Goal: Task Accomplishment & Management: Use online tool/utility

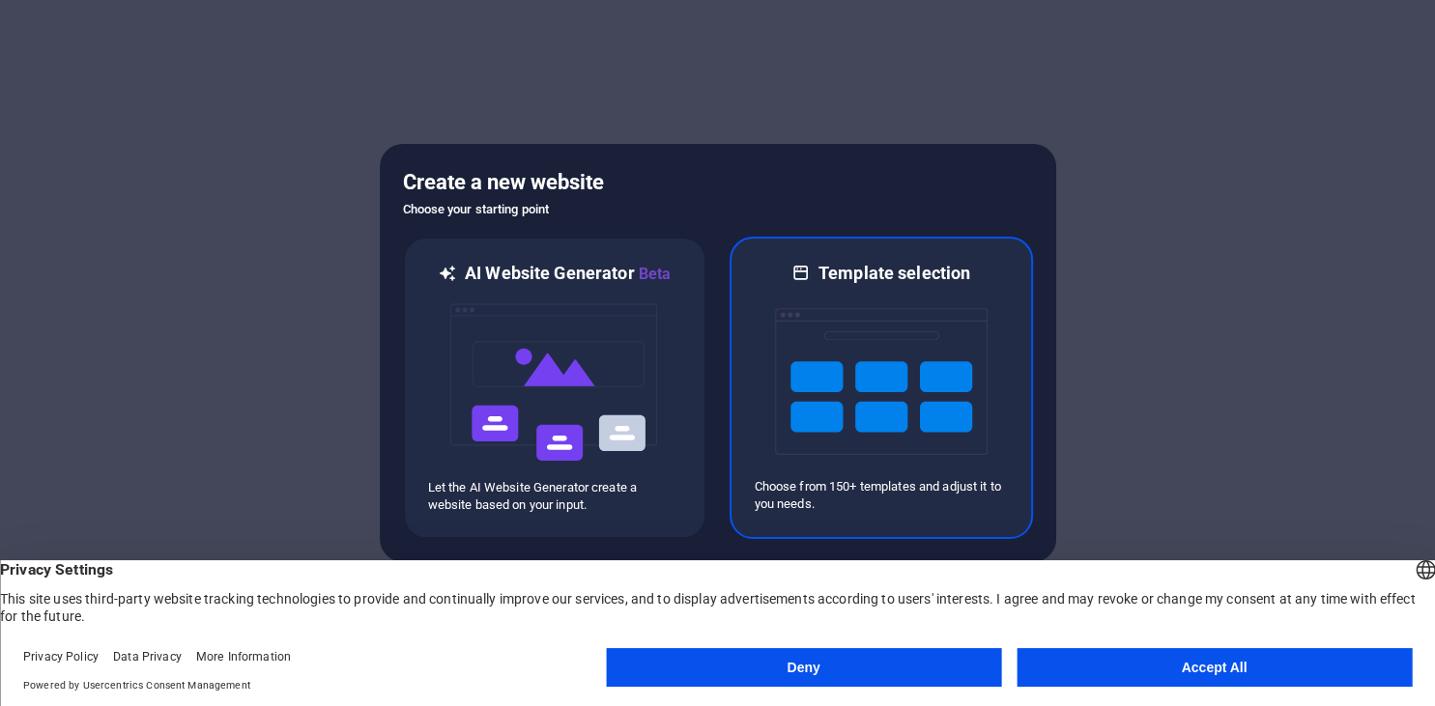
click at [932, 421] on img at bounding box center [881, 381] width 213 height 193
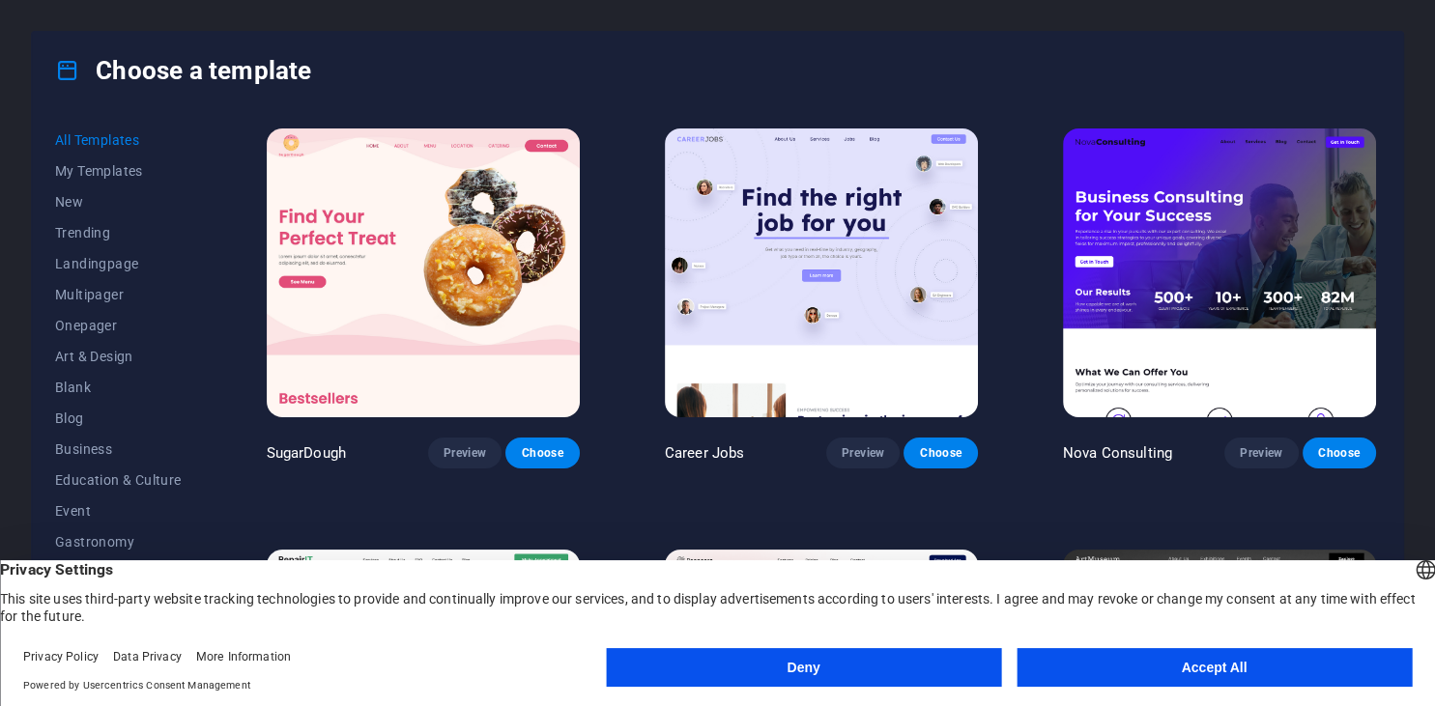
click at [930, 674] on button "Deny" at bounding box center [803, 667] width 395 height 39
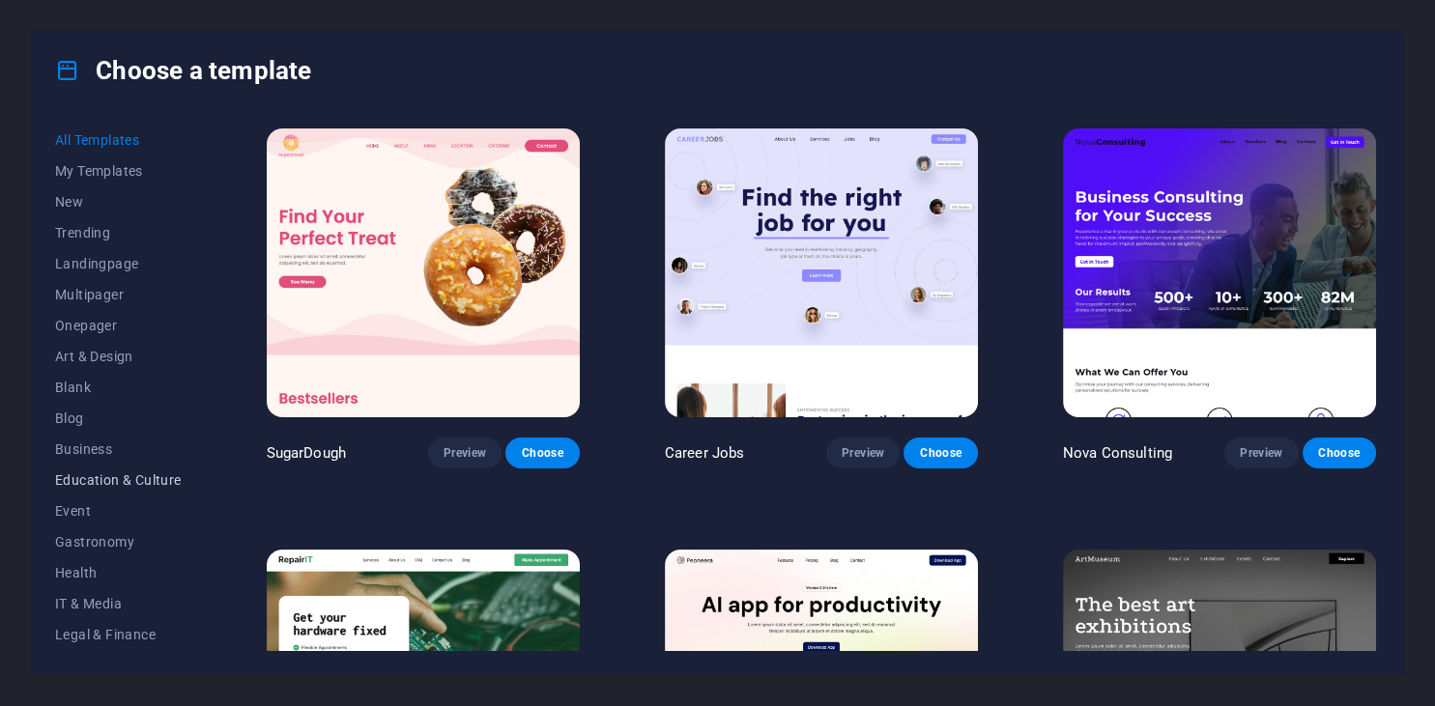
click at [110, 478] on span "Education & Culture" at bounding box center [118, 480] width 127 height 15
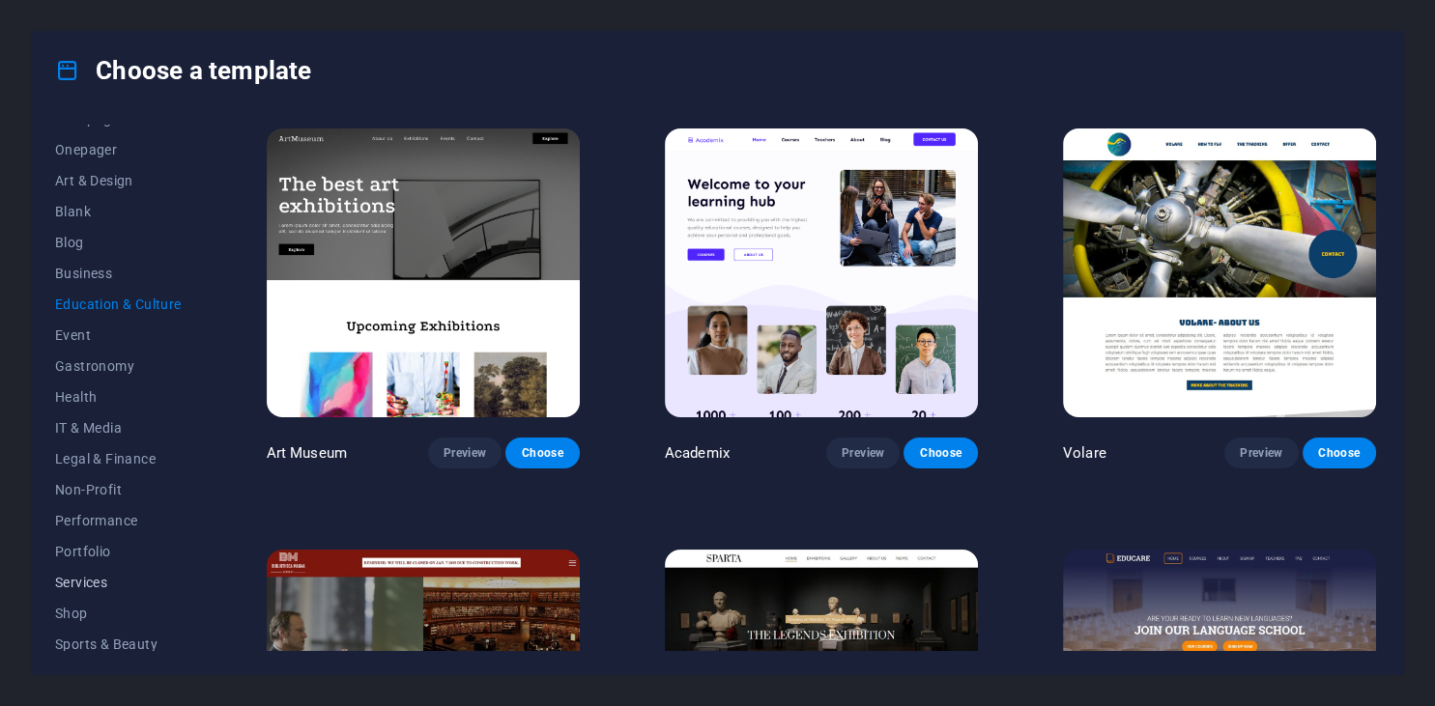
scroll to position [276, 0]
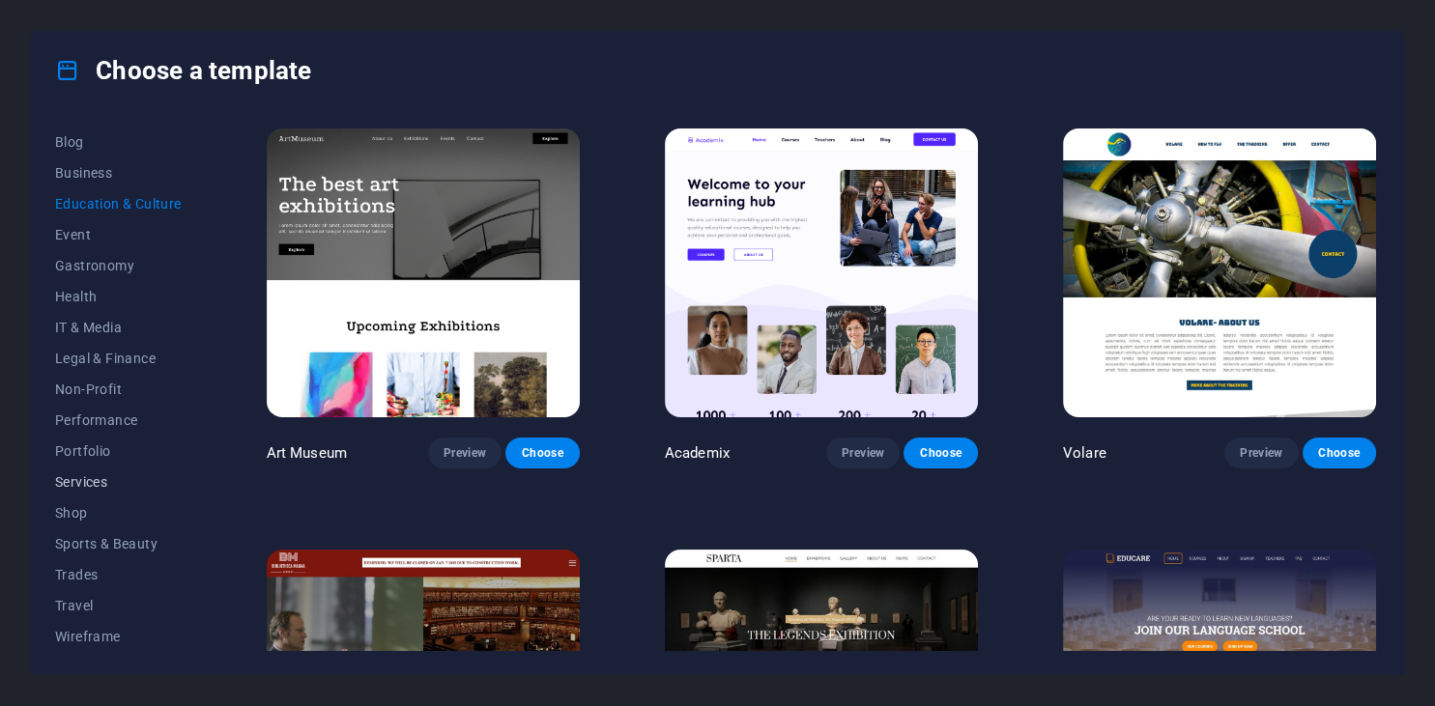
click at [93, 493] on button "Services" at bounding box center [118, 482] width 127 height 31
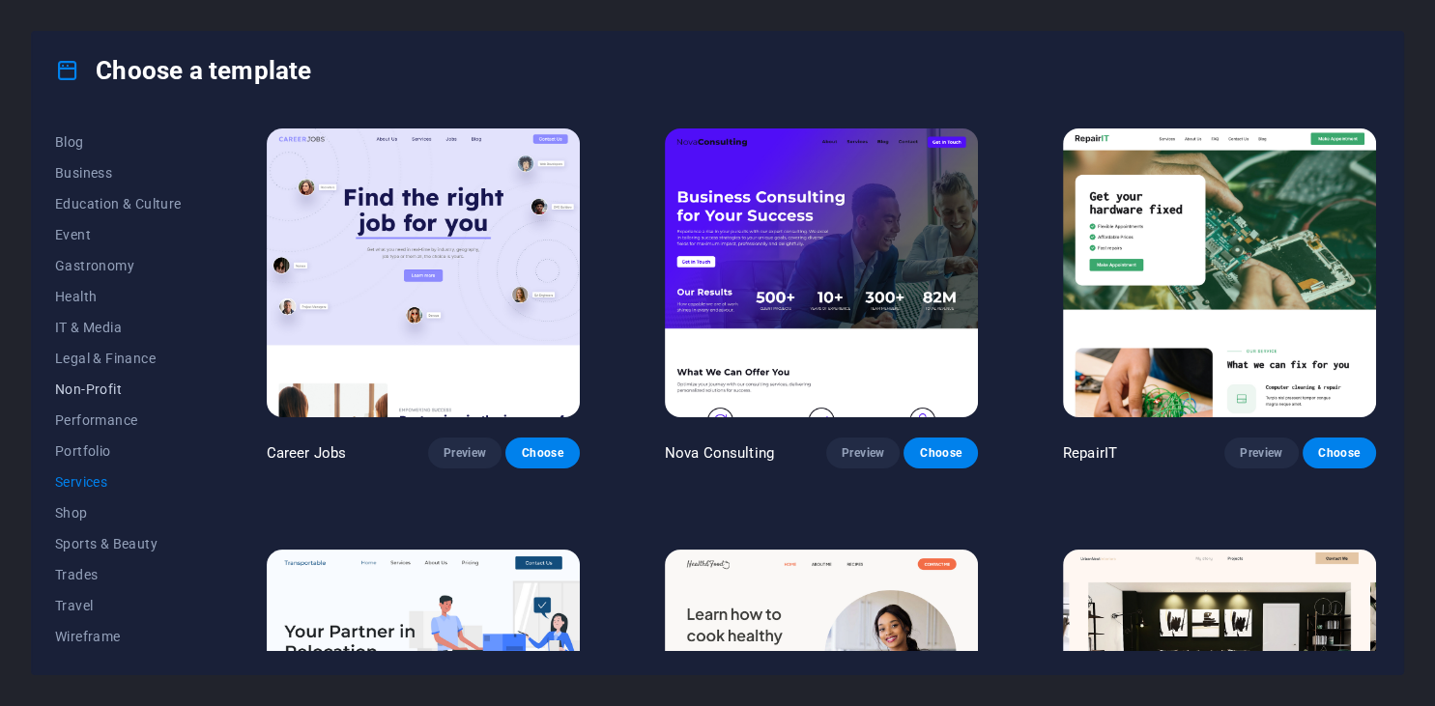
click at [108, 390] on span "Non-Profit" at bounding box center [118, 389] width 127 height 15
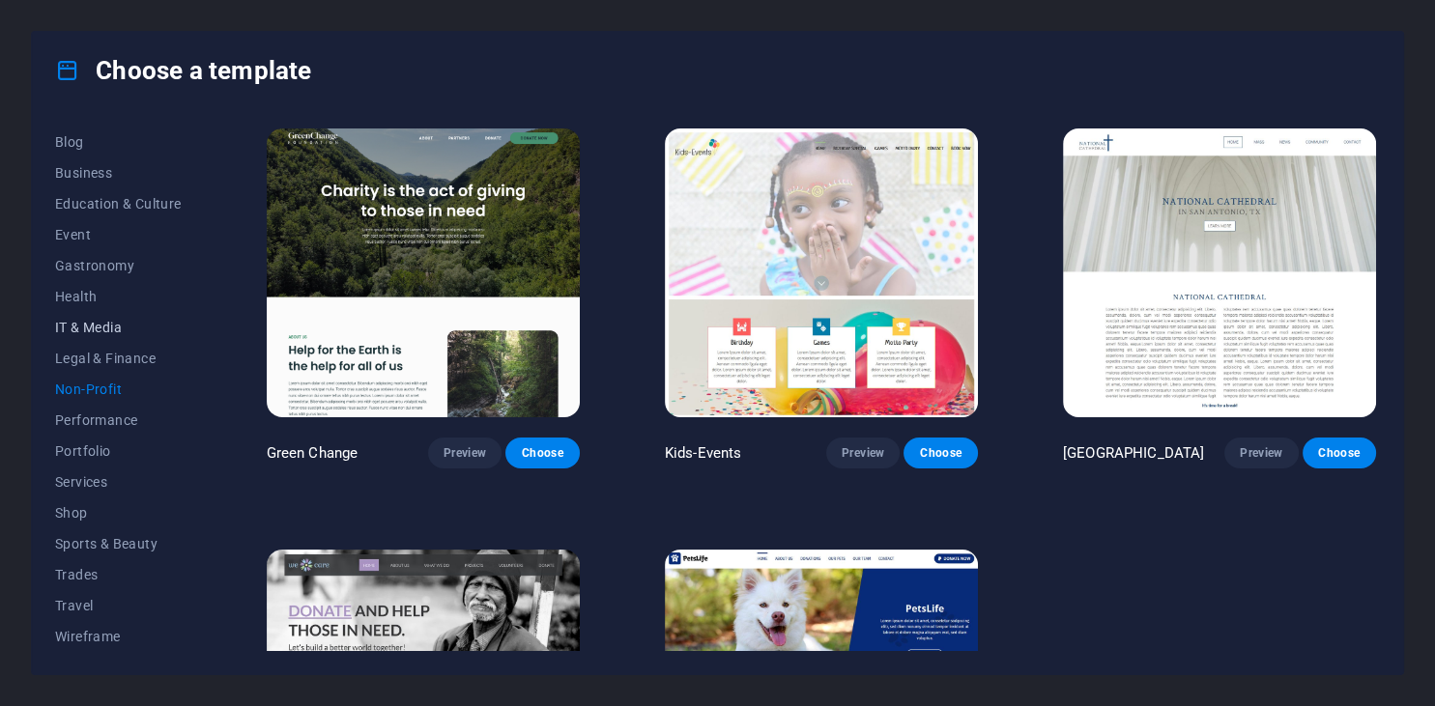
click at [112, 334] on span "IT & Media" at bounding box center [118, 327] width 127 height 15
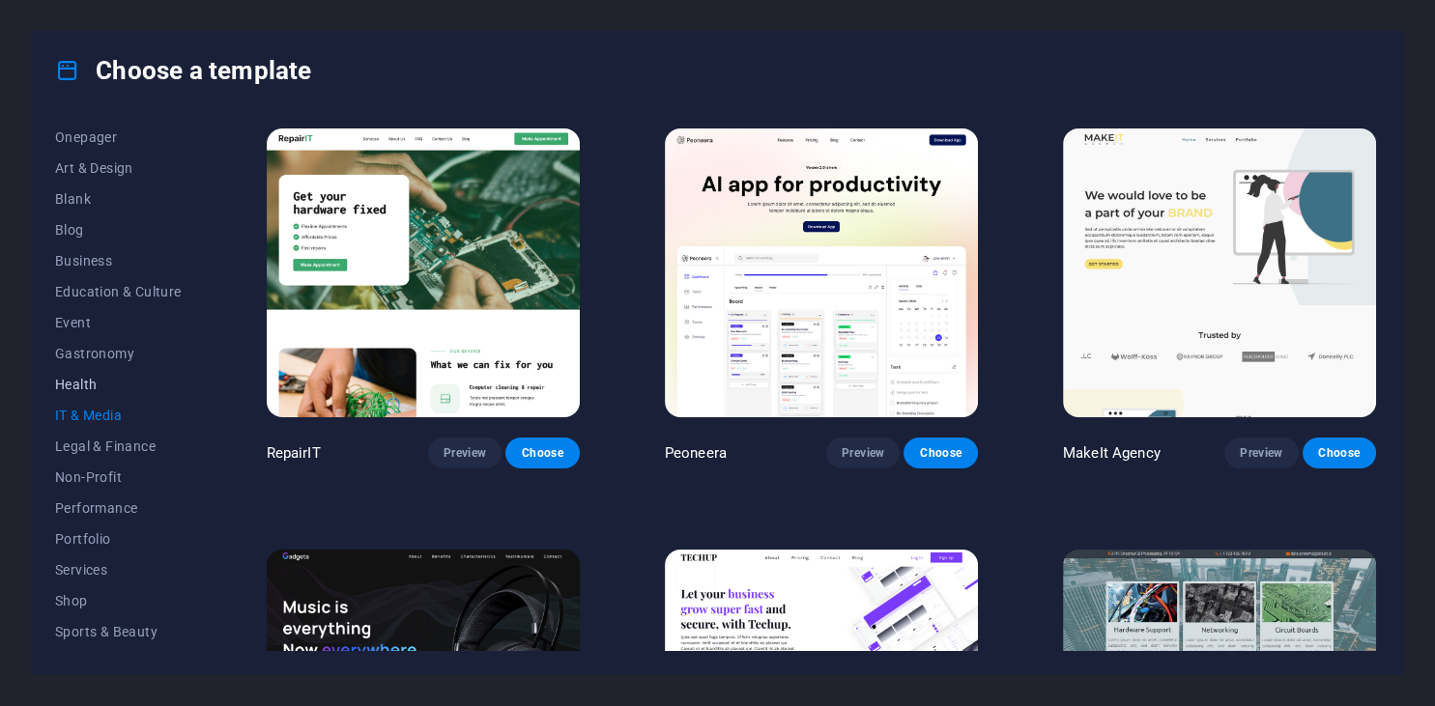
scroll to position [100, 0]
click at [112, 388] on button "Education & Culture" at bounding box center [118, 379] width 127 height 31
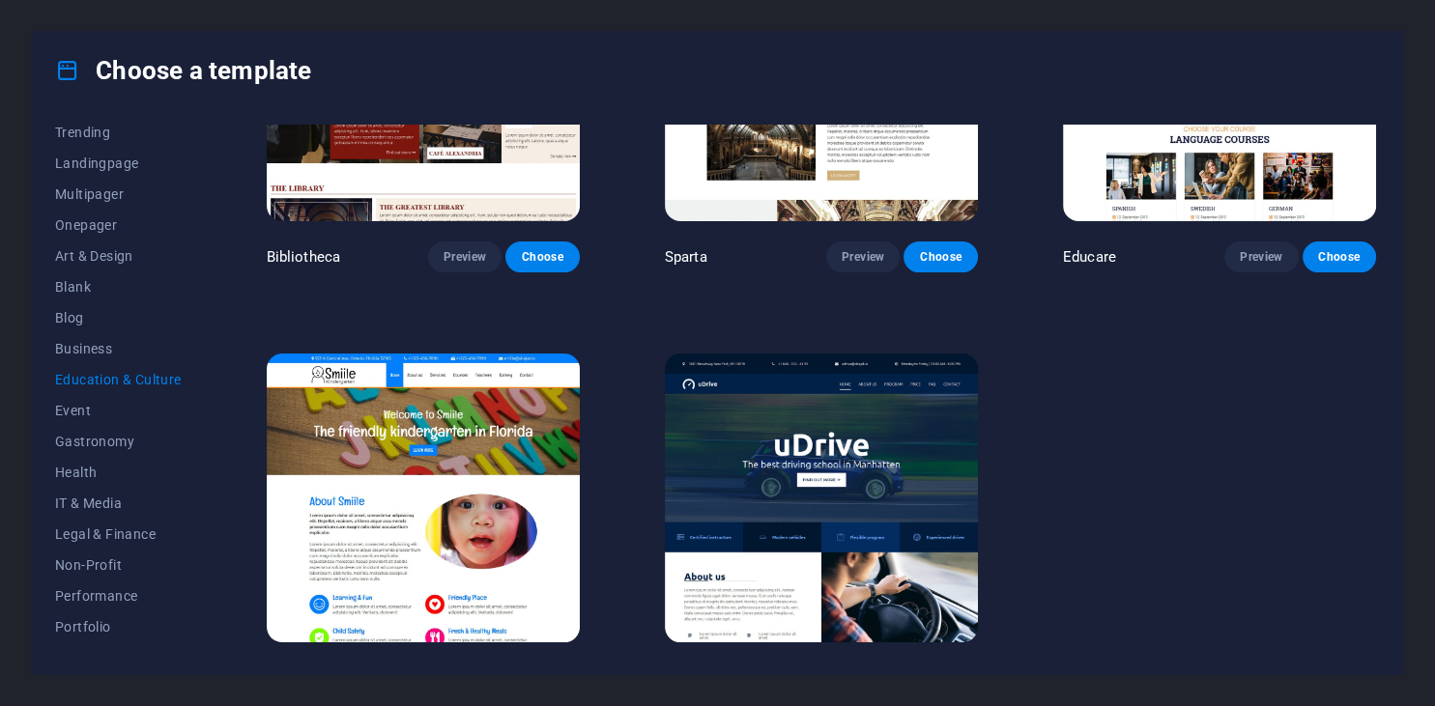
scroll to position [659, 0]
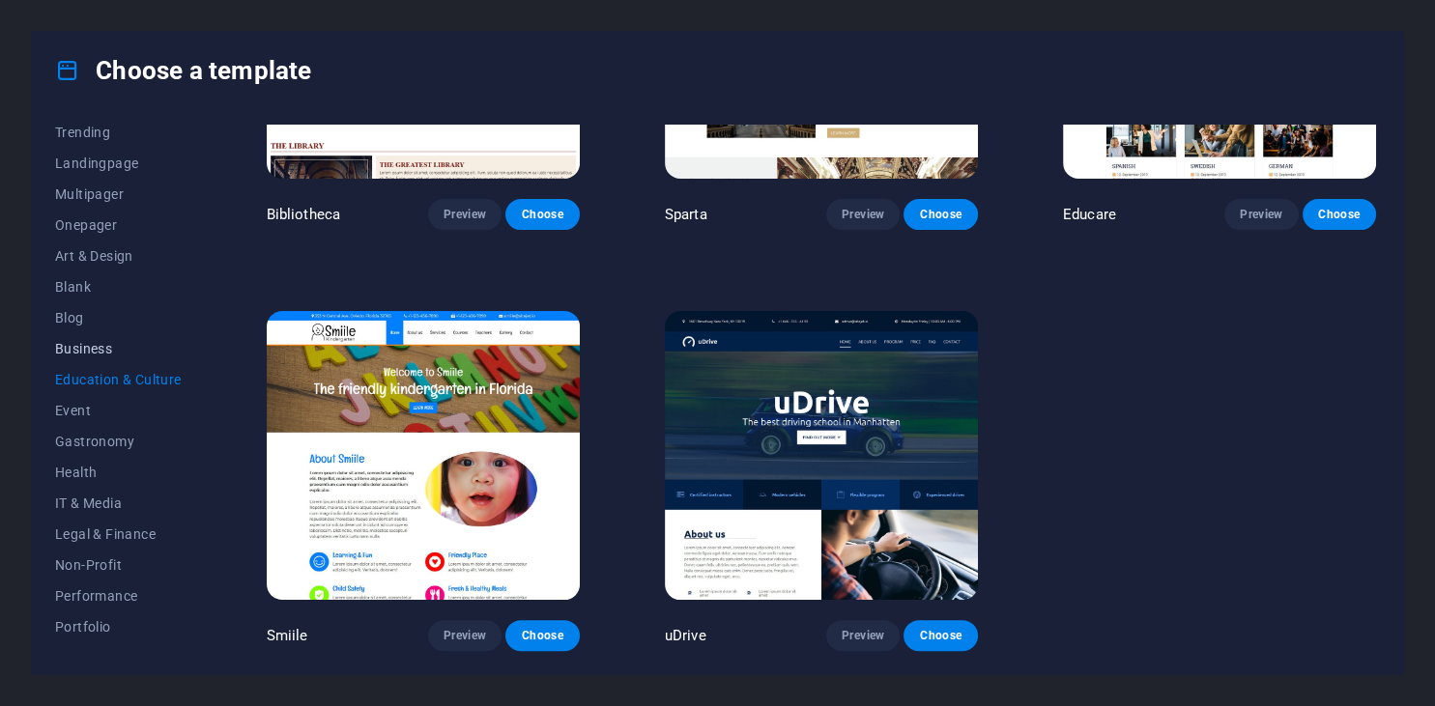
click at [94, 351] on span "Business" at bounding box center [118, 348] width 127 height 15
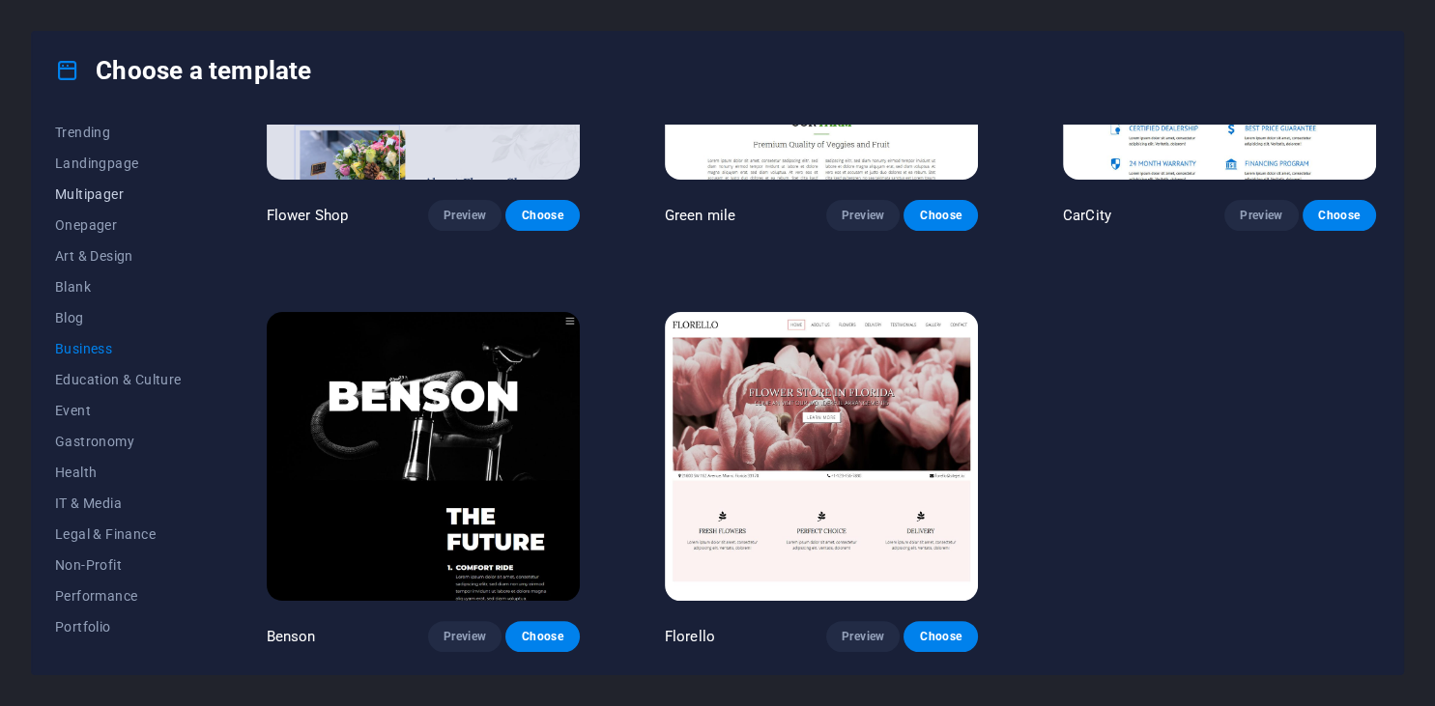
scroll to position [0, 0]
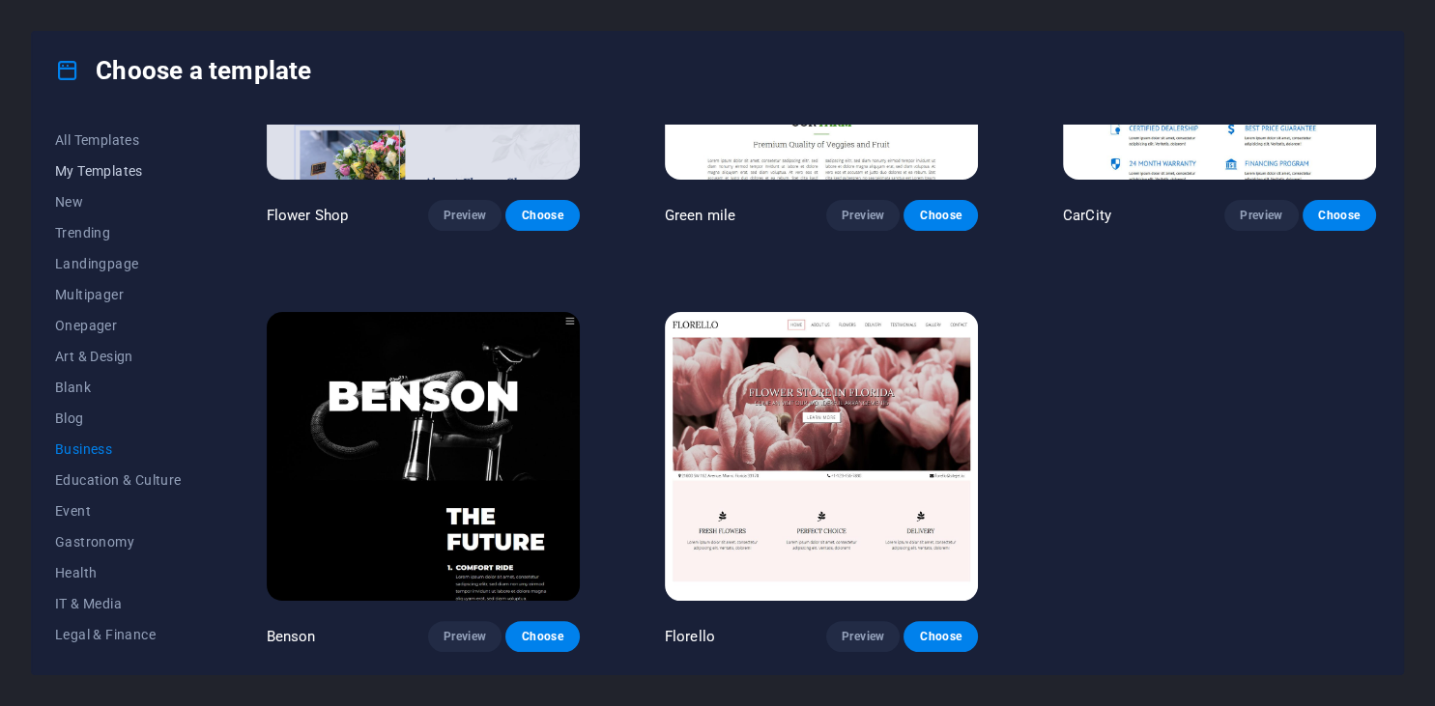
click at [99, 165] on span "My Templates" at bounding box center [118, 170] width 127 height 15
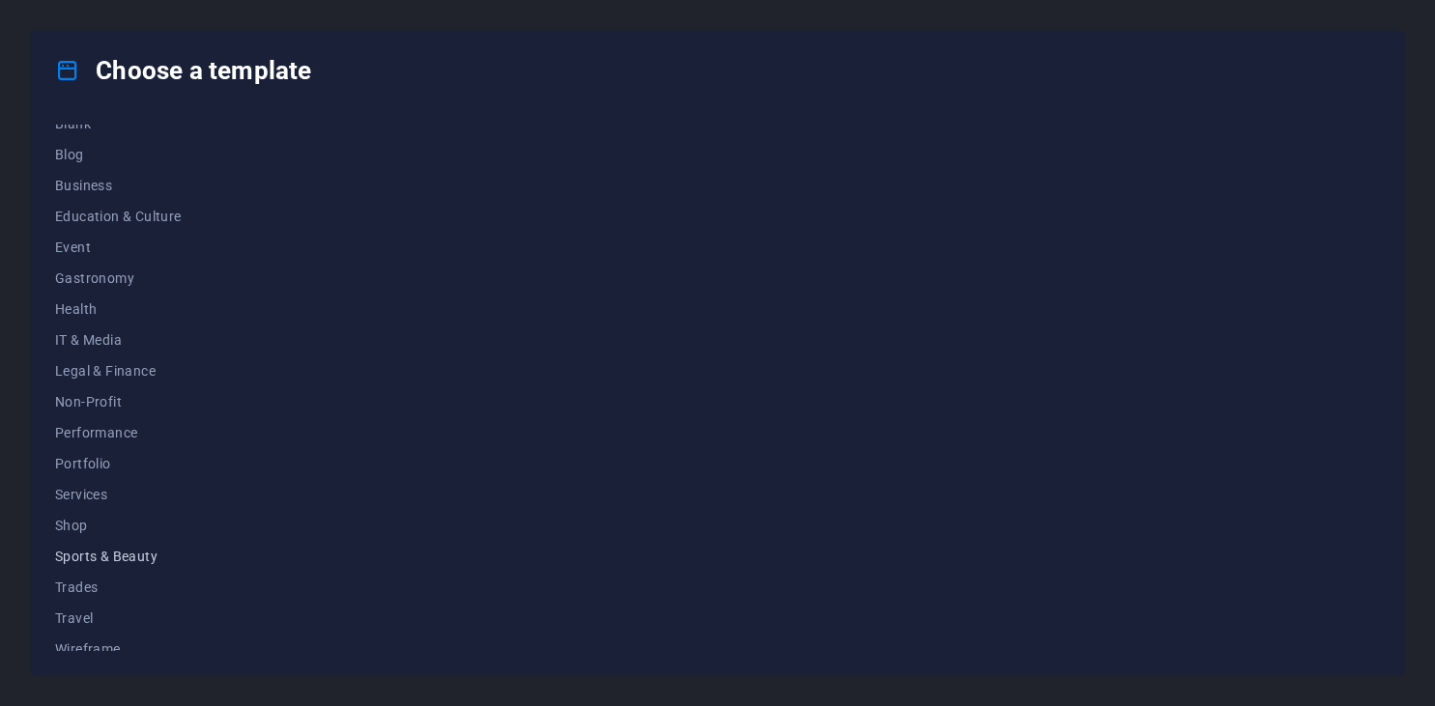
scroll to position [276, 0]
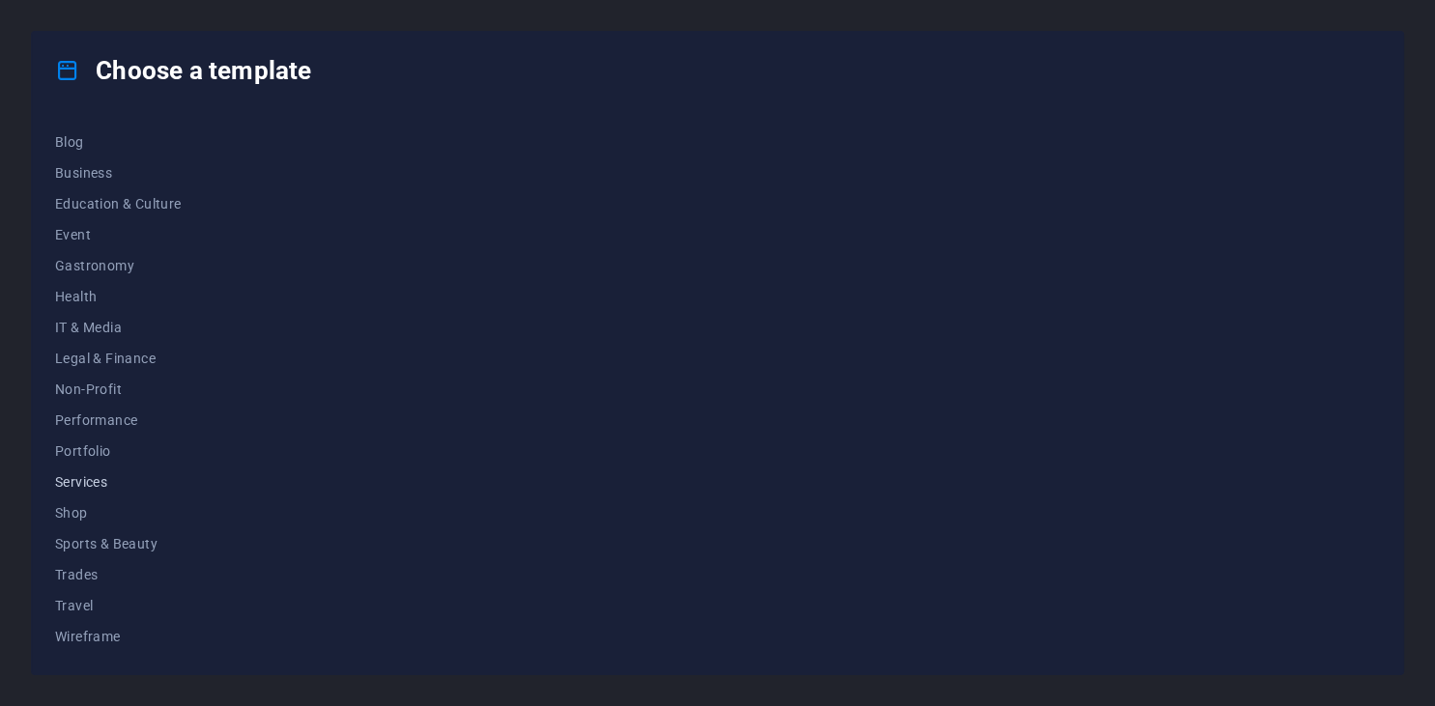
click at [89, 476] on span "Services" at bounding box center [118, 481] width 127 height 15
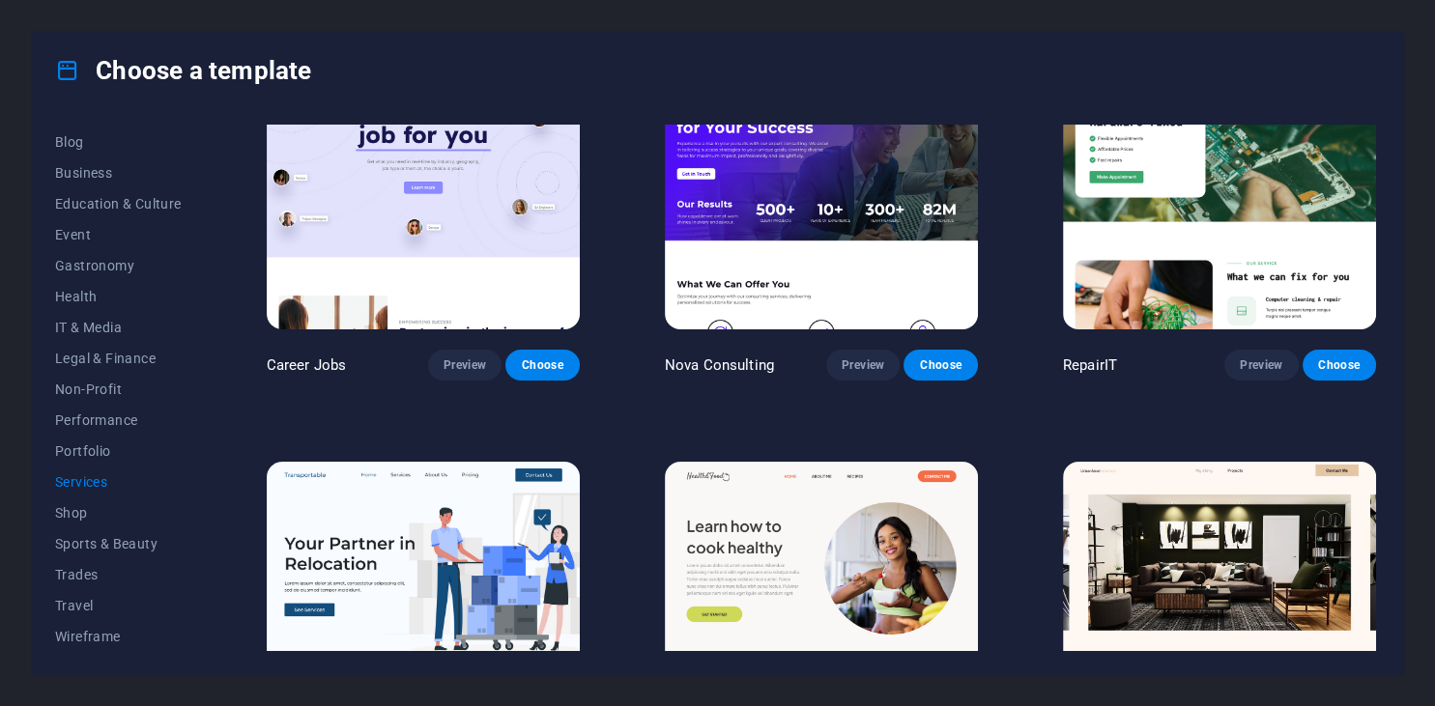
scroll to position [0, 0]
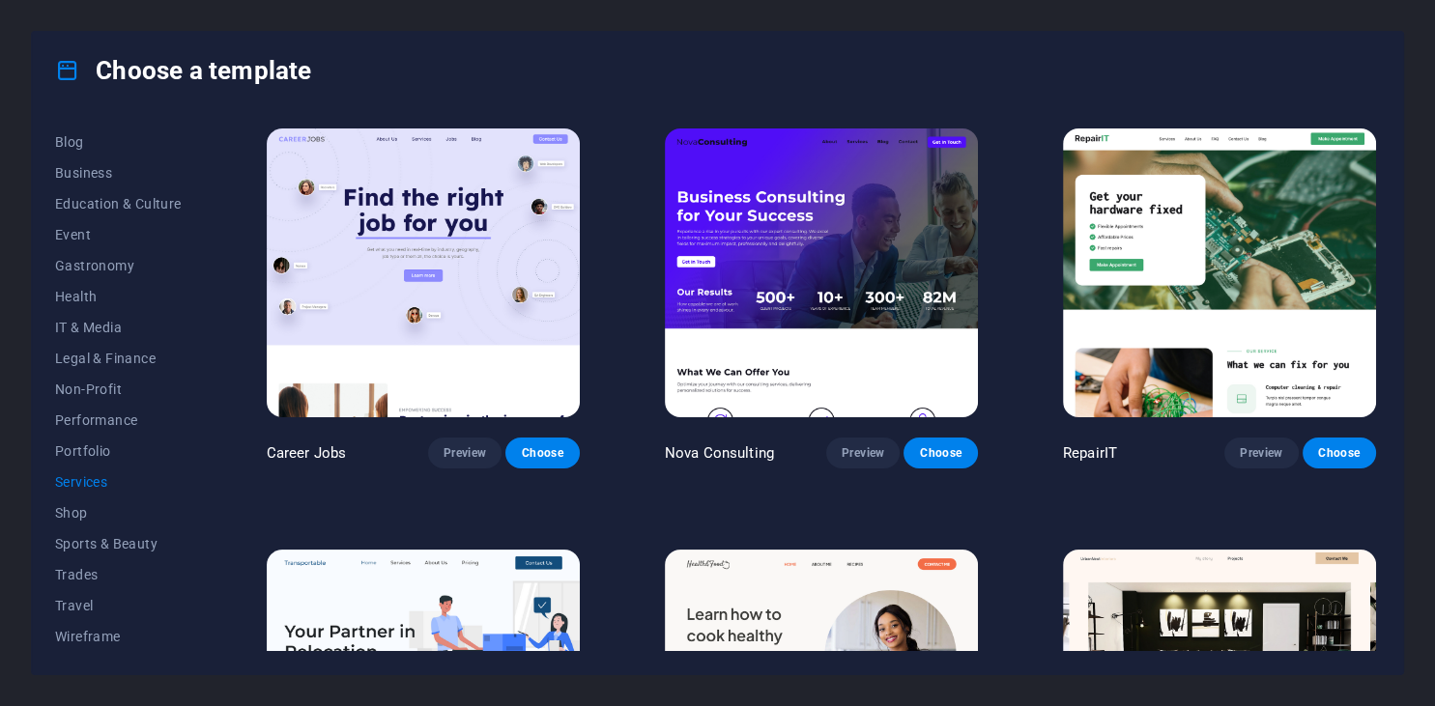
click at [1168, 297] on img at bounding box center [1219, 273] width 313 height 289
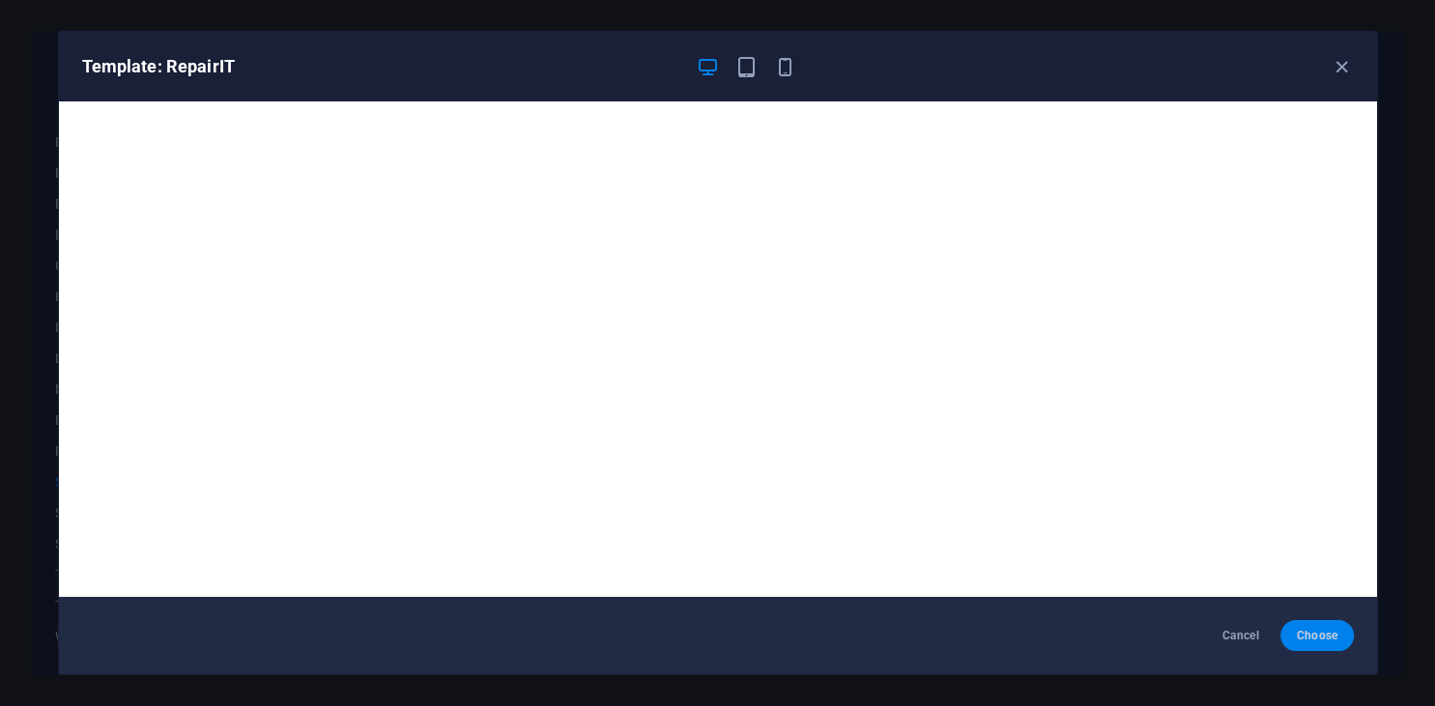
click at [1331, 636] on span "Choose" at bounding box center [1317, 635] width 42 height 15
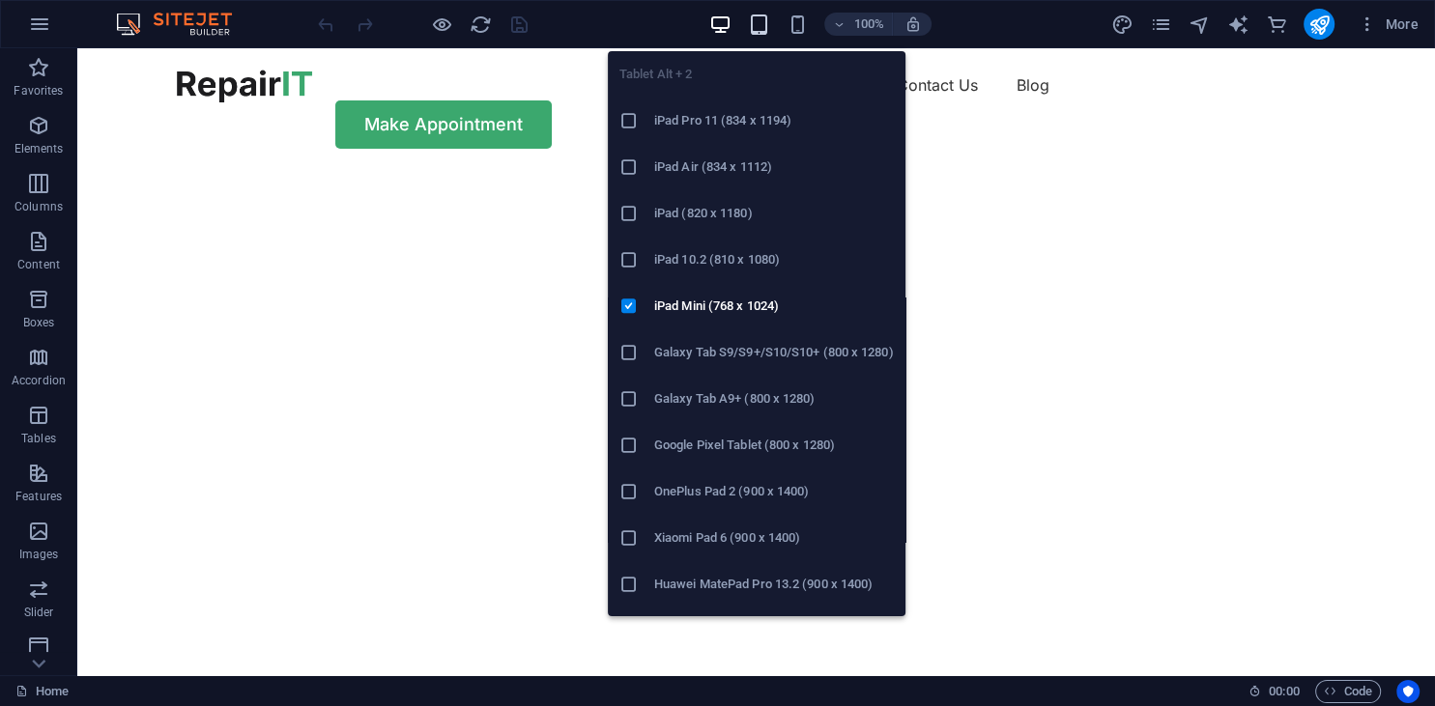
click at [763, 26] on icon "button" at bounding box center [759, 25] width 22 height 22
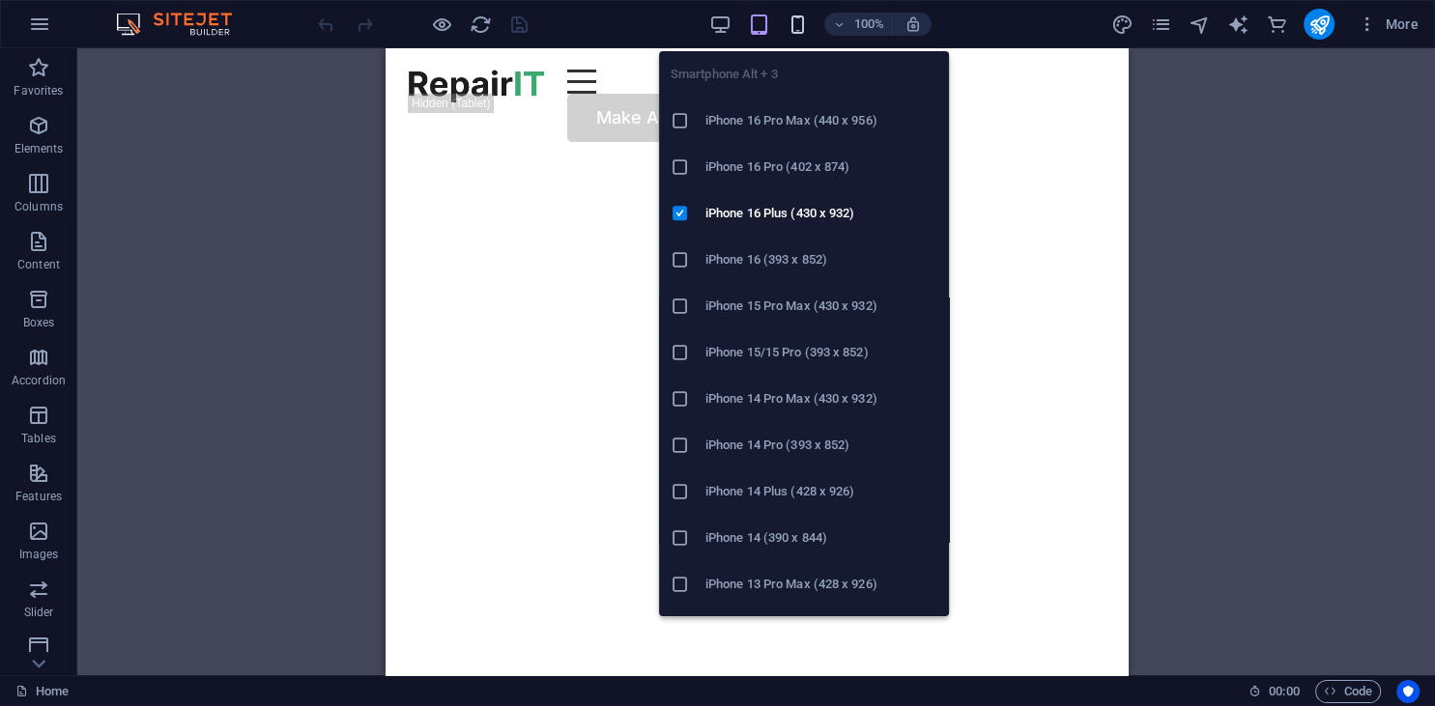
click at [799, 25] on icon "button" at bounding box center [798, 25] width 22 height 22
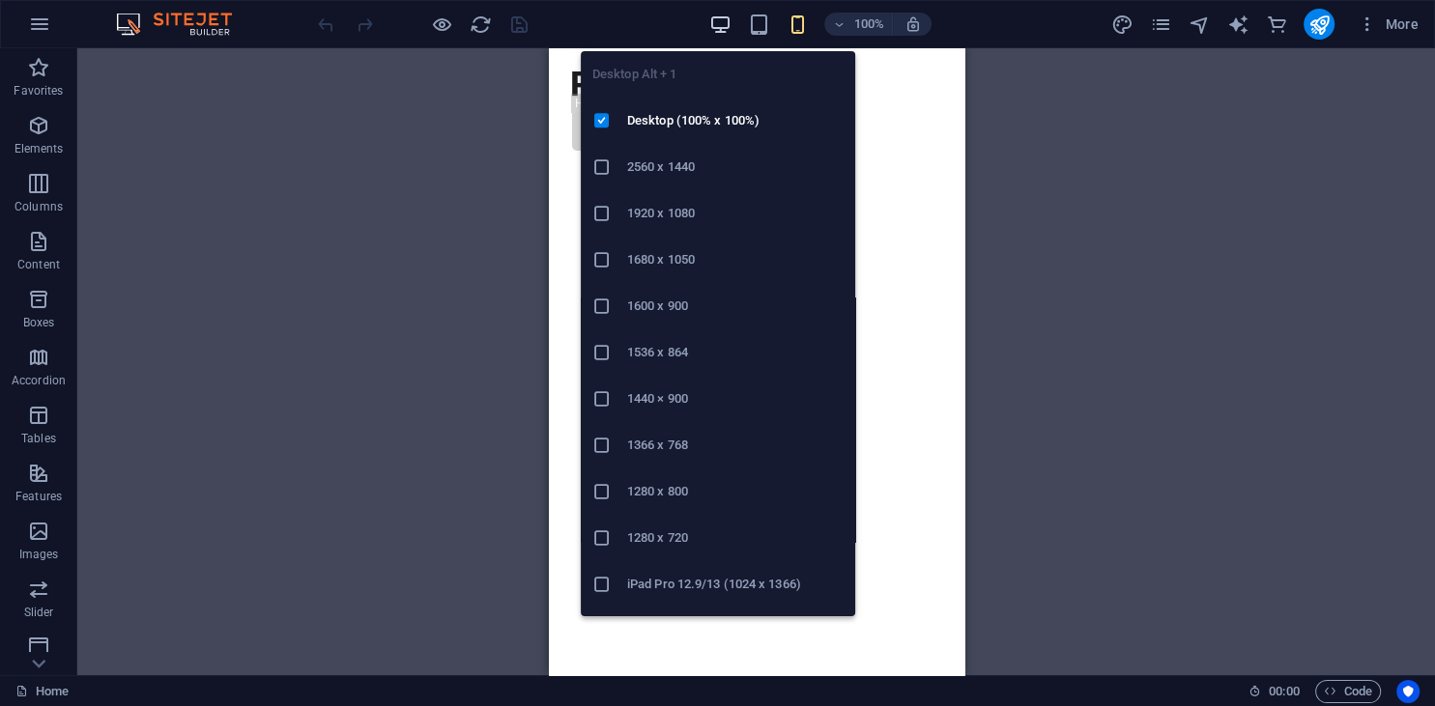
click at [717, 24] on icon "button" at bounding box center [720, 25] width 22 height 22
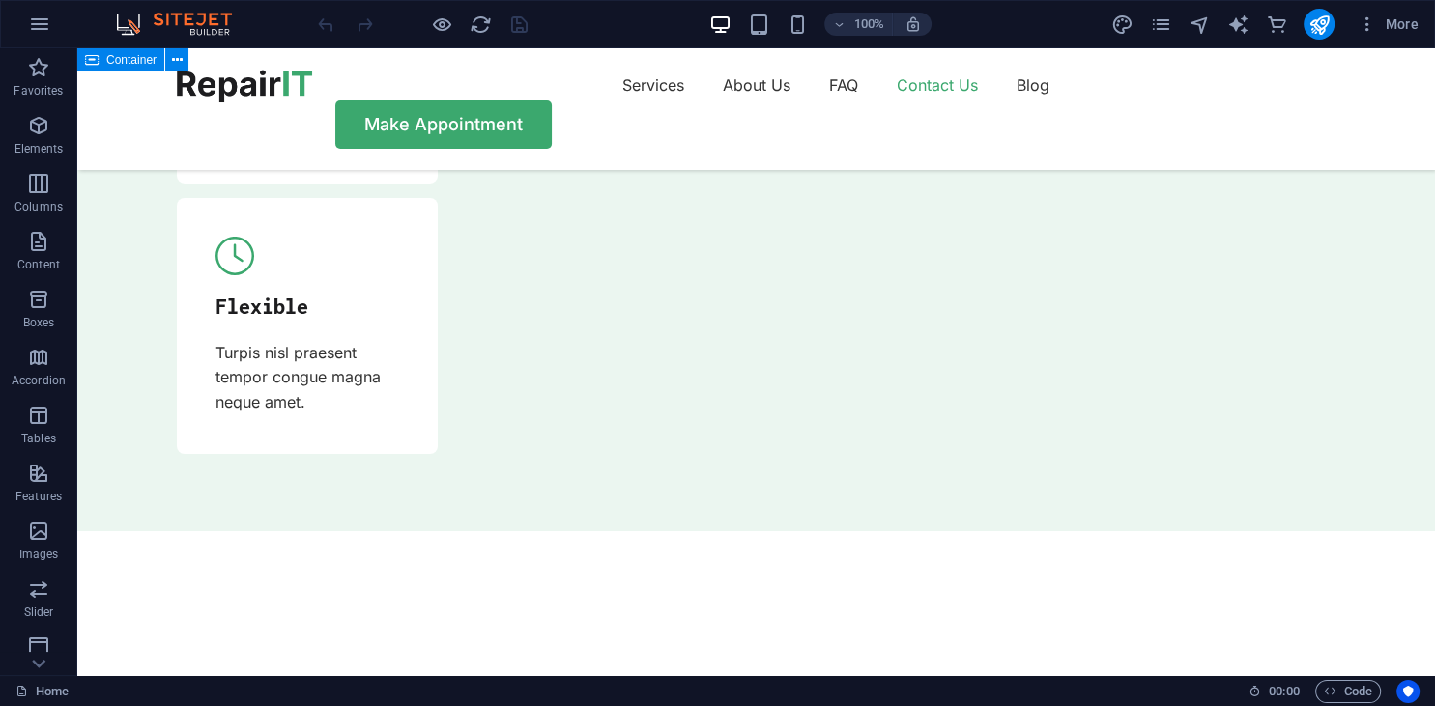
scroll to position [301, 0]
click at [44, 22] on icon "button" at bounding box center [39, 24] width 23 height 23
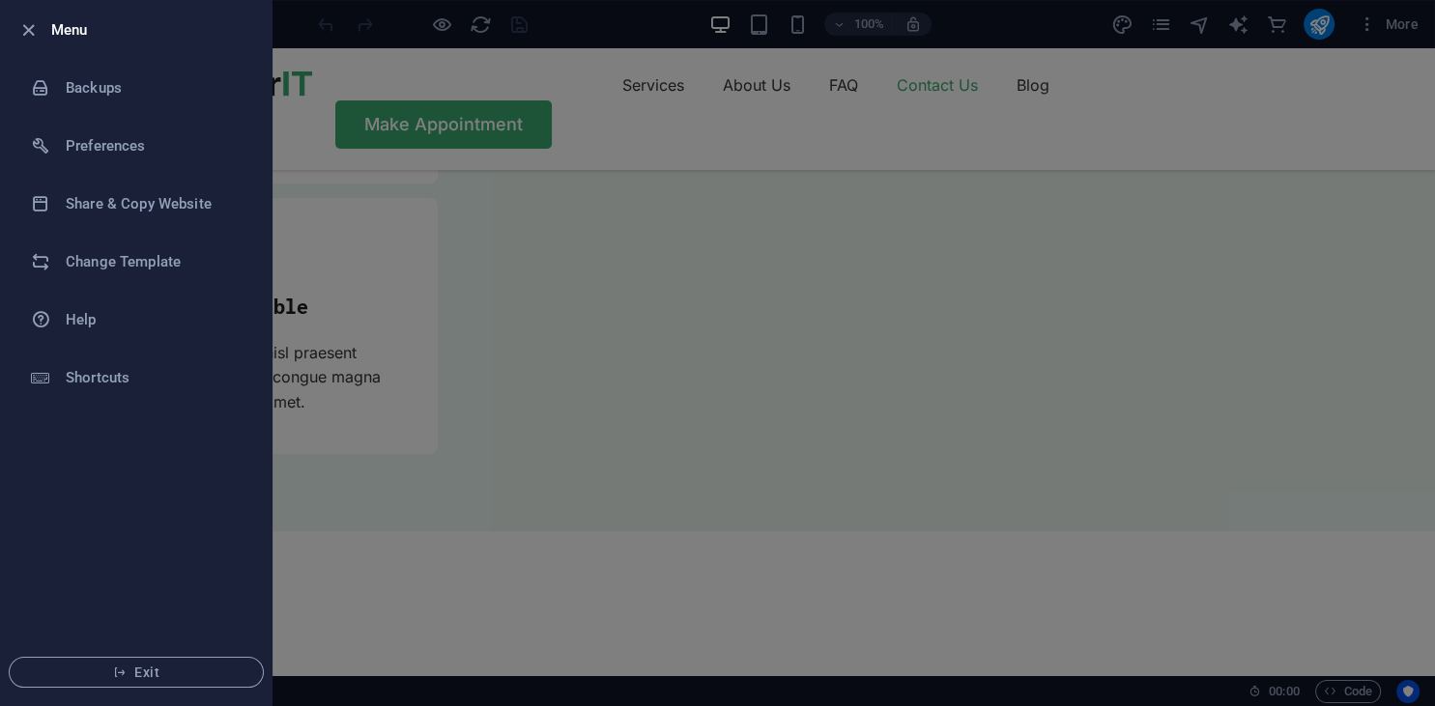
click at [562, 199] on div at bounding box center [717, 353] width 1435 height 706
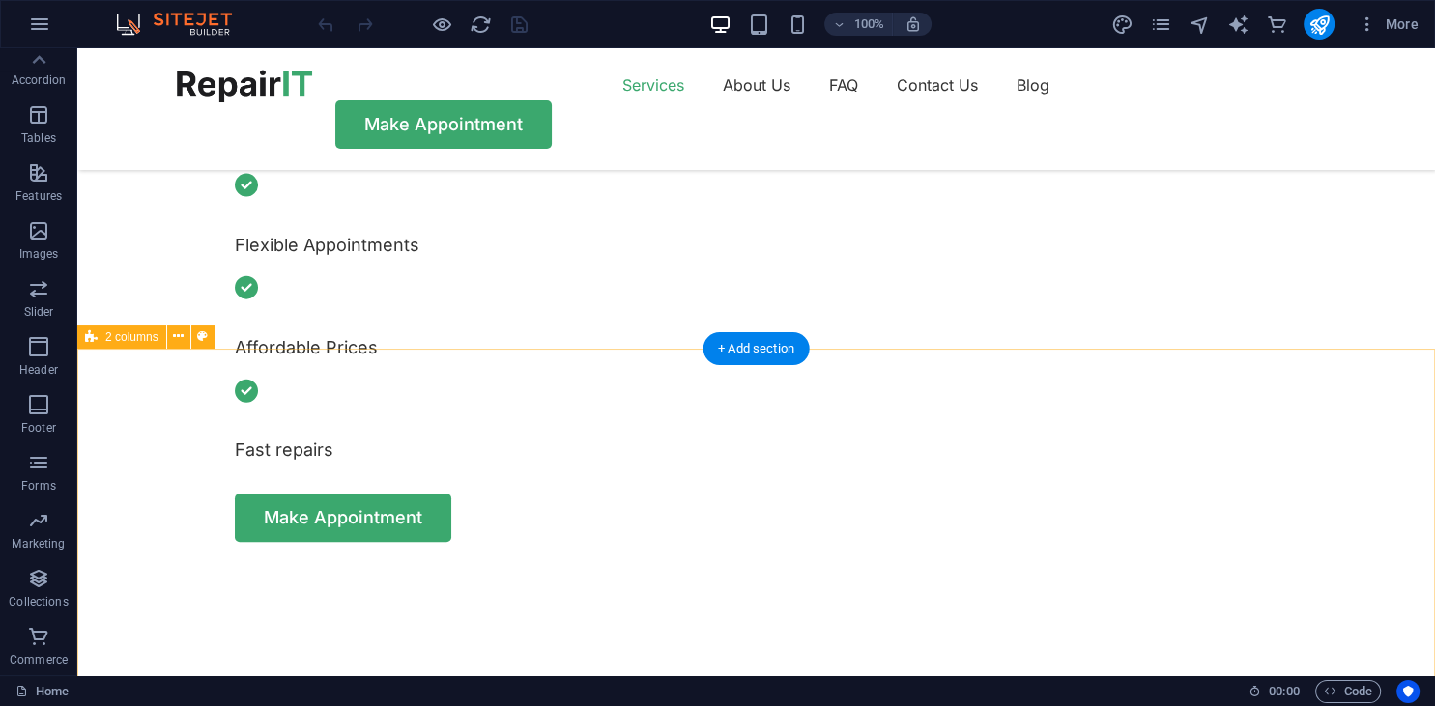
scroll to position [0, 0]
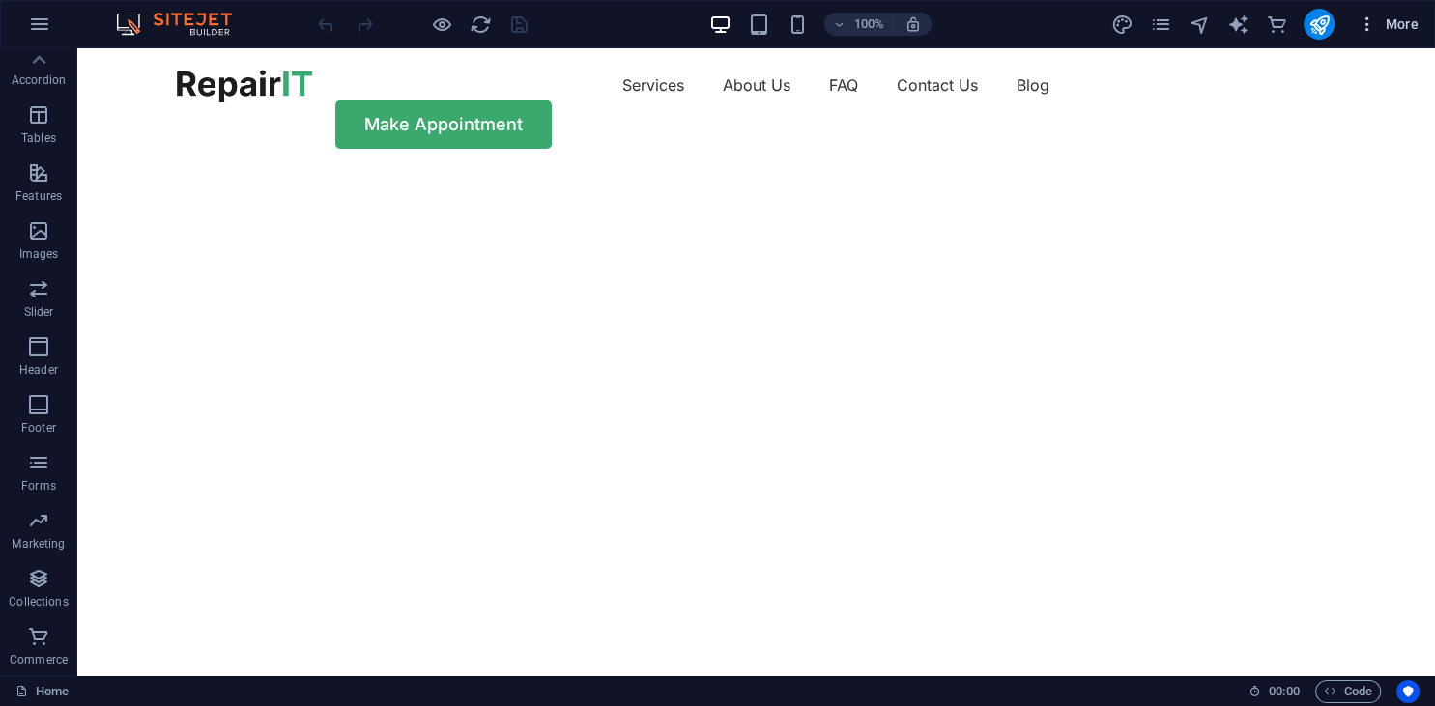
click at [1406, 28] on span "More" at bounding box center [1388, 23] width 61 height 19
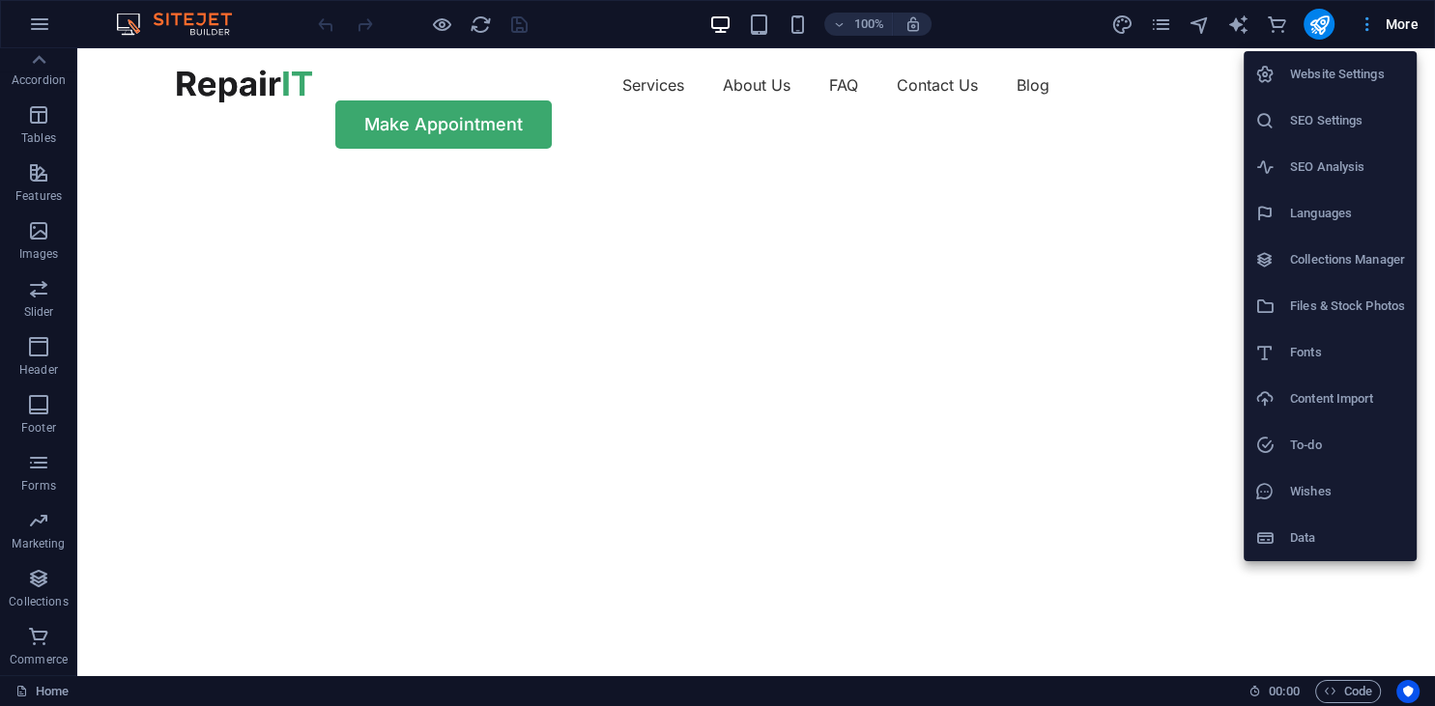
click at [1406, 28] on div at bounding box center [717, 353] width 1435 height 706
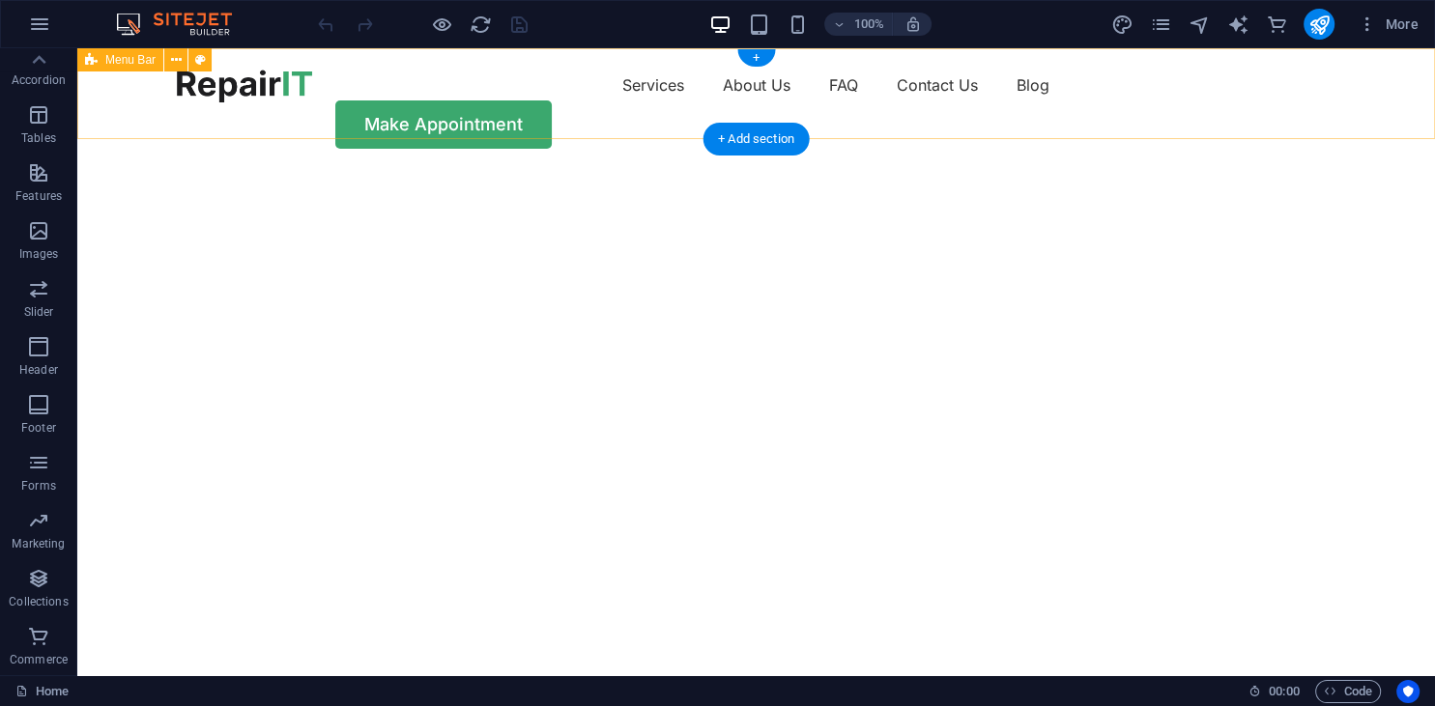
drag, startPoint x: 1362, startPoint y: 79, endPoint x: 1362, endPoint y: 98, distance: 18.4
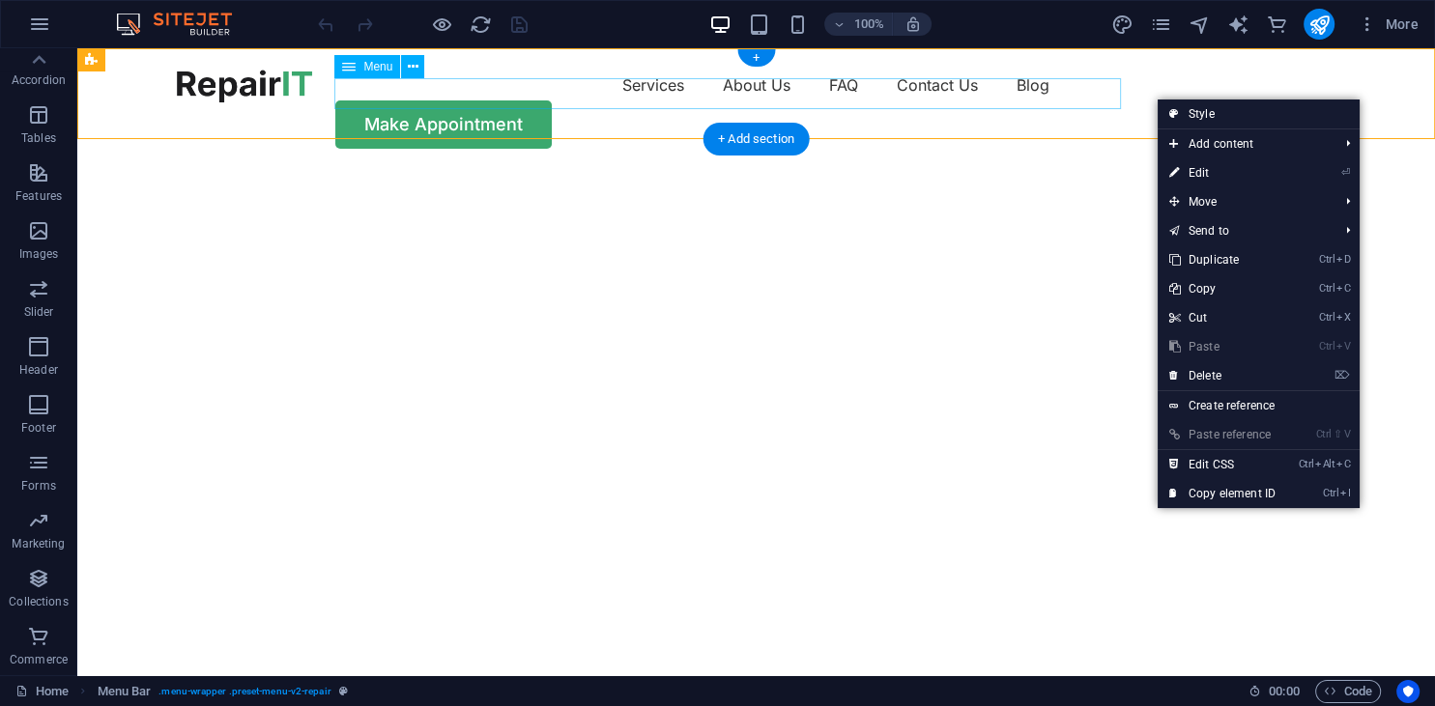
click at [1054, 80] on nav "Services About Us FAQ Contact Us Blog" at bounding box center [757, 85] width 1160 height 31
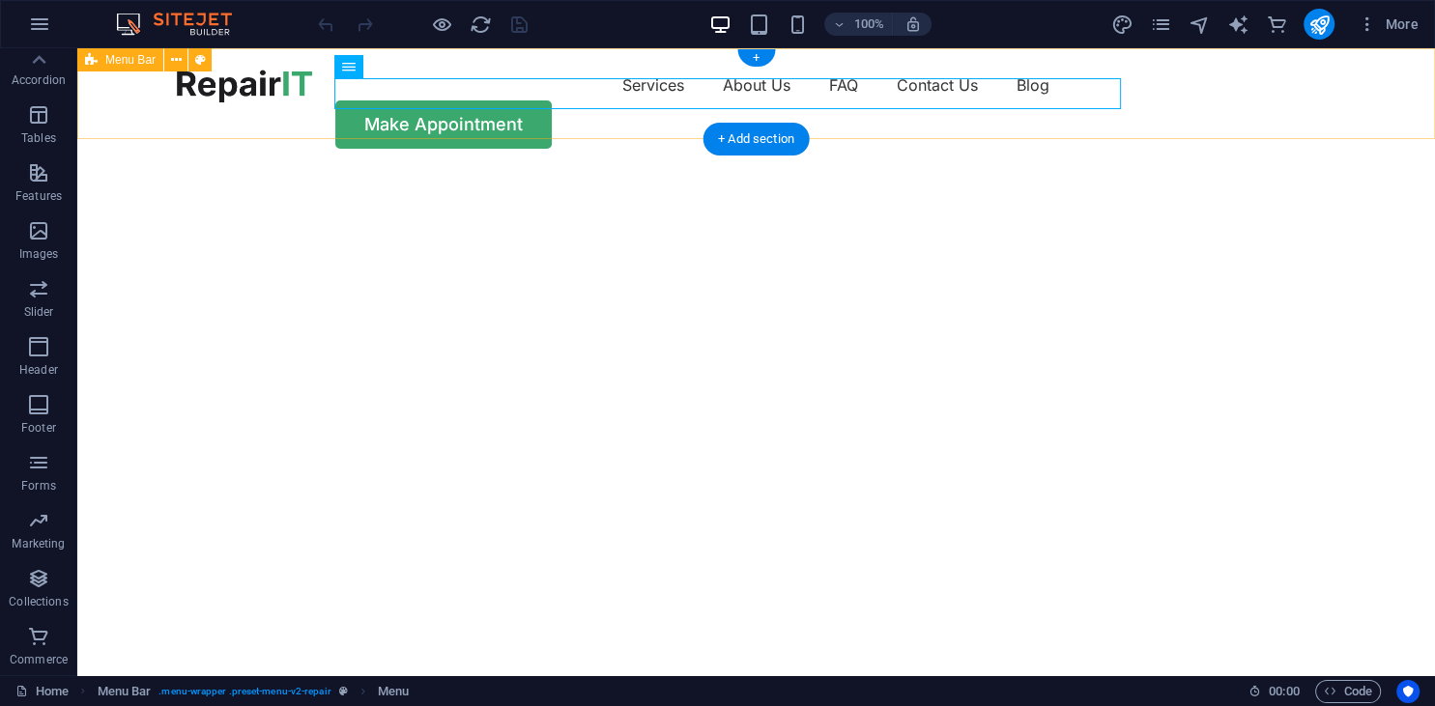
click at [1347, 91] on div "Menu Services About Us FAQ Contact Us Blog Make Appointment" at bounding box center [756, 109] width 1358 height 122
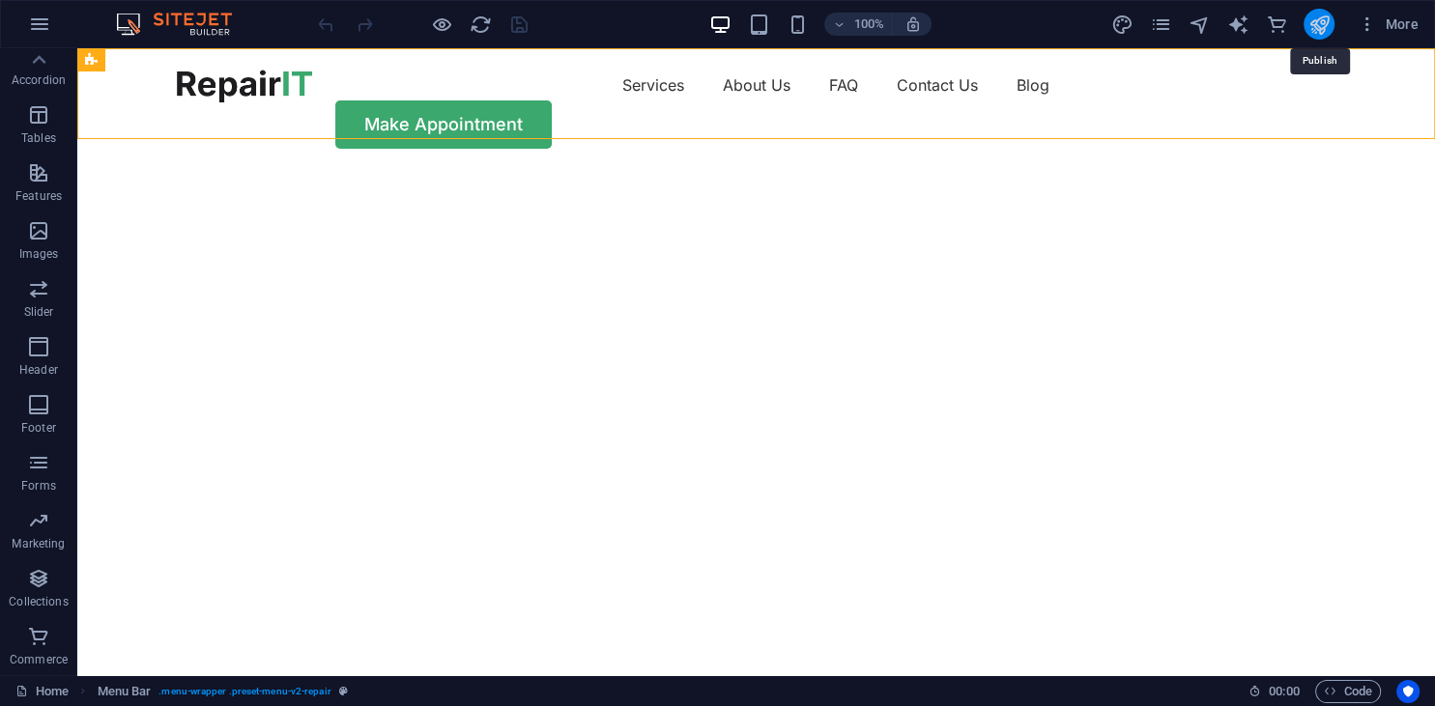
click at [1327, 33] on icon "publish" at bounding box center [1318, 25] width 22 height 22
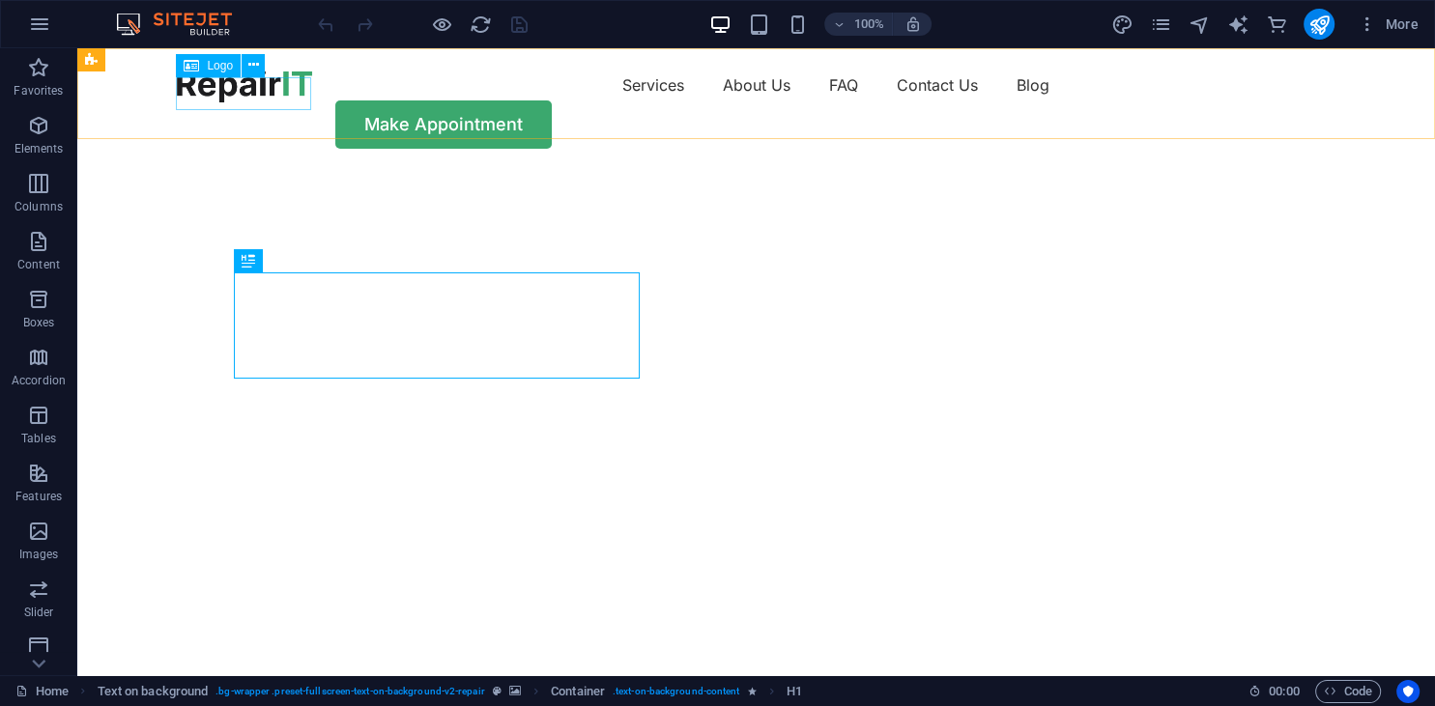
click at [191, 70] on icon at bounding box center [191, 65] width 15 height 23
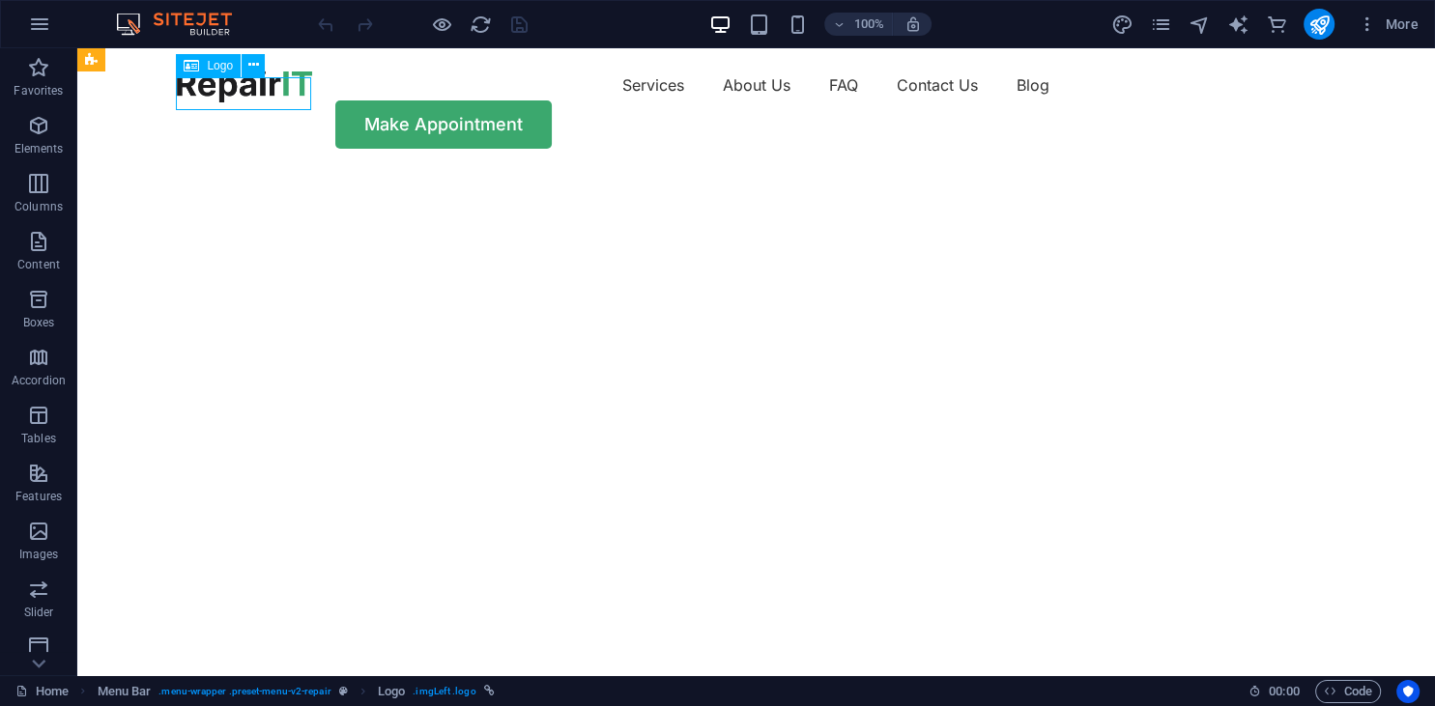
click at [218, 71] on span "Logo" at bounding box center [220, 66] width 26 height 12
click at [253, 63] on icon at bounding box center [253, 65] width 11 height 20
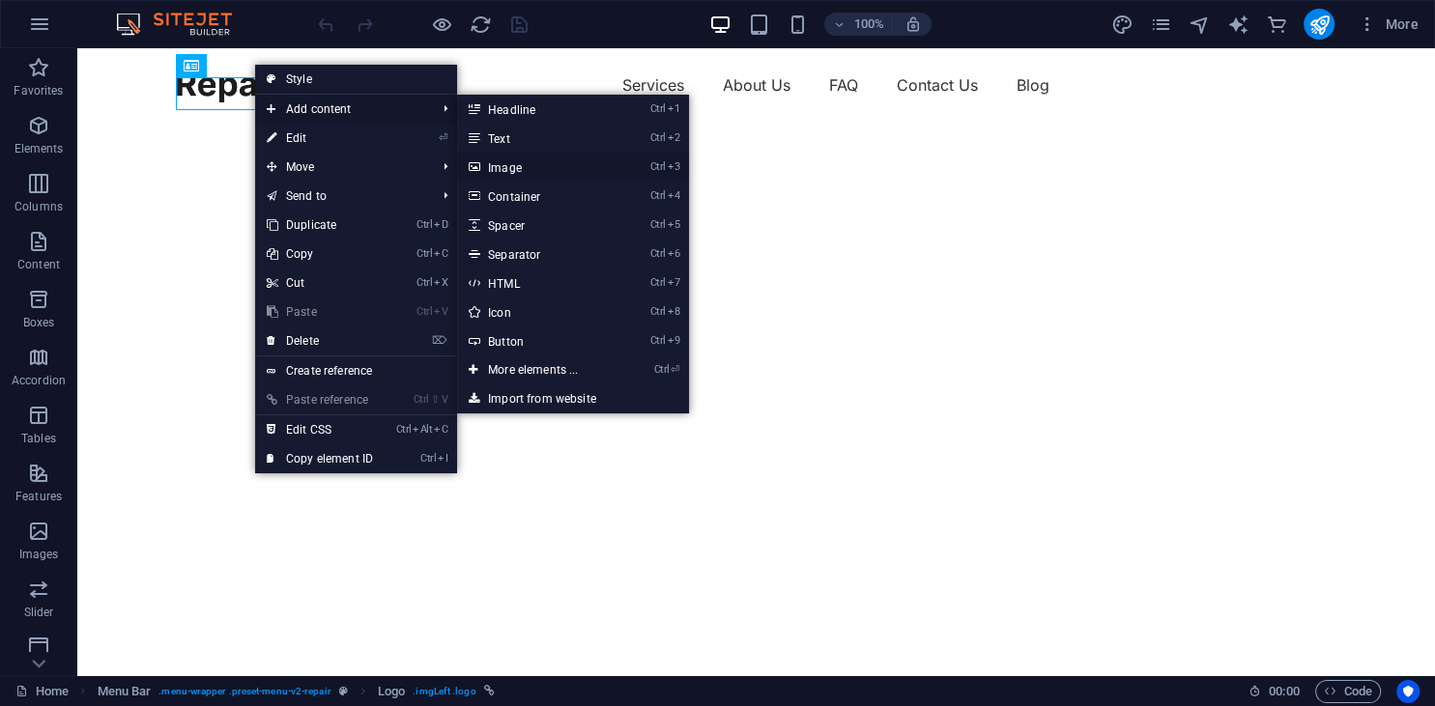
click at [510, 160] on link "Ctrl 3 Image" at bounding box center [536, 167] width 159 height 29
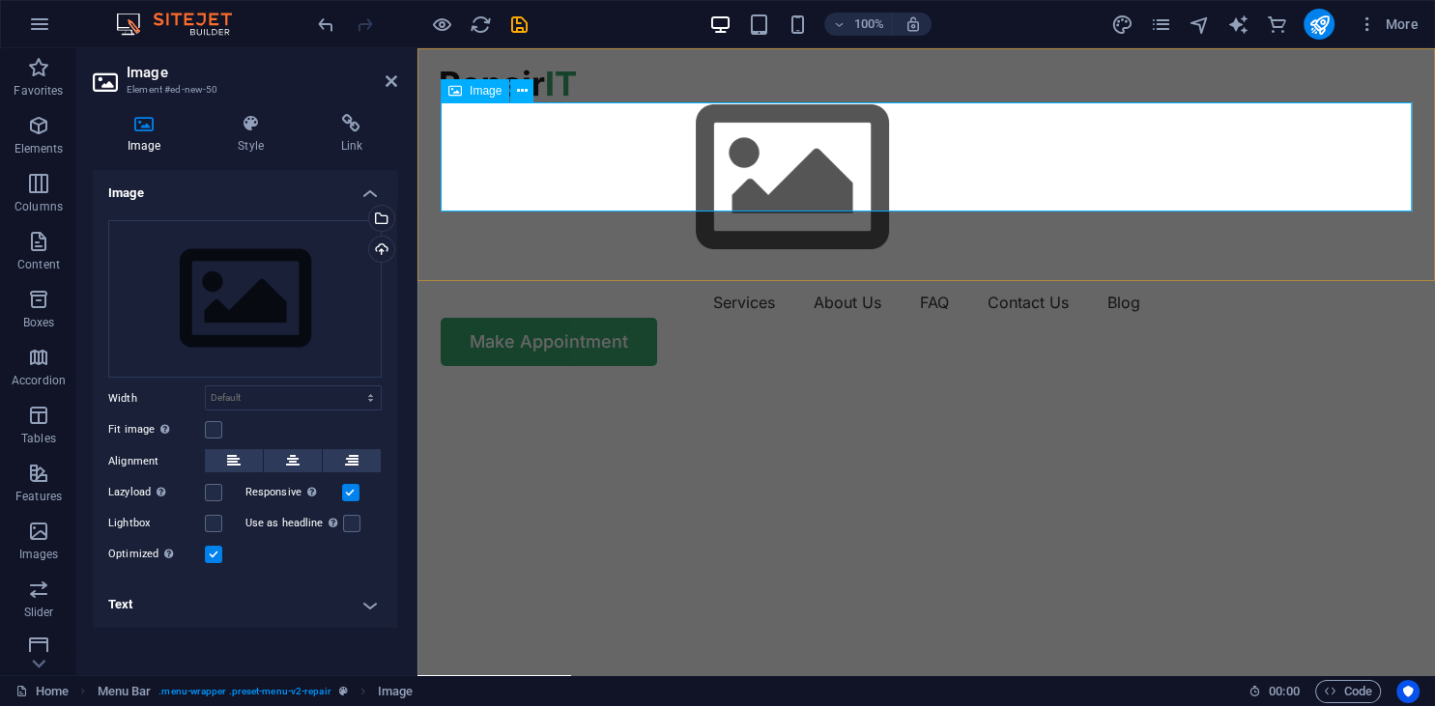
click at [485, 96] on span "Image" at bounding box center [486, 91] width 32 height 12
drag, startPoint x: 388, startPoint y: 80, endPoint x: 354, endPoint y: 224, distance: 148.1
click at [388, 80] on icon at bounding box center [392, 80] width 12 height 15
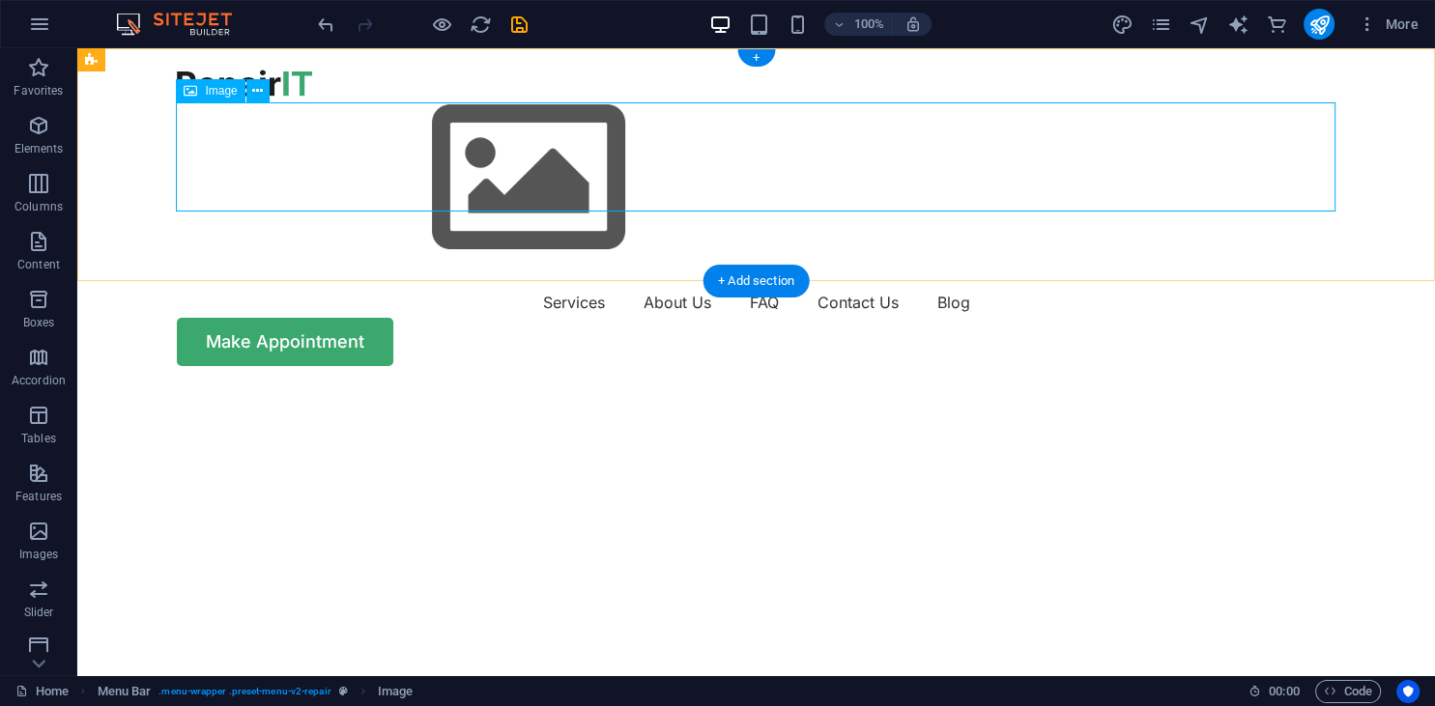
click at [386, 183] on figure at bounding box center [757, 178] width 1160 height 217
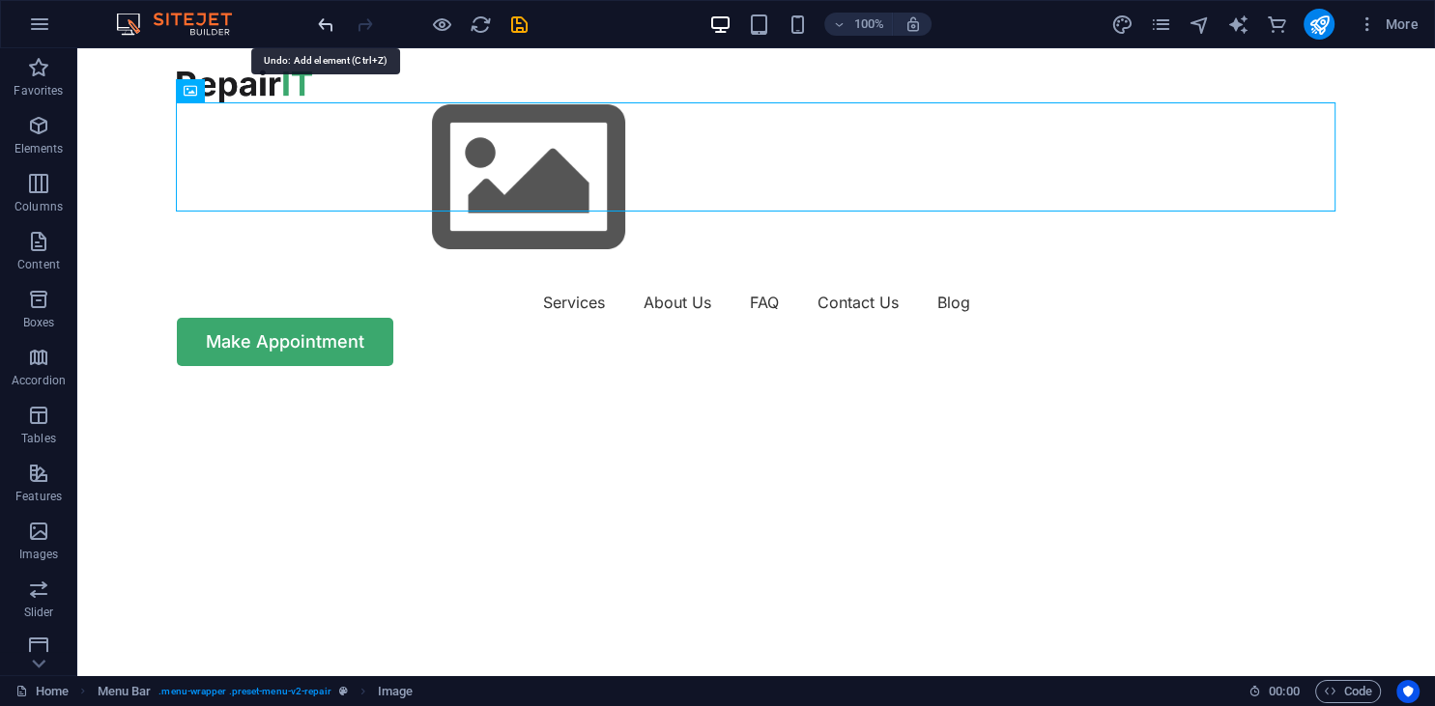
click at [323, 27] on icon "undo" at bounding box center [326, 25] width 22 height 22
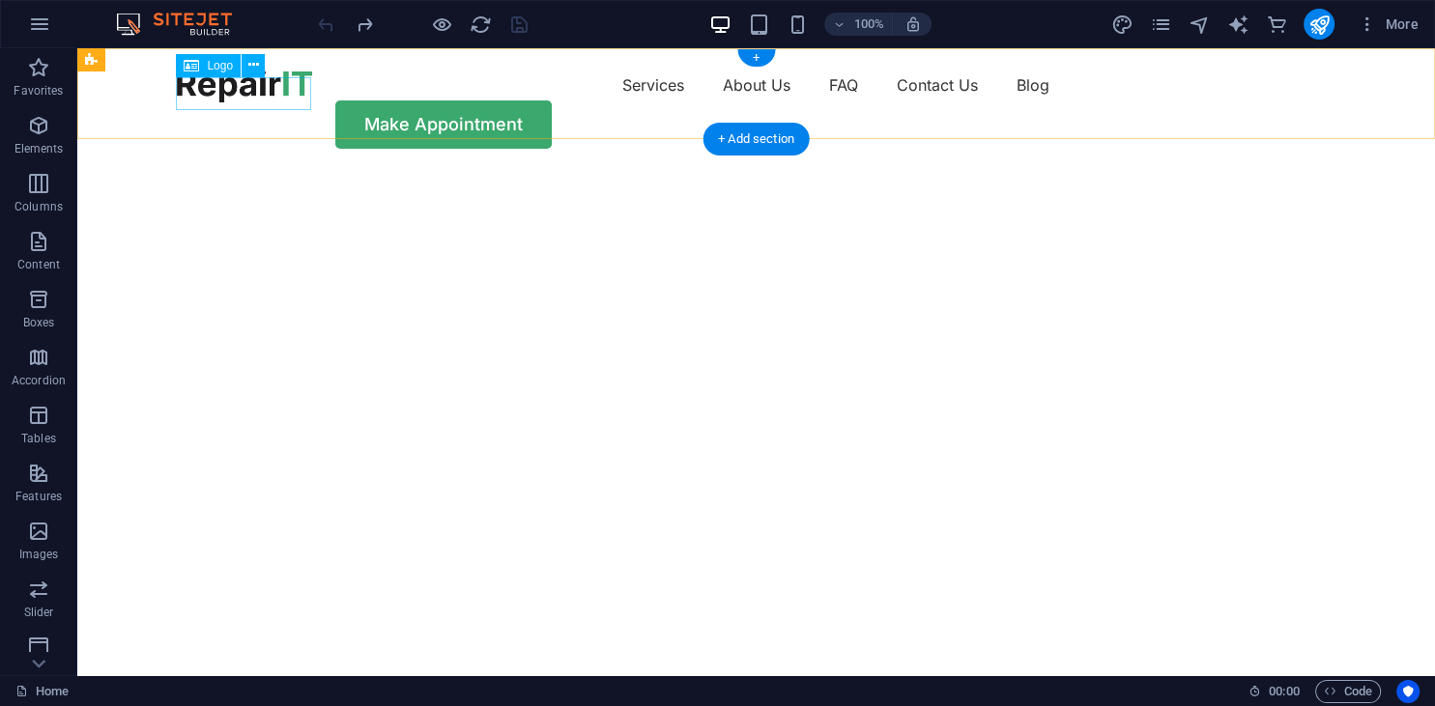
click at [234, 90] on div at bounding box center [244, 86] width 135 height 33
select select "px"
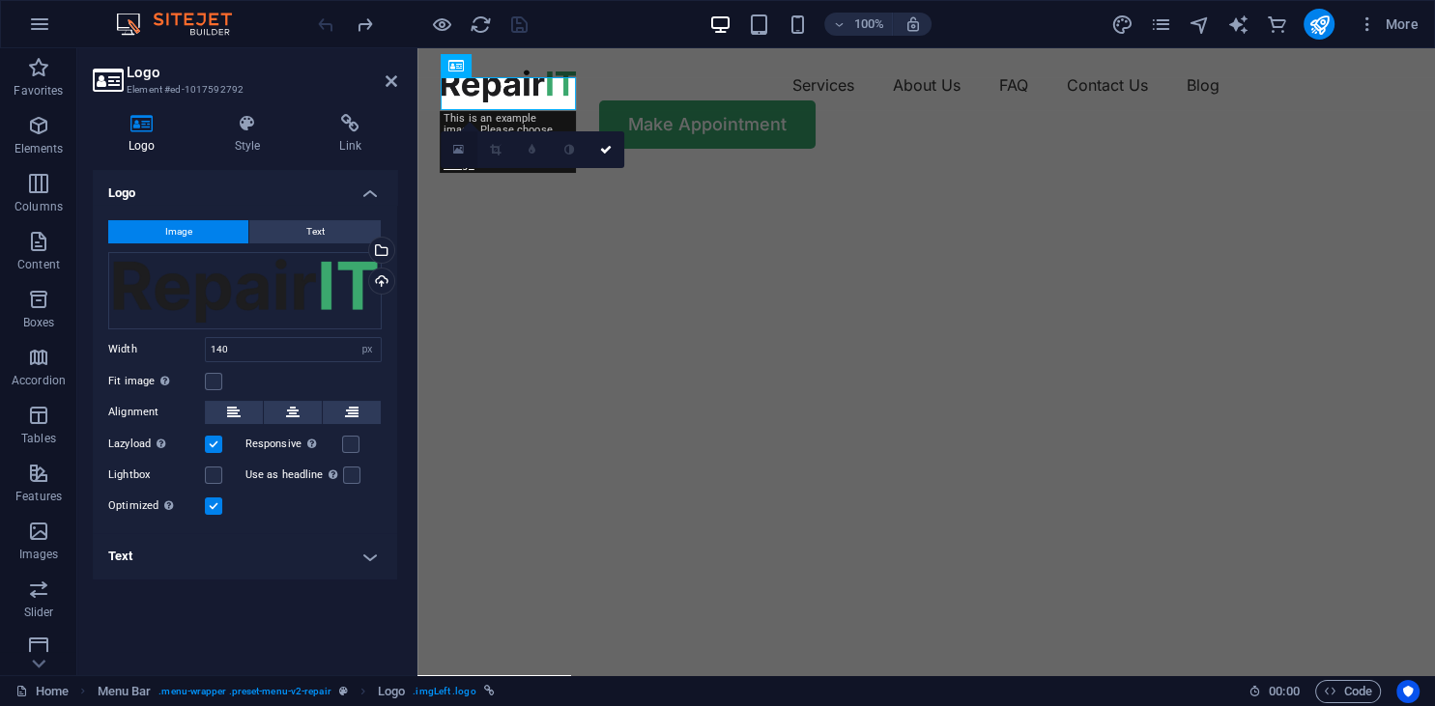
click at [459, 153] on icon at bounding box center [458, 150] width 11 height 14
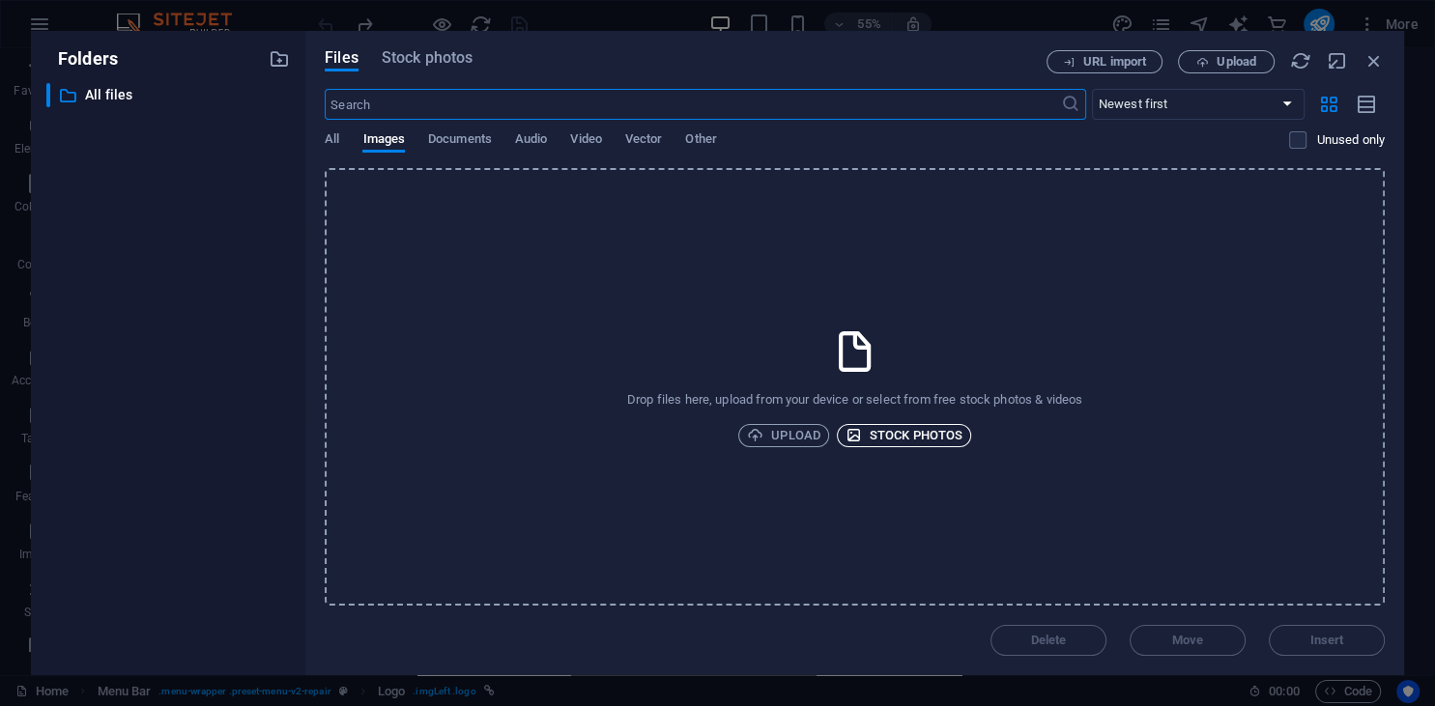
click at [911, 446] on span "Stock photos" at bounding box center [904, 435] width 117 height 23
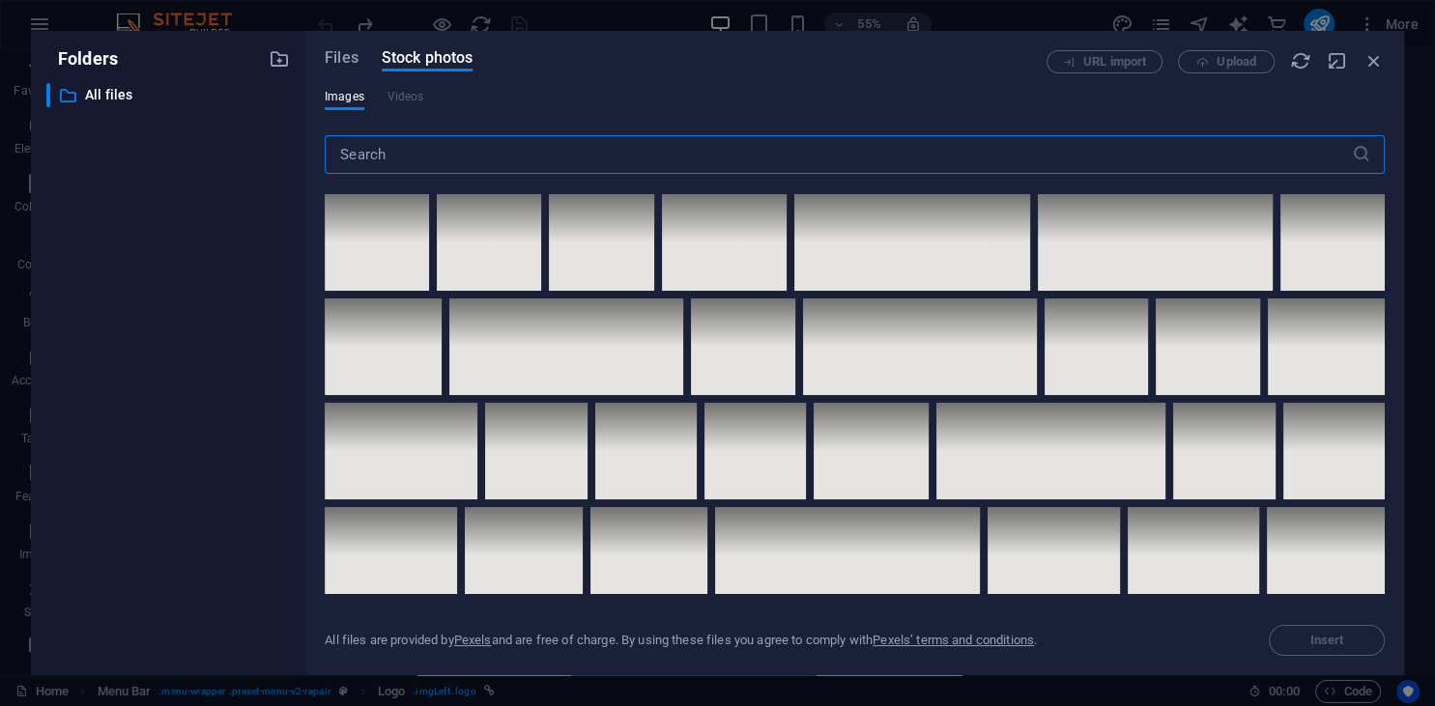
scroll to position [1586, 0]
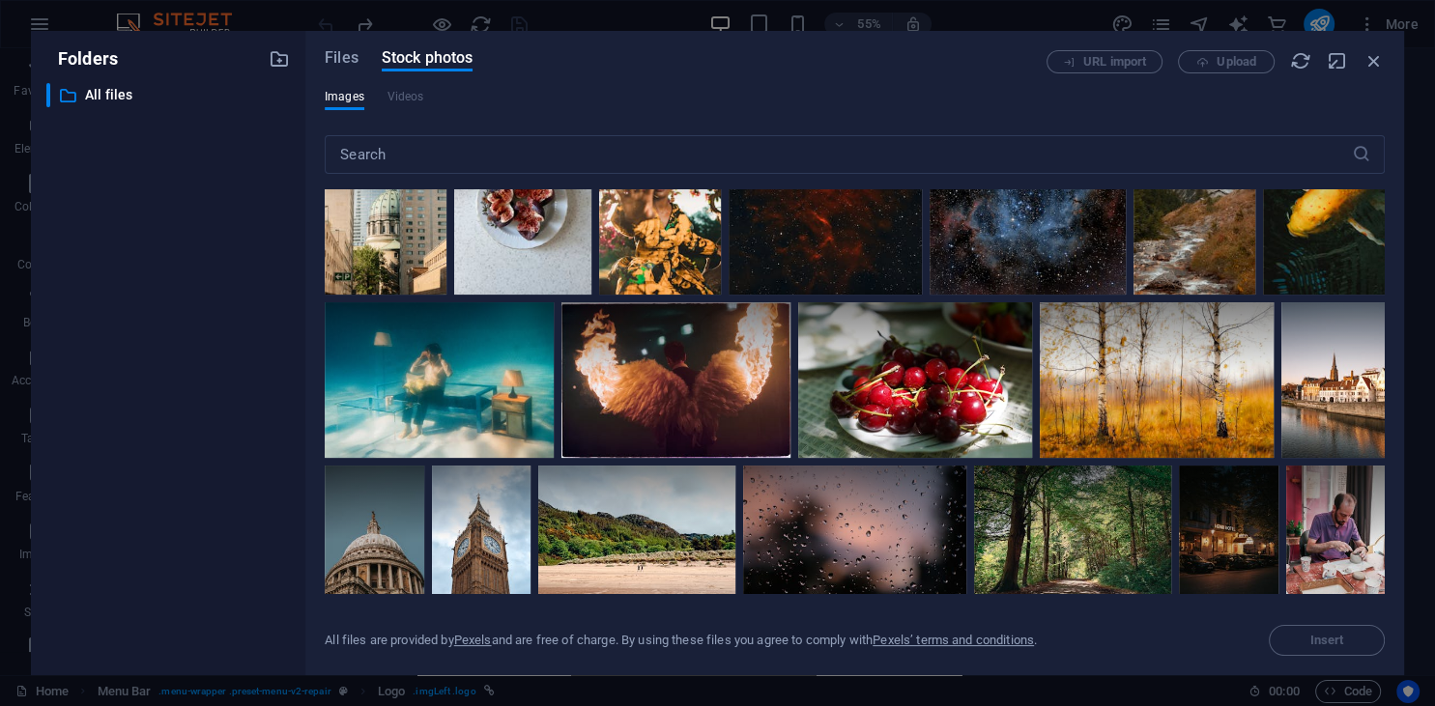
click at [360, 64] on div "Files Stock photos" at bounding box center [686, 60] width 722 height 21
click at [353, 64] on span "Files" at bounding box center [342, 57] width 34 height 23
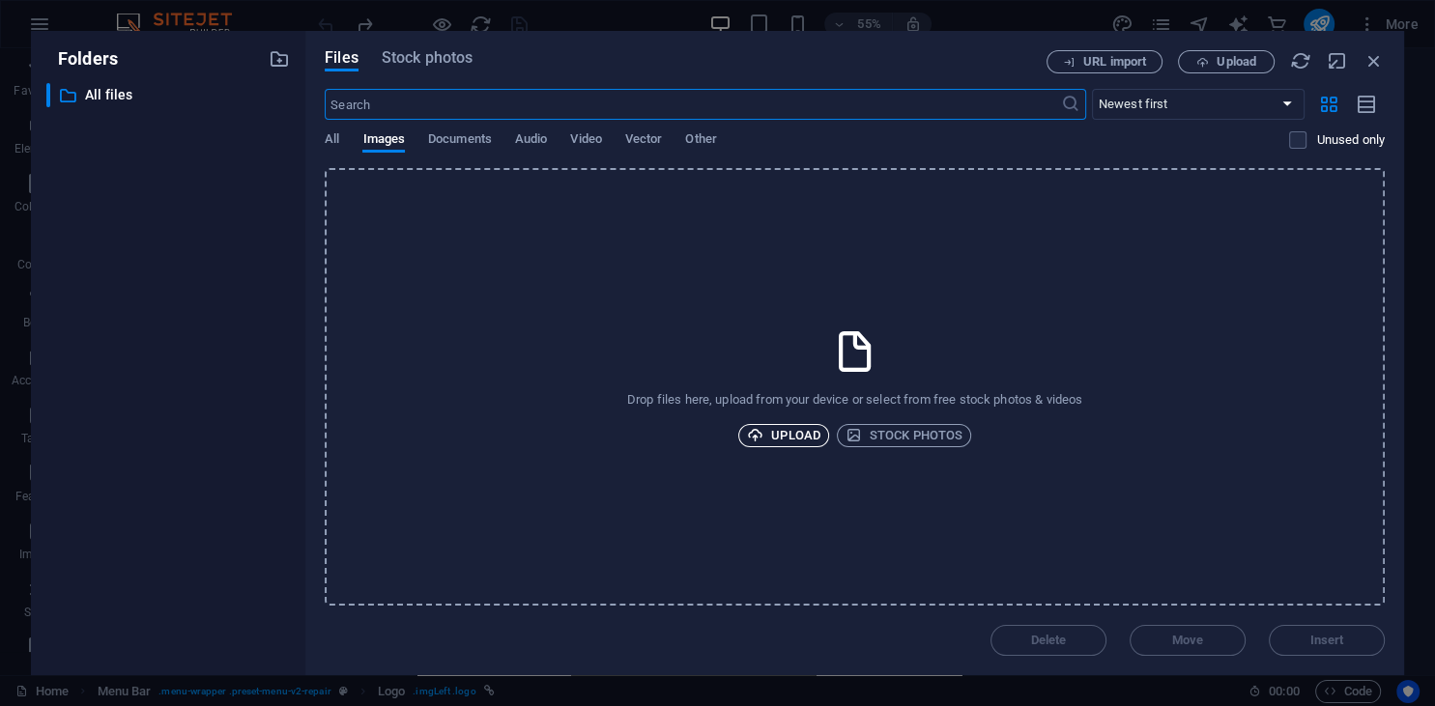
click at [777, 441] on span "Upload" at bounding box center [783, 435] width 73 height 23
click at [336, 139] on span "All" at bounding box center [332, 141] width 14 height 27
drag, startPoint x: 404, startPoint y: 60, endPoint x: 420, endPoint y: 78, distance: 24.6
click at [405, 60] on span "Stock photos" at bounding box center [427, 57] width 91 height 23
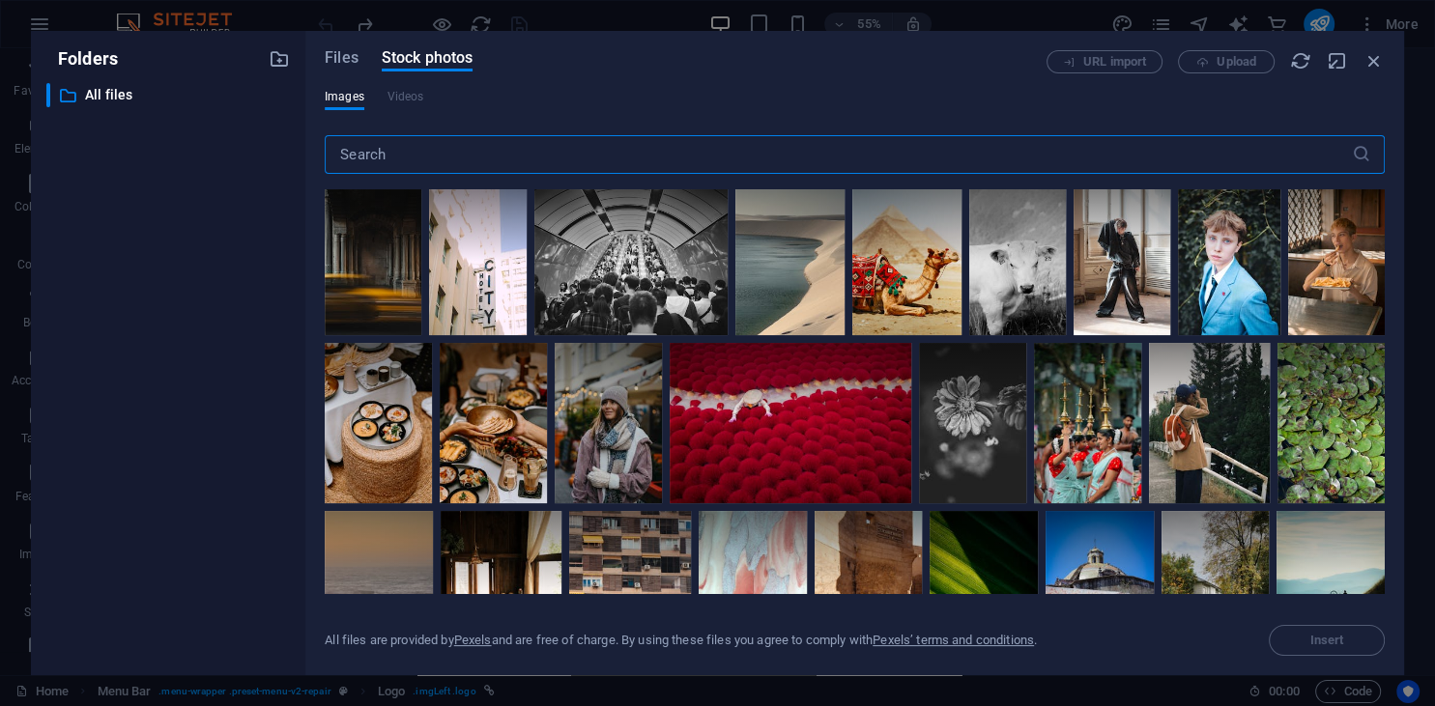
click at [435, 151] on input "text" at bounding box center [838, 154] width 1027 height 39
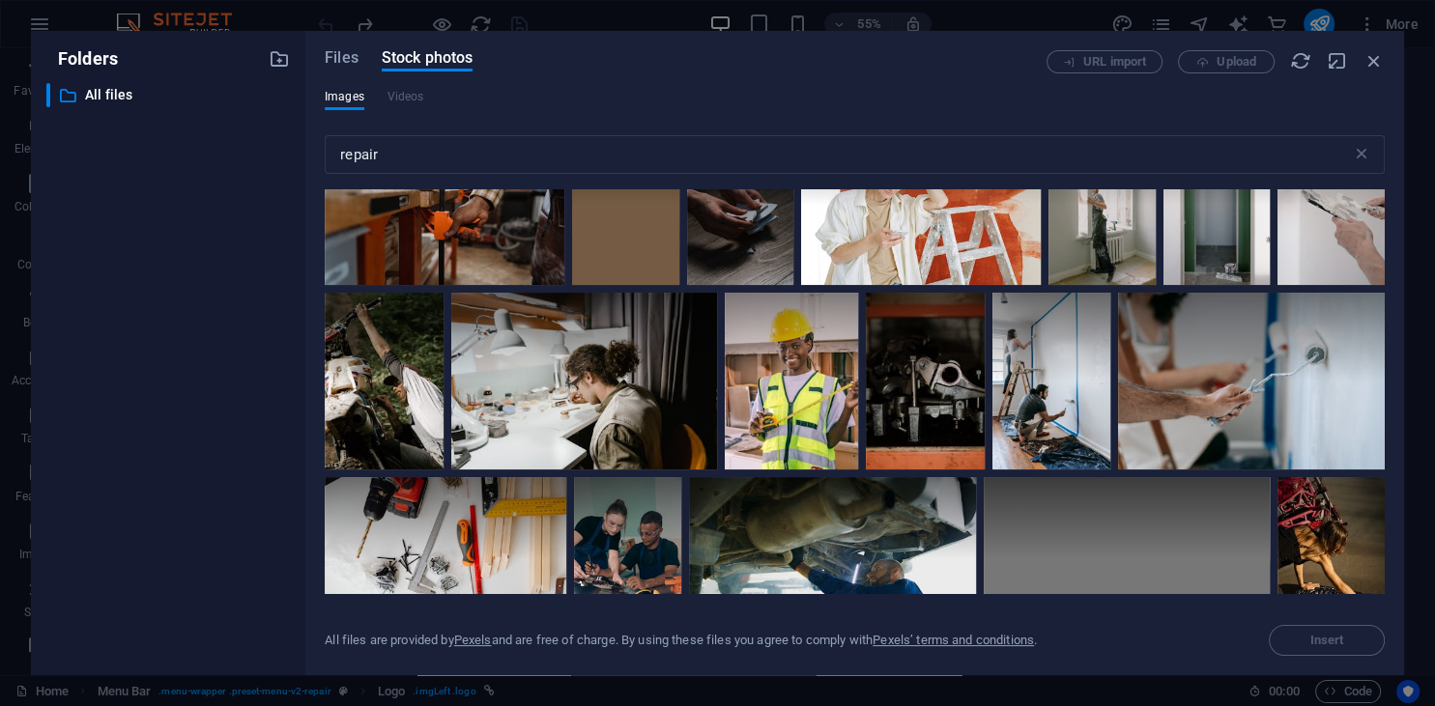
scroll to position [4054, 0]
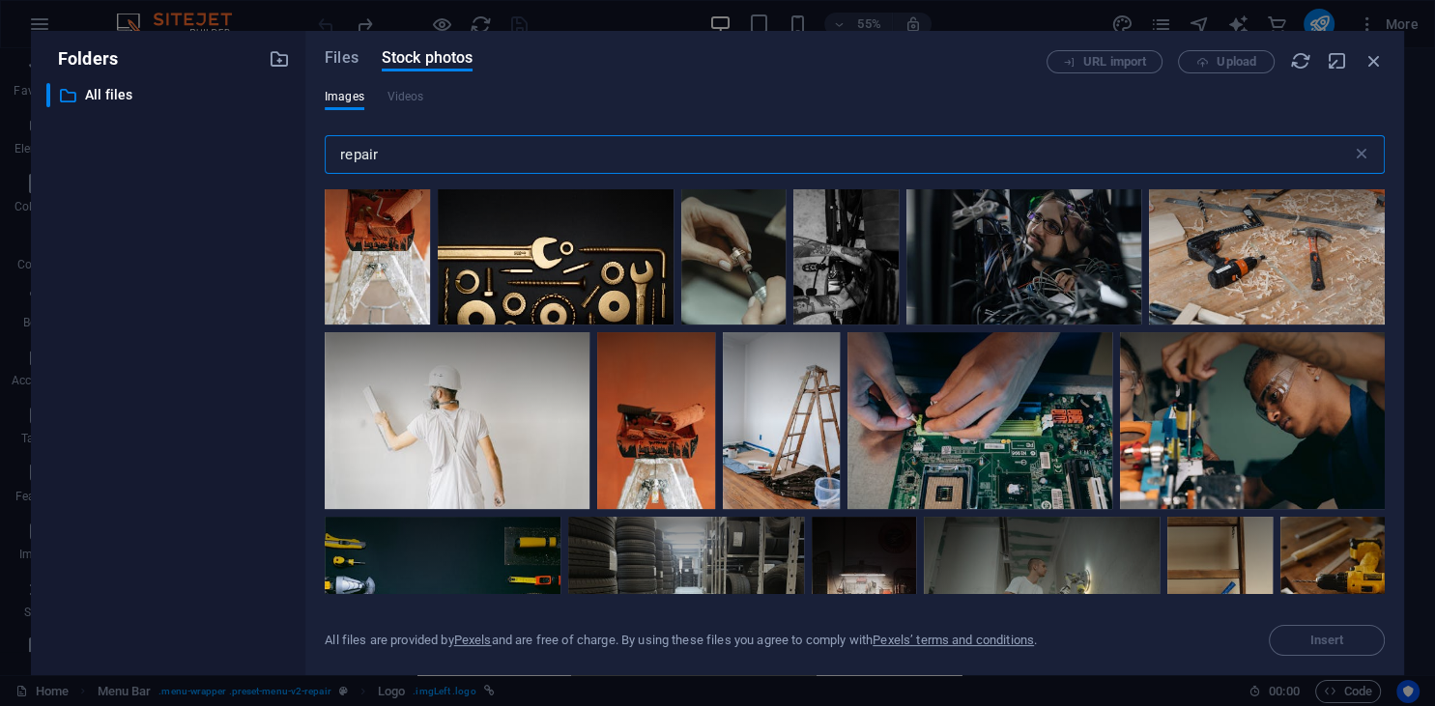
click at [400, 150] on input "repair" at bounding box center [838, 154] width 1027 height 39
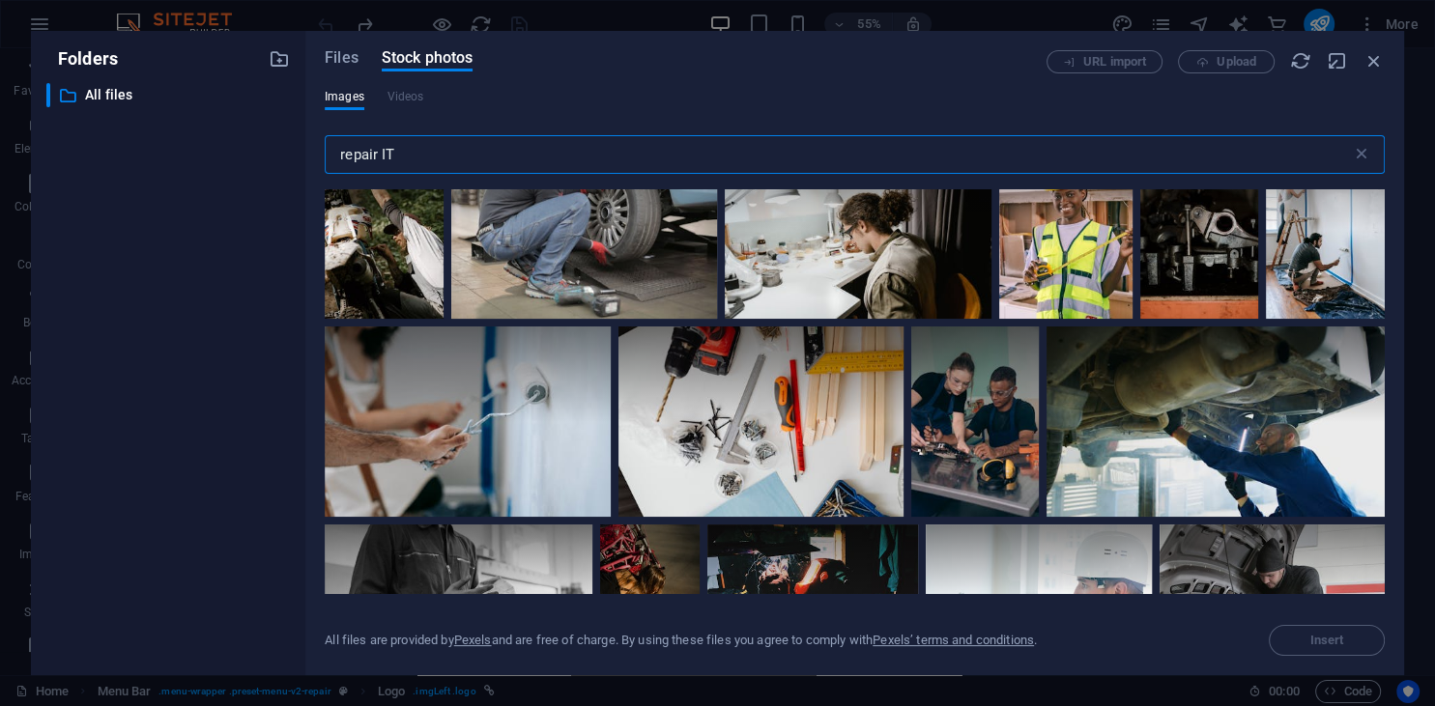
scroll to position [5992, 0]
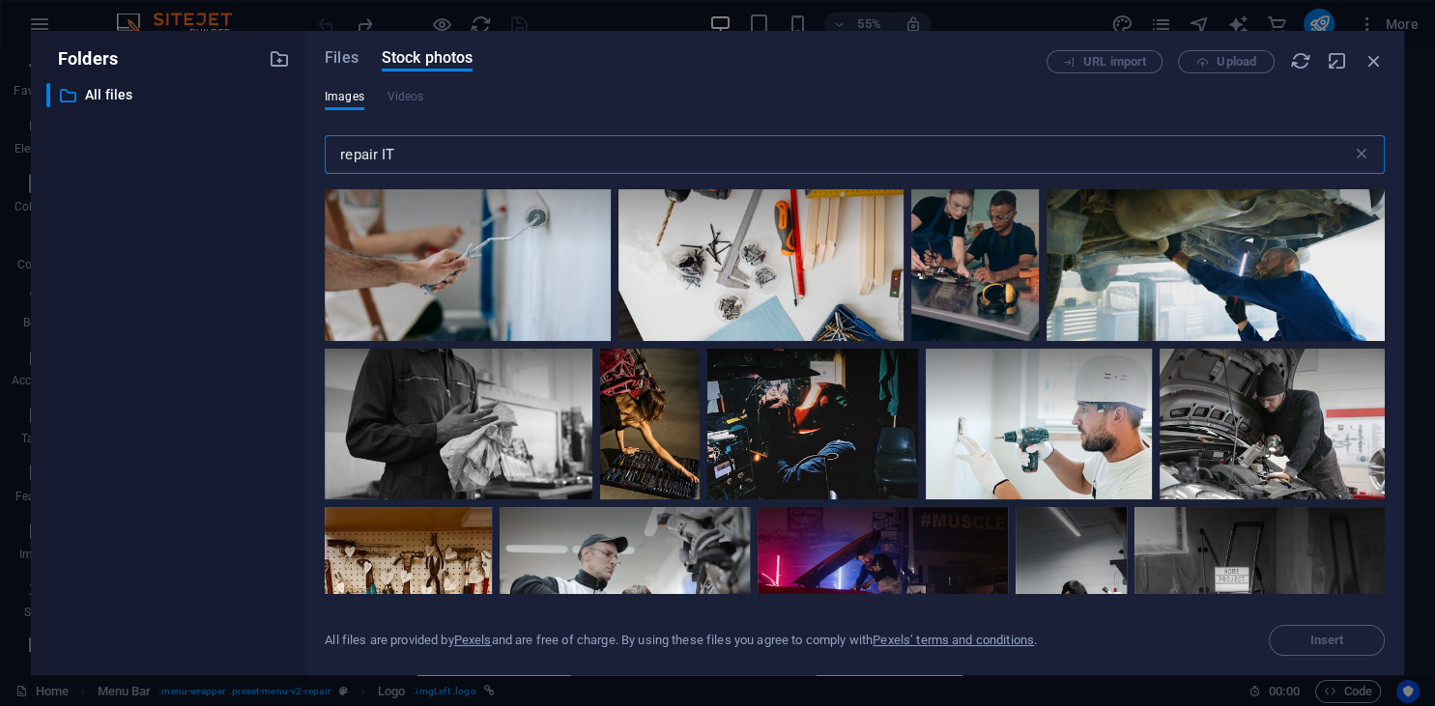
drag, startPoint x: 381, startPoint y: 155, endPoint x: 323, endPoint y: 156, distance: 58.0
click at [325, 156] on input "repair IT" at bounding box center [838, 154] width 1027 height 39
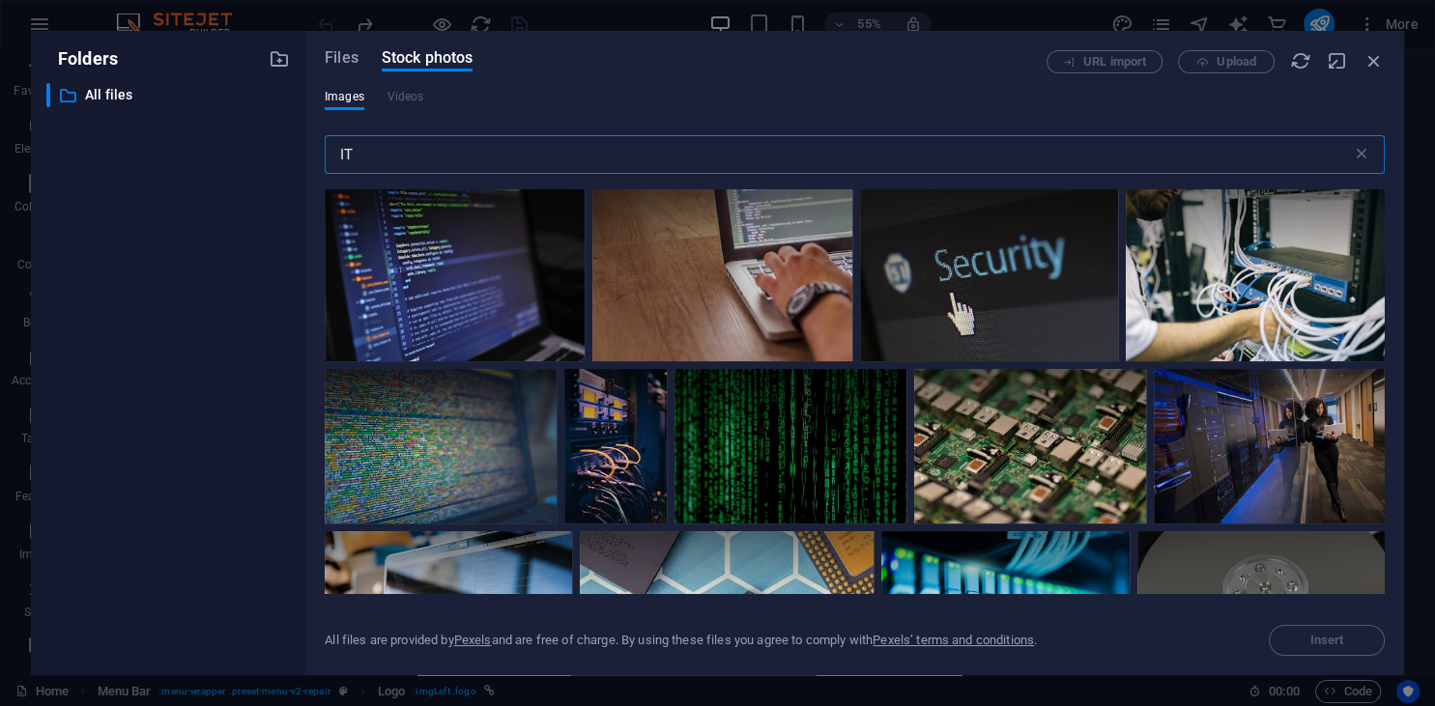
type input "IT"
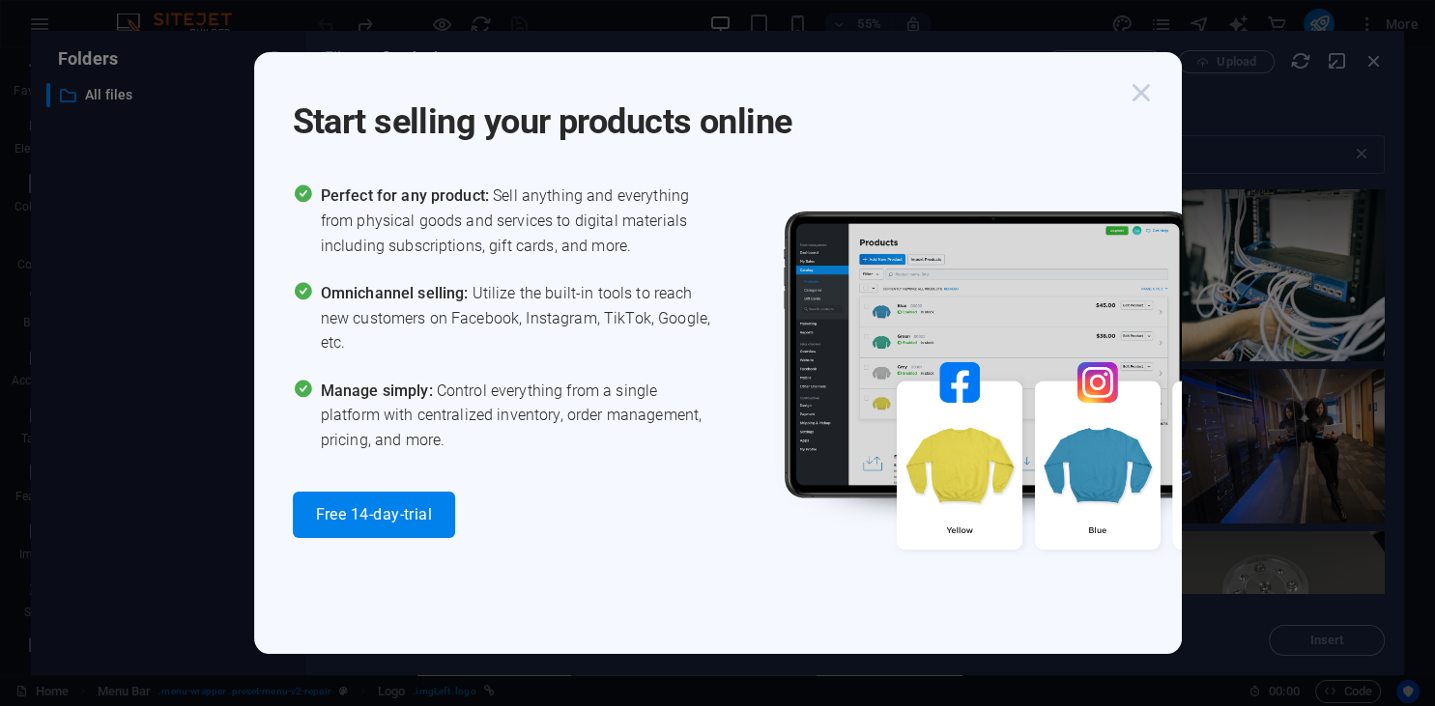
click at [1150, 93] on icon "button" at bounding box center [1141, 92] width 35 height 35
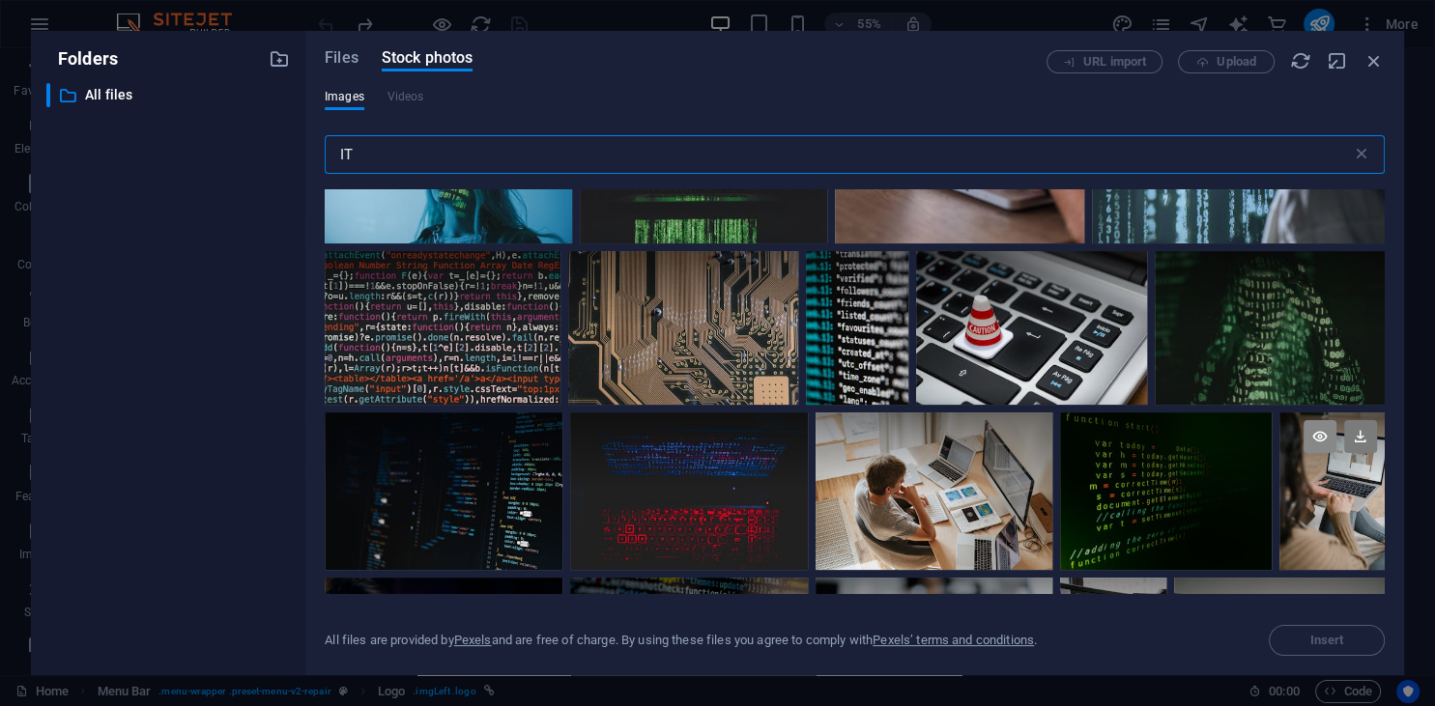
scroll to position [881, 0]
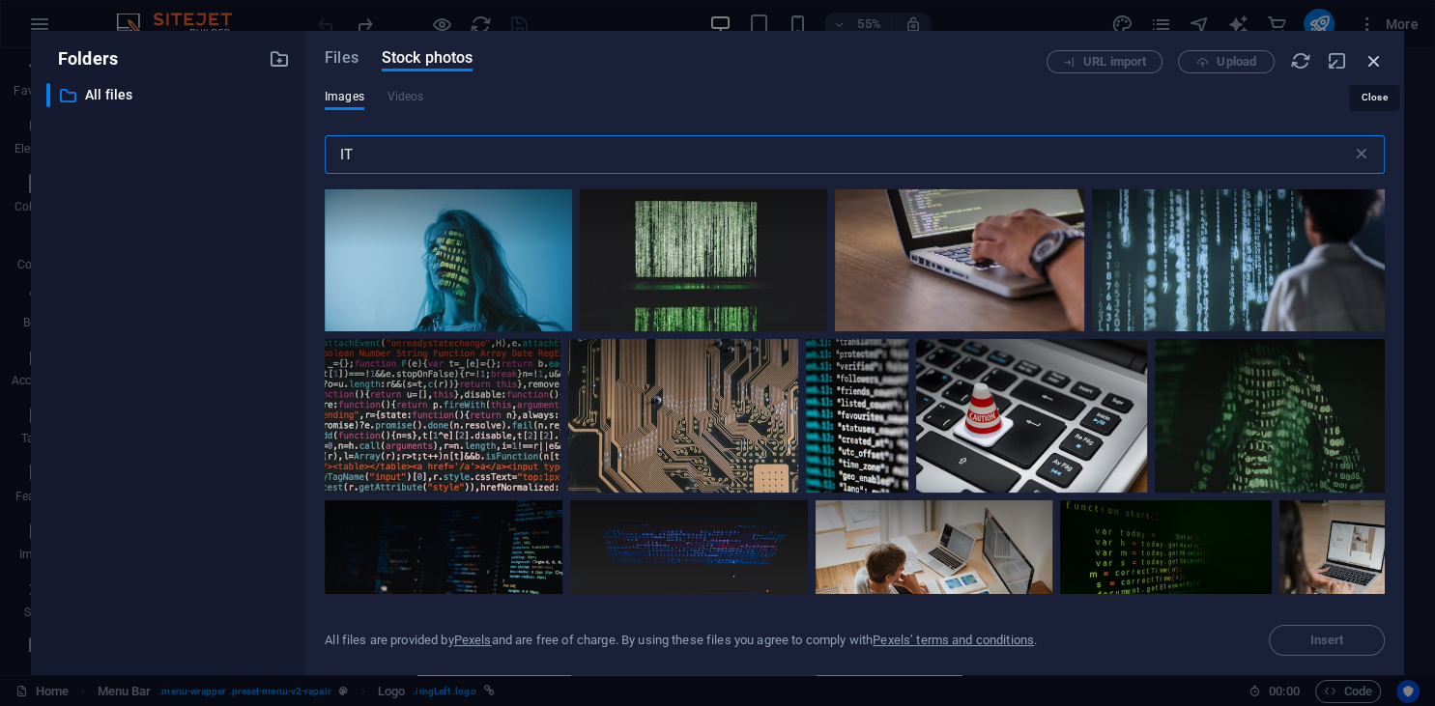
click at [1384, 64] on icon "button" at bounding box center [1373, 60] width 21 height 21
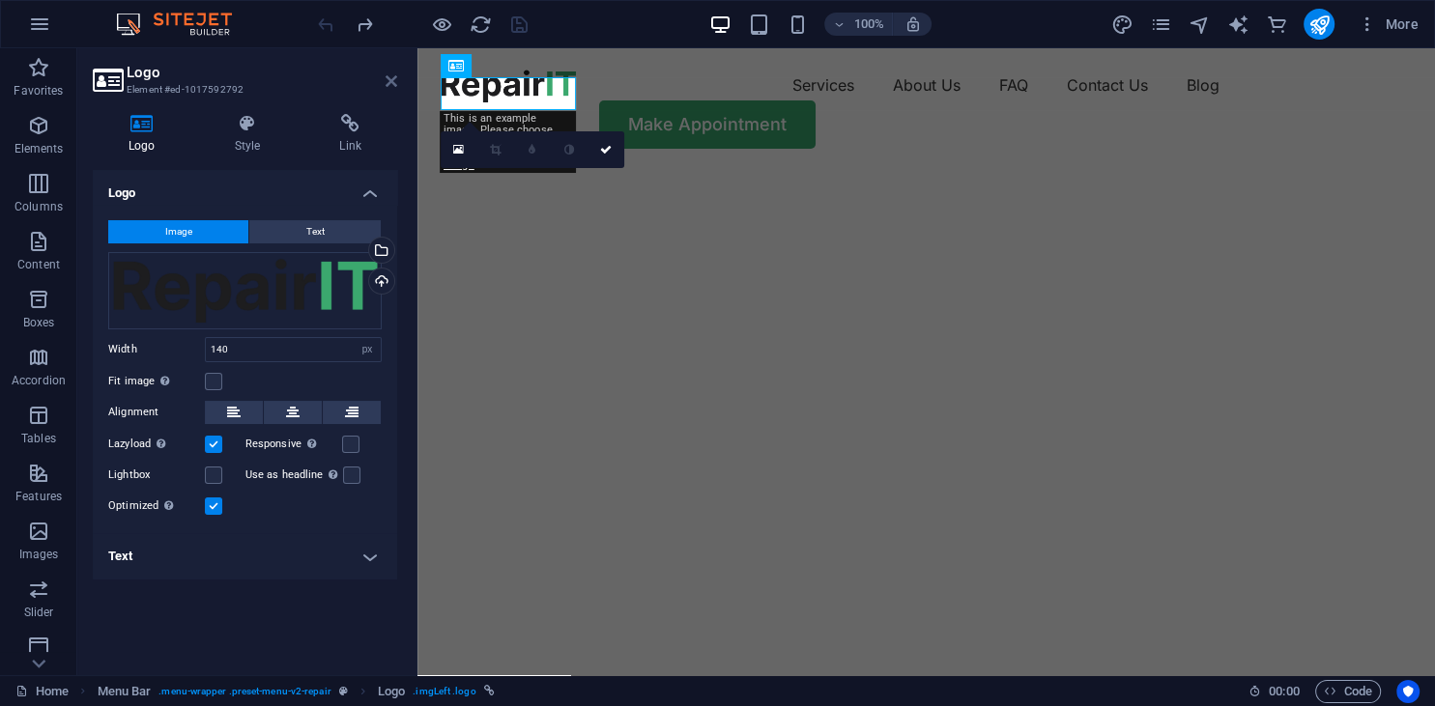
click at [389, 75] on icon at bounding box center [392, 80] width 12 height 15
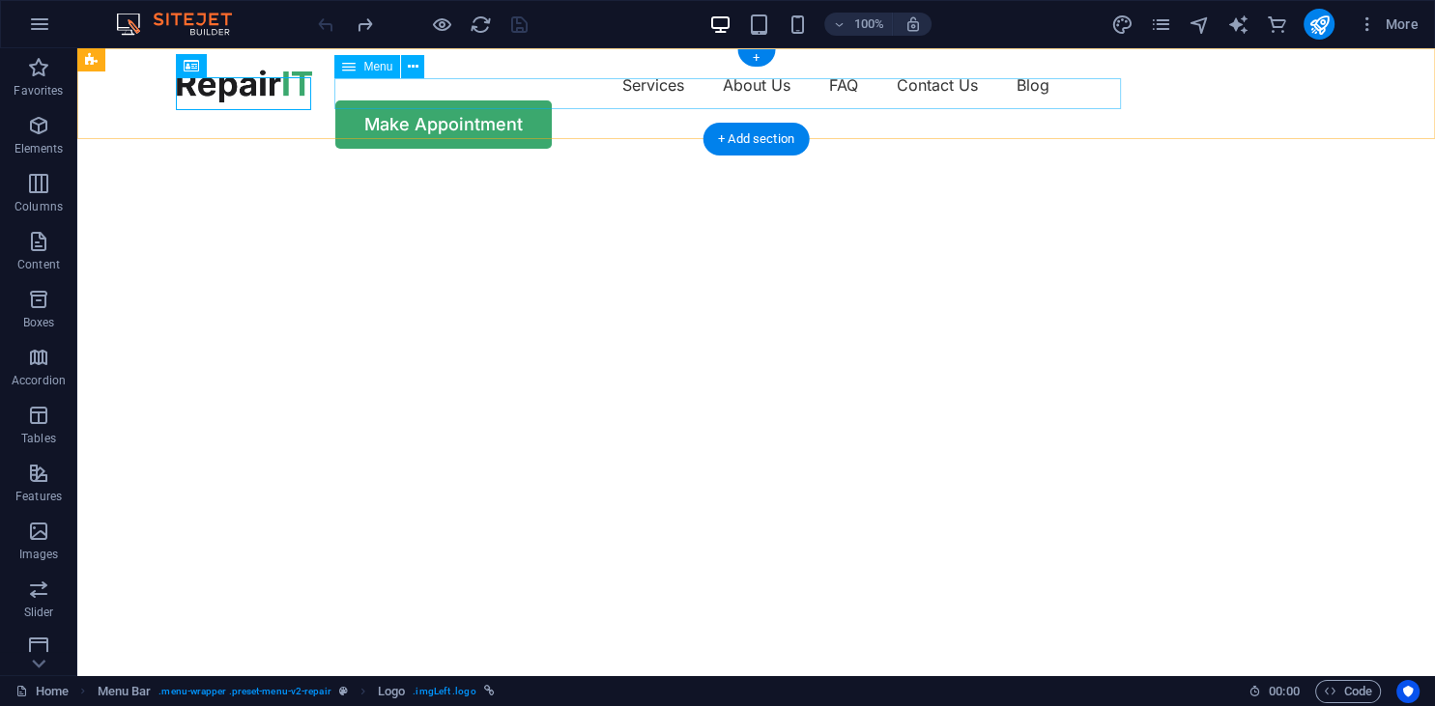
click at [560, 100] on nav "Services About Us FAQ Contact Us Blog" at bounding box center [757, 85] width 1160 height 31
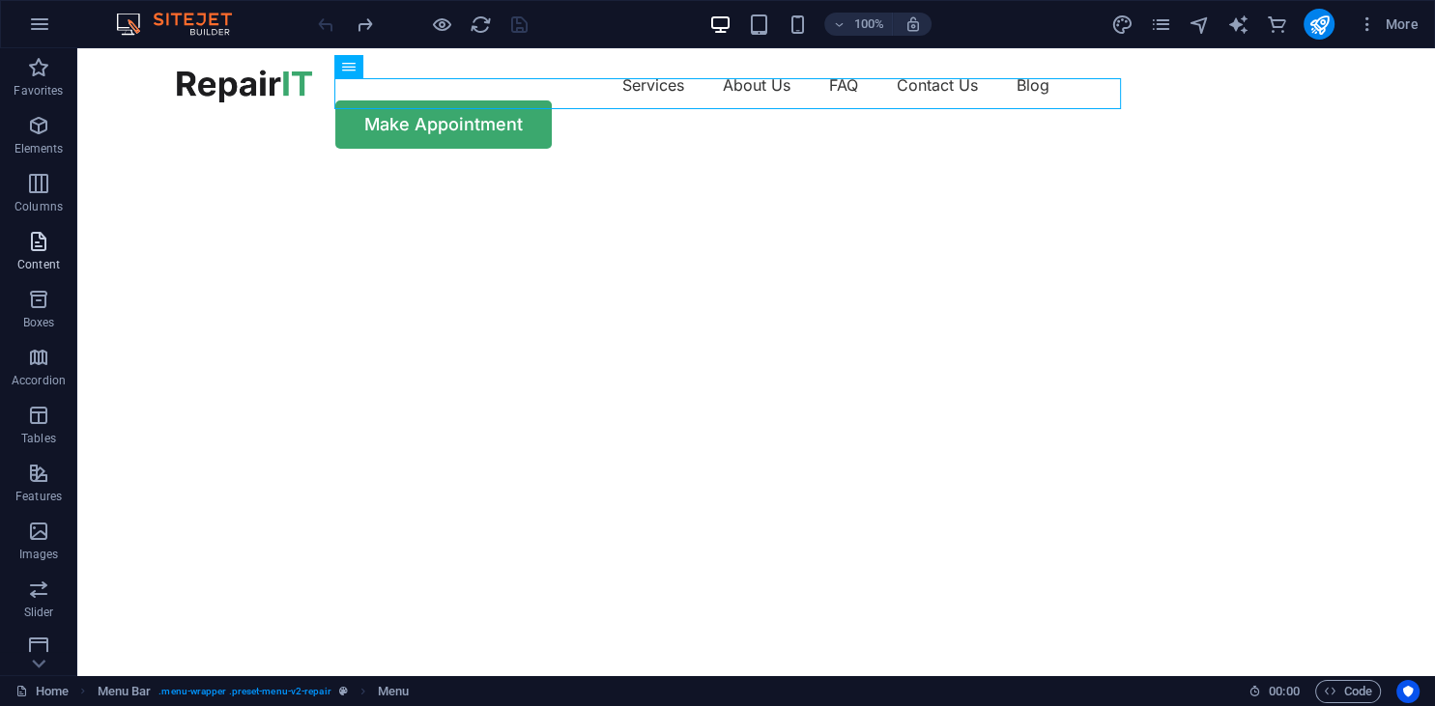
click at [43, 253] on icon "button" at bounding box center [38, 241] width 23 height 23
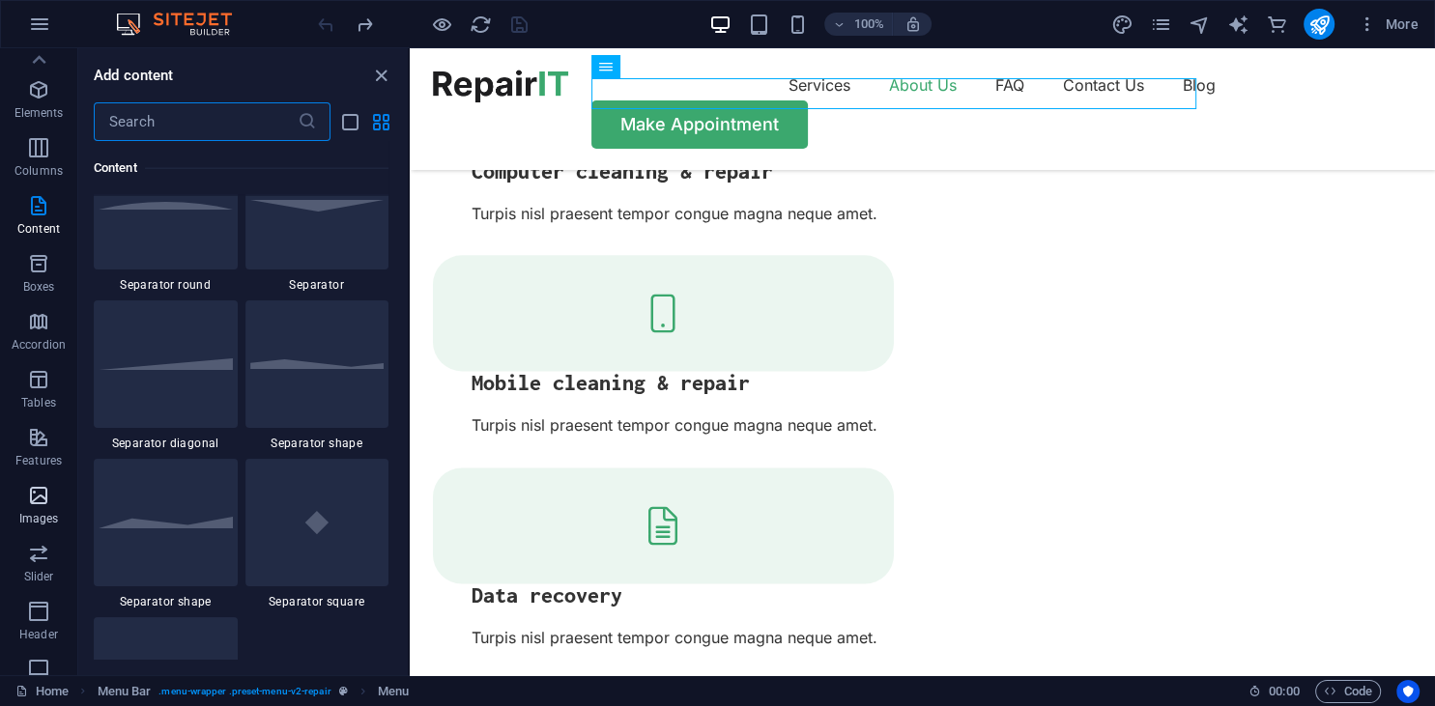
scroll to position [0, 0]
click at [31, 137] on icon "button" at bounding box center [38, 125] width 23 height 23
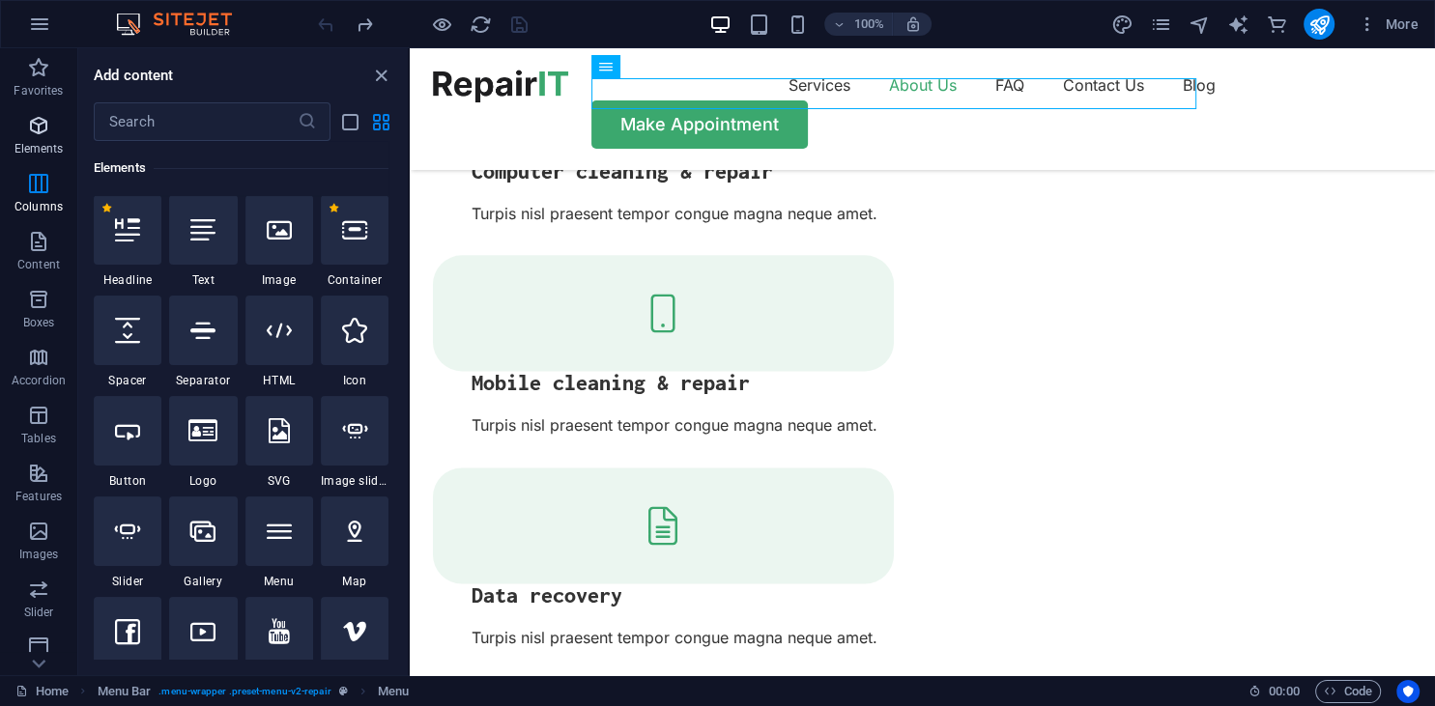
scroll to position [205, 0]
click at [43, 191] on icon "button" at bounding box center [38, 183] width 23 height 23
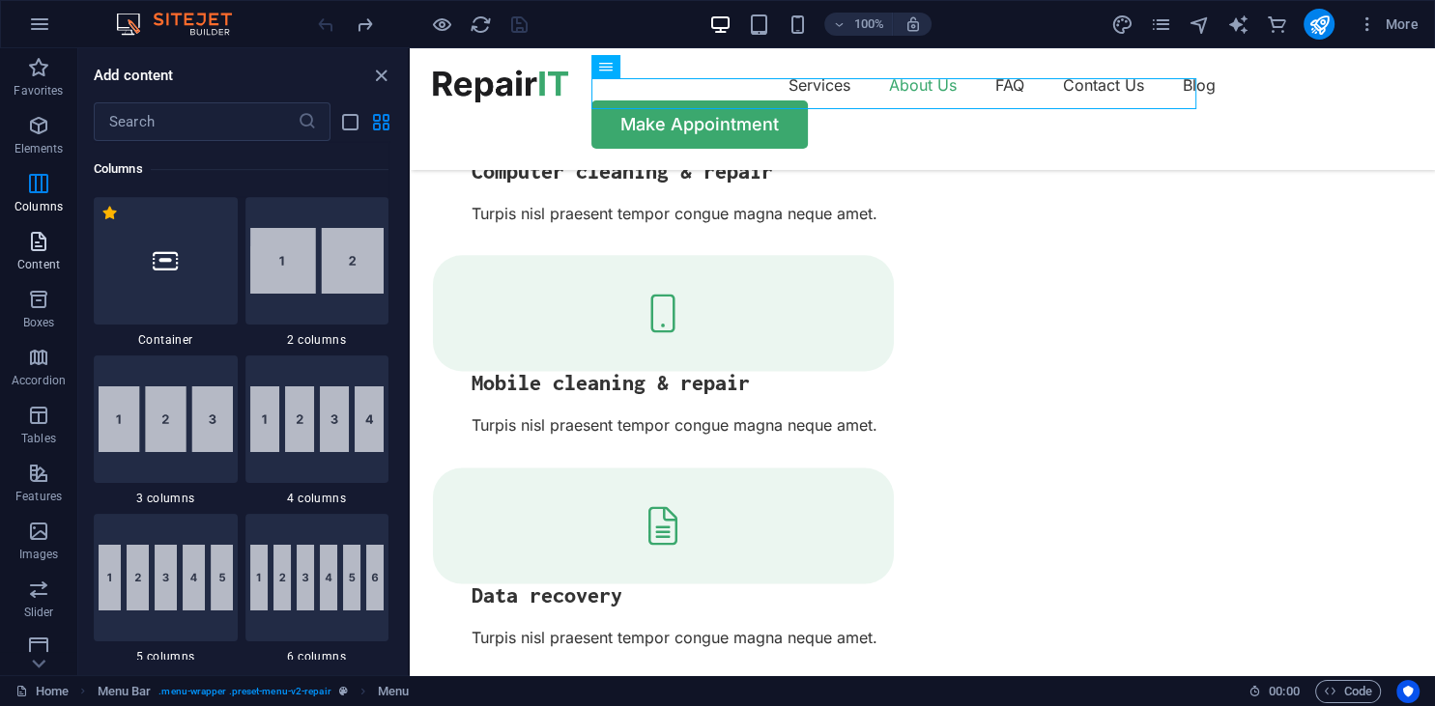
click at [41, 239] on icon "button" at bounding box center [38, 241] width 23 height 23
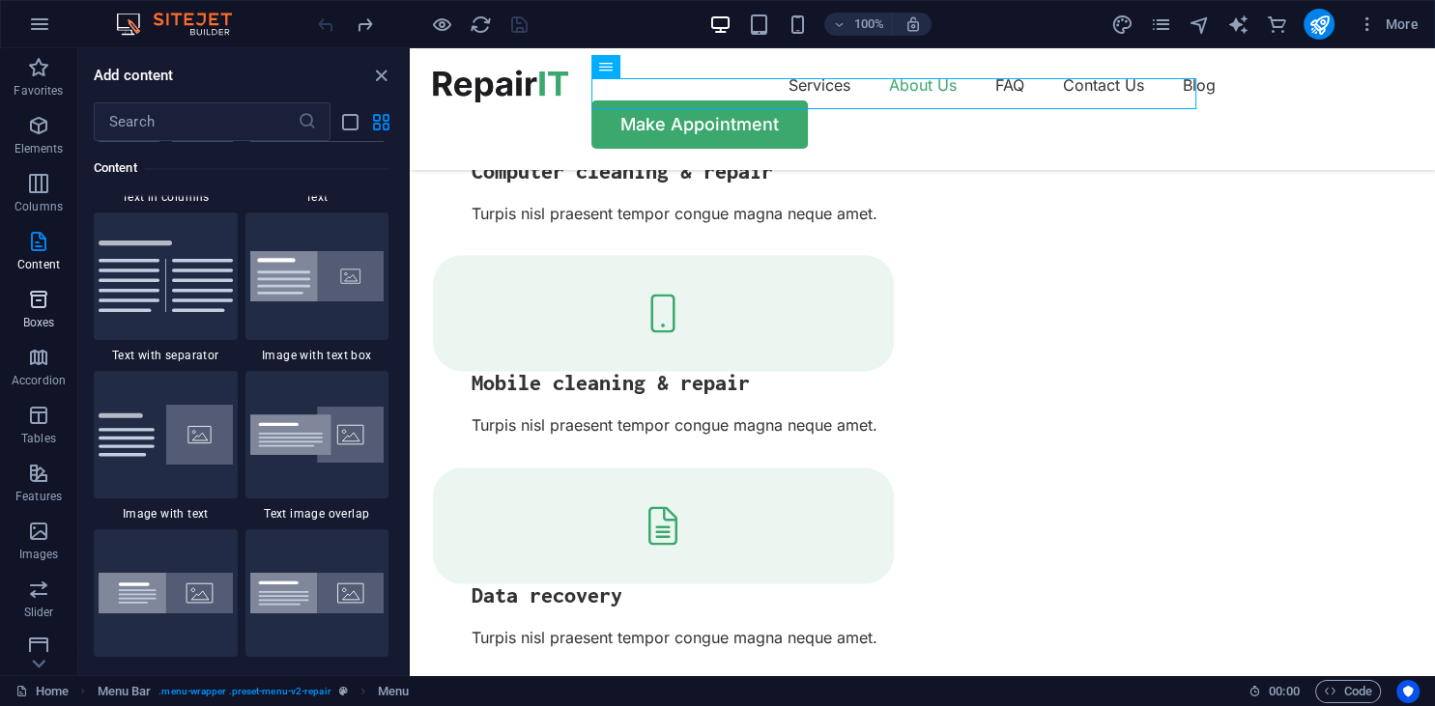
click at [42, 307] on icon "button" at bounding box center [38, 299] width 23 height 23
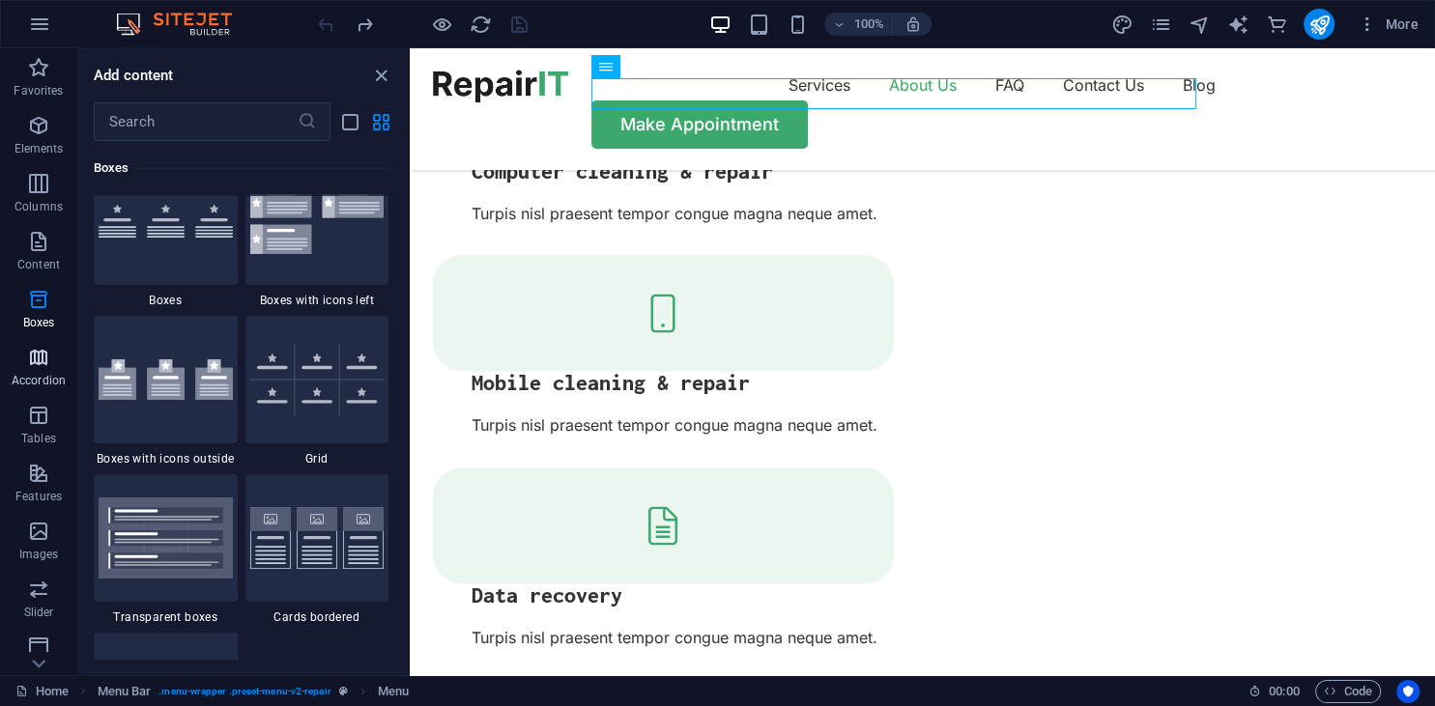
click at [36, 367] on icon "button" at bounding box center [38, 357] width 23 height 23
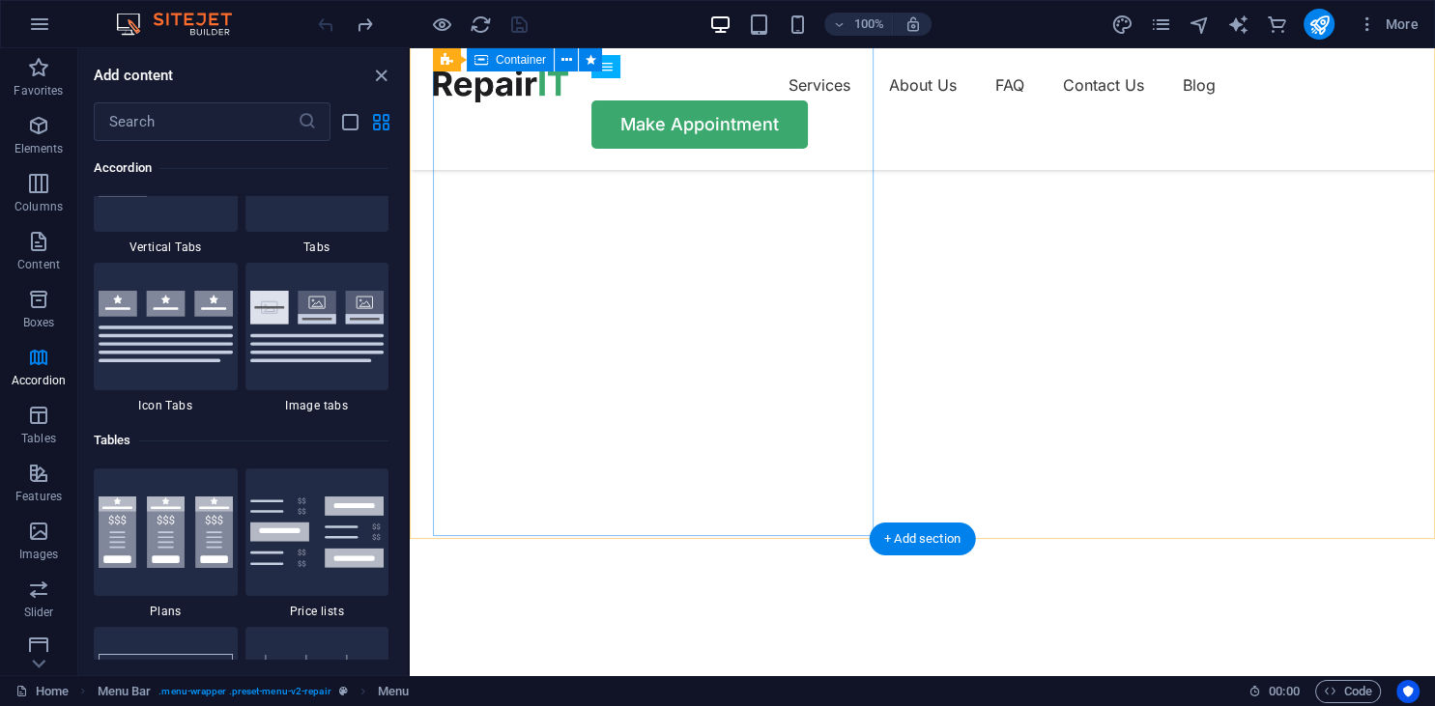
scroll to position [101, 0]
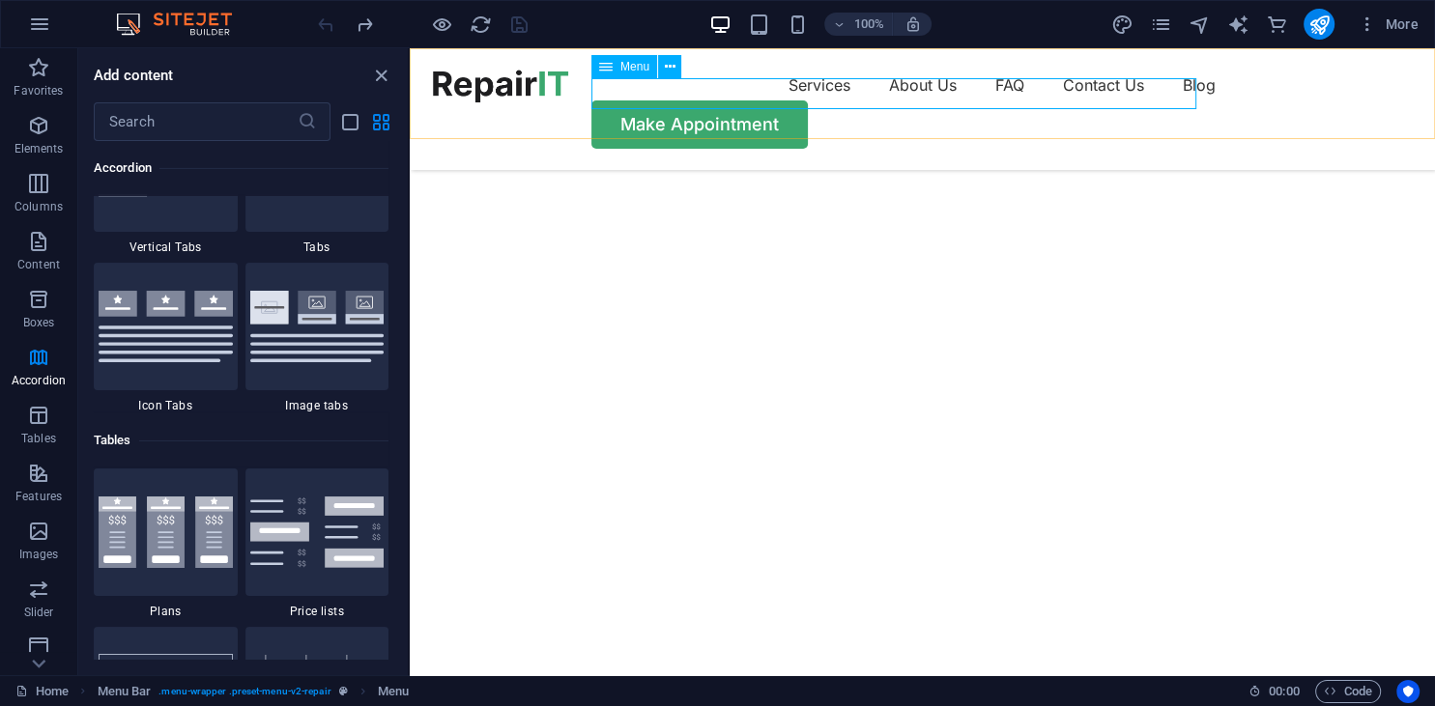
click at [644, 64] on span "Menu" at bounding box center [634, 67] width 29 height 12
click at [634, 67] on span "Menu" at bounding box center [634, 67] width 29 height 12
select select "1"
select select
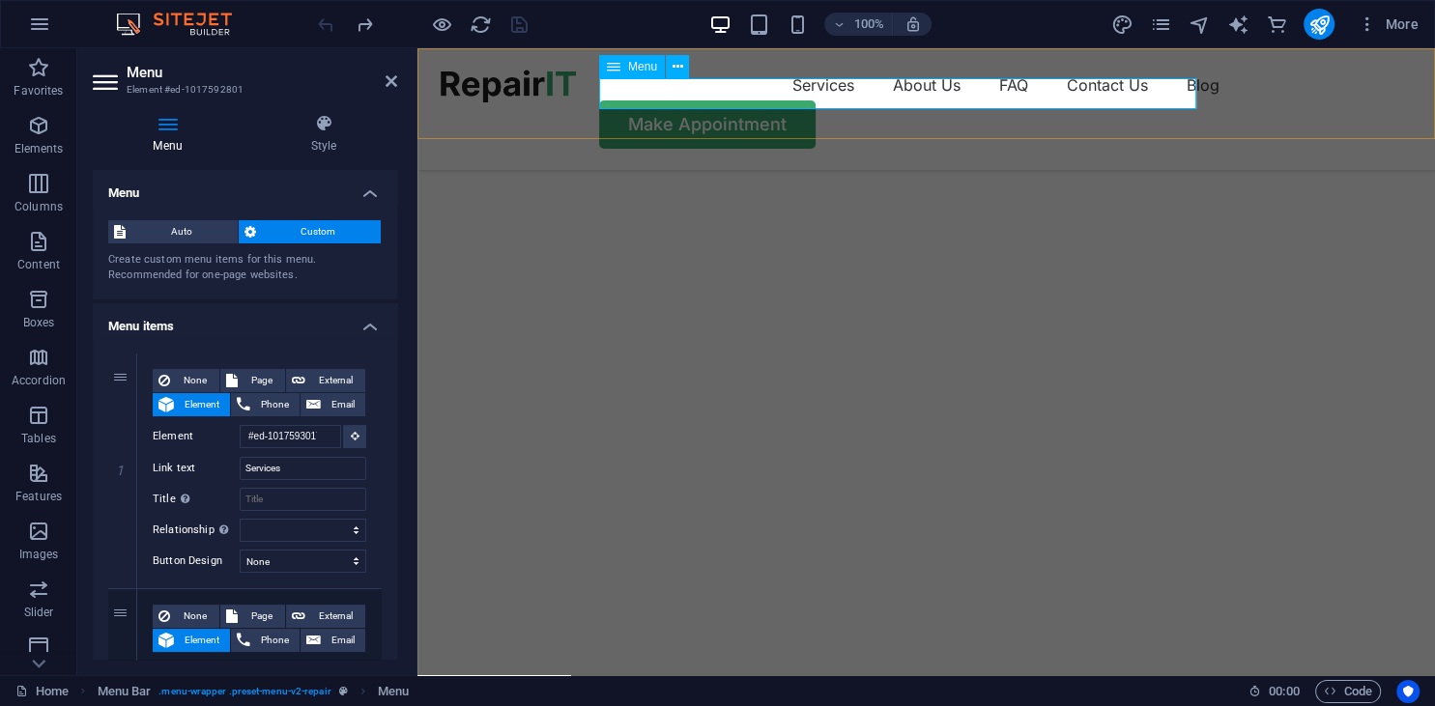
click at [719, 97] on nav "Services About Us FAQ Contact Us Blog" at bounding box center [926, 85] width 971 height 31
click at [699, 98] on nav "Services About Us FAQ Contact Us Blog" at bounding box center [926, 85] width 971 height 31
click at [219, 331] on h4 "Menu items" at bounding box center [245, 320] width 304 height 35
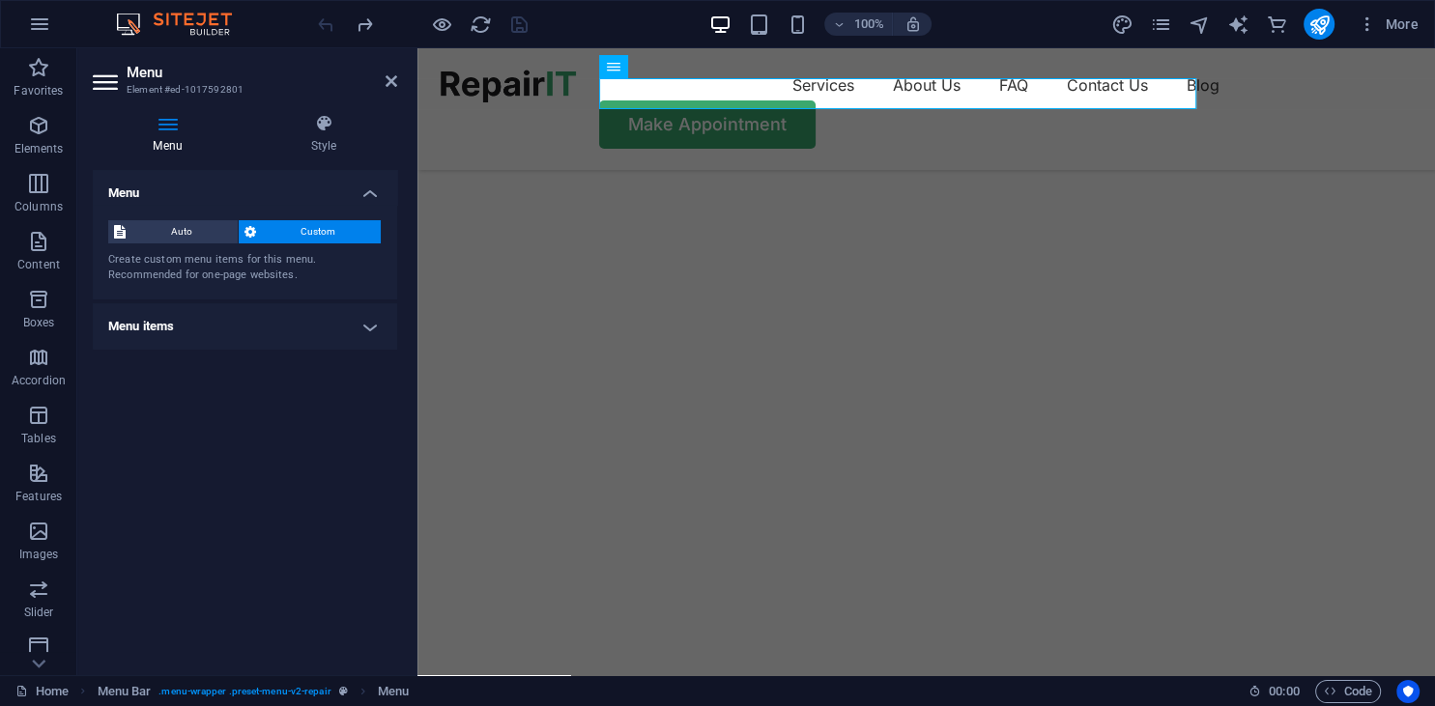
click at [219, 327] on h4 "Menu items" at bounding box center [245, 326] width 304 height 46
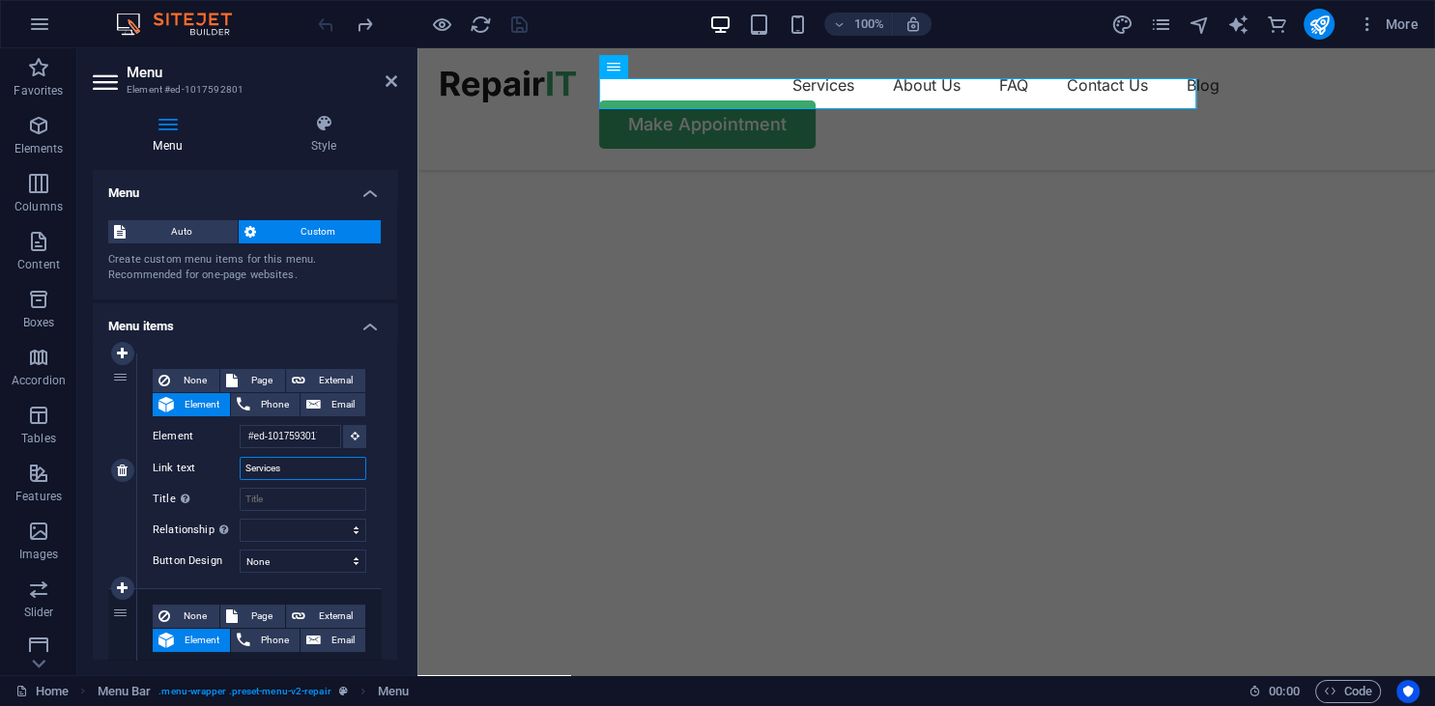
click at [300, 472] on input "Services" at bounding box center [303, 468] width 127 height 23
click at [294, 496] on input "Title Additional link description, should not be the same as the link text. The…" at bounding box center [303, 499] width 127 height 23
type input "fd"
select select
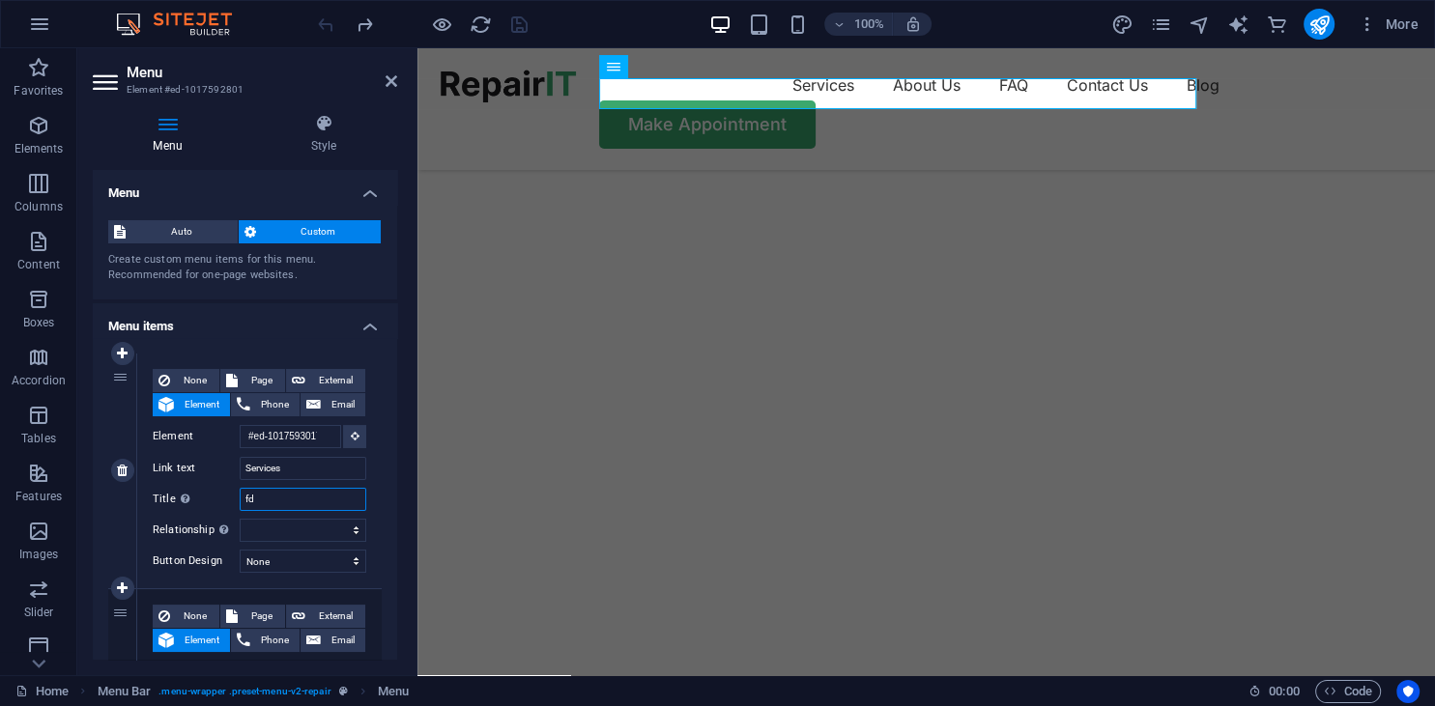
select select
type input "f"
select select
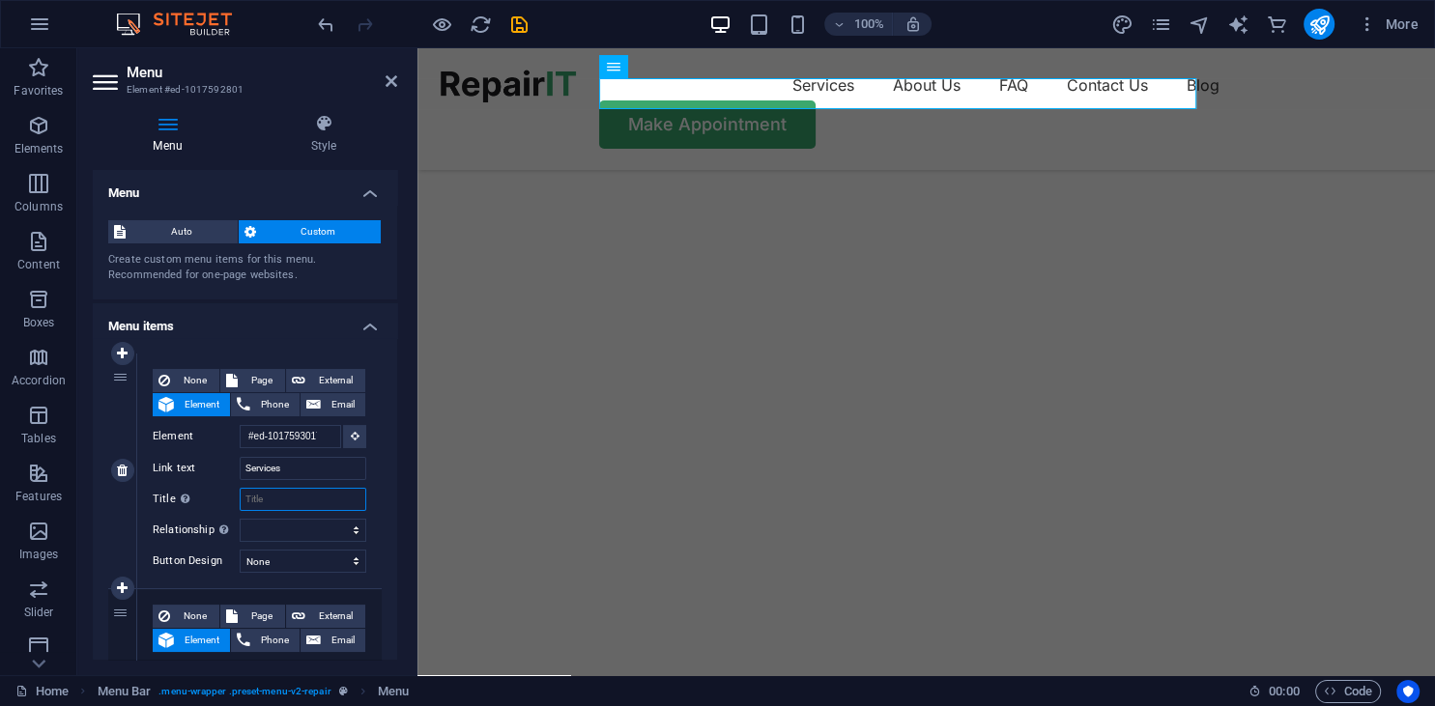
select select
type input "ໍ"
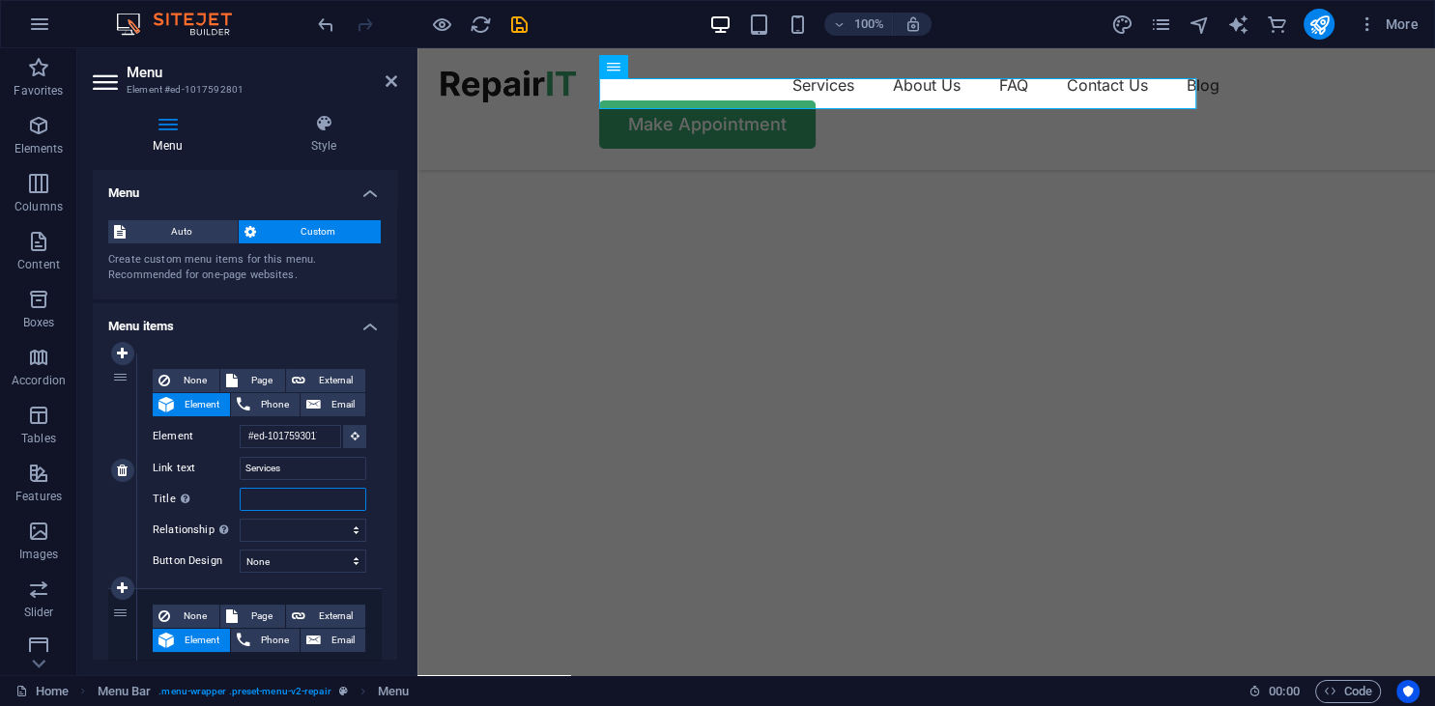
select select
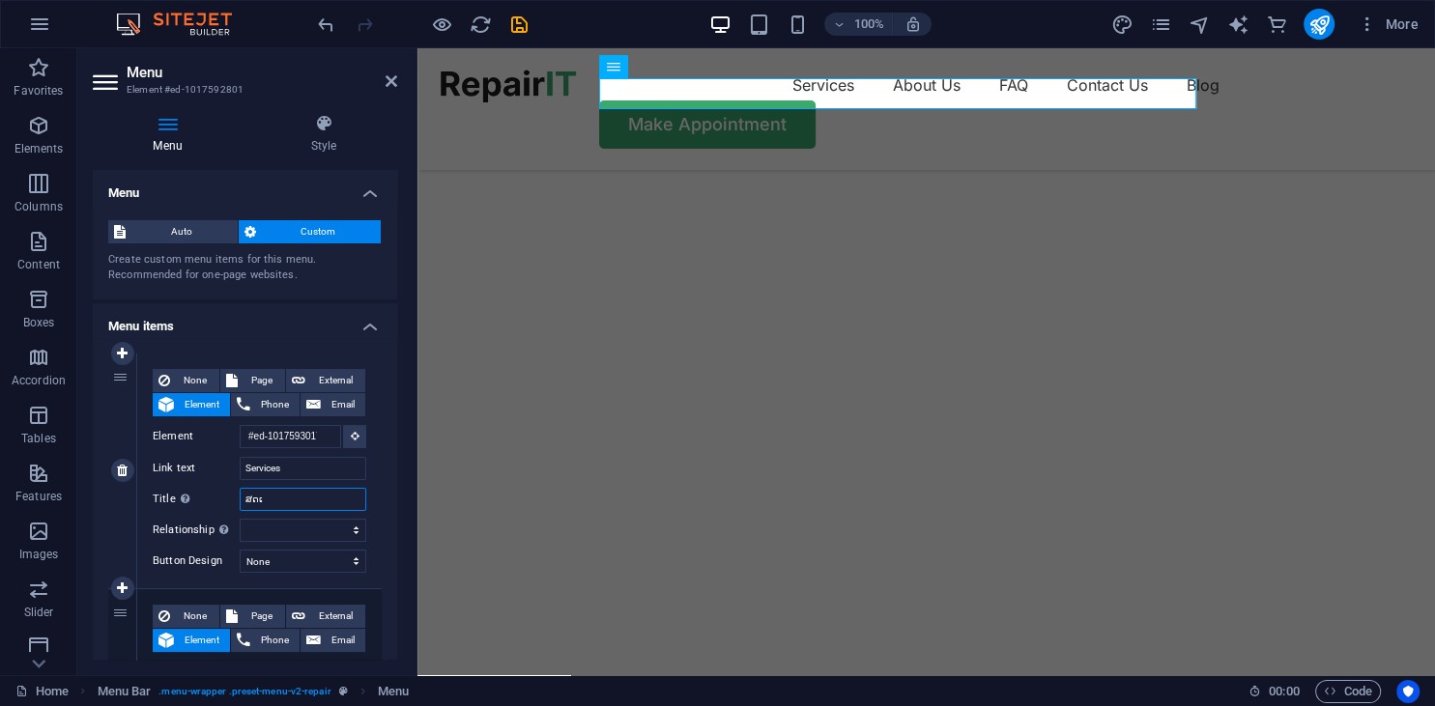
type input "ໍສດ"
select select
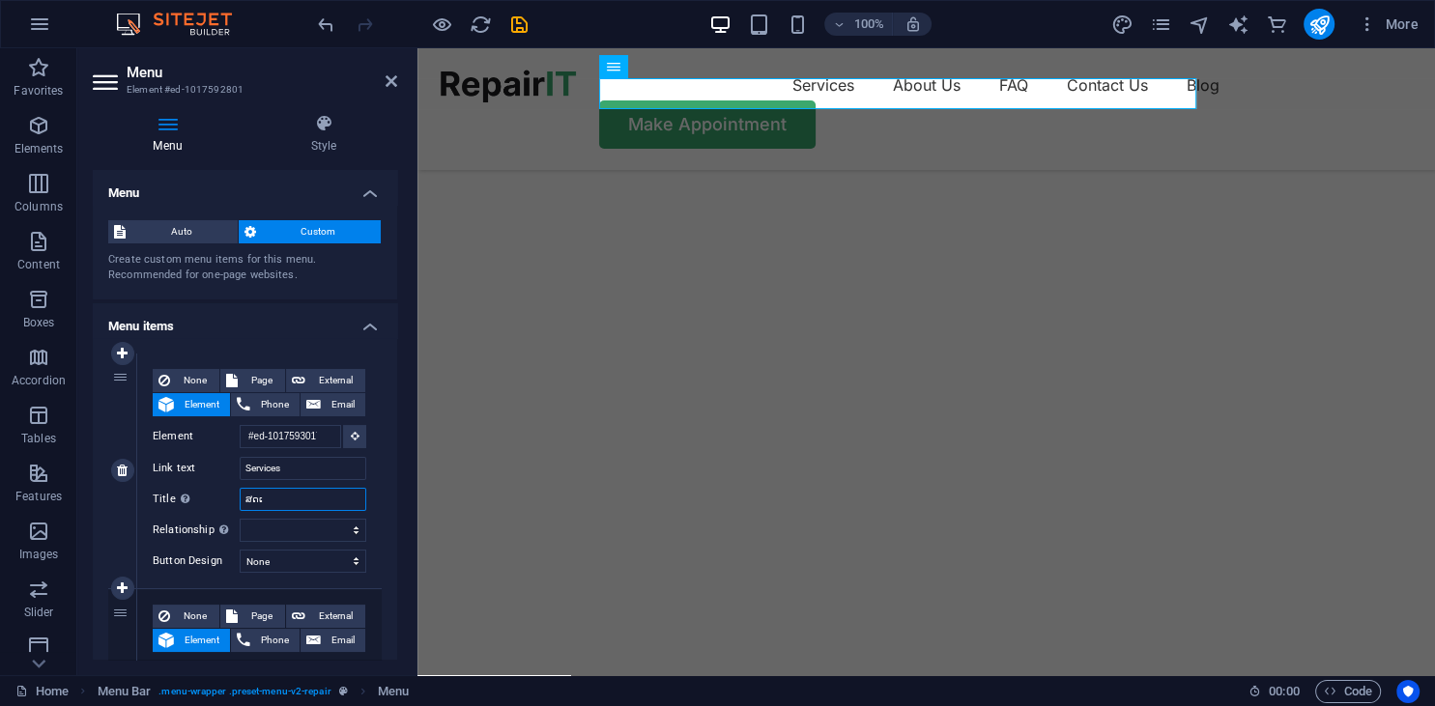
select select
type input "ໍ"
type input "ບ"
select select
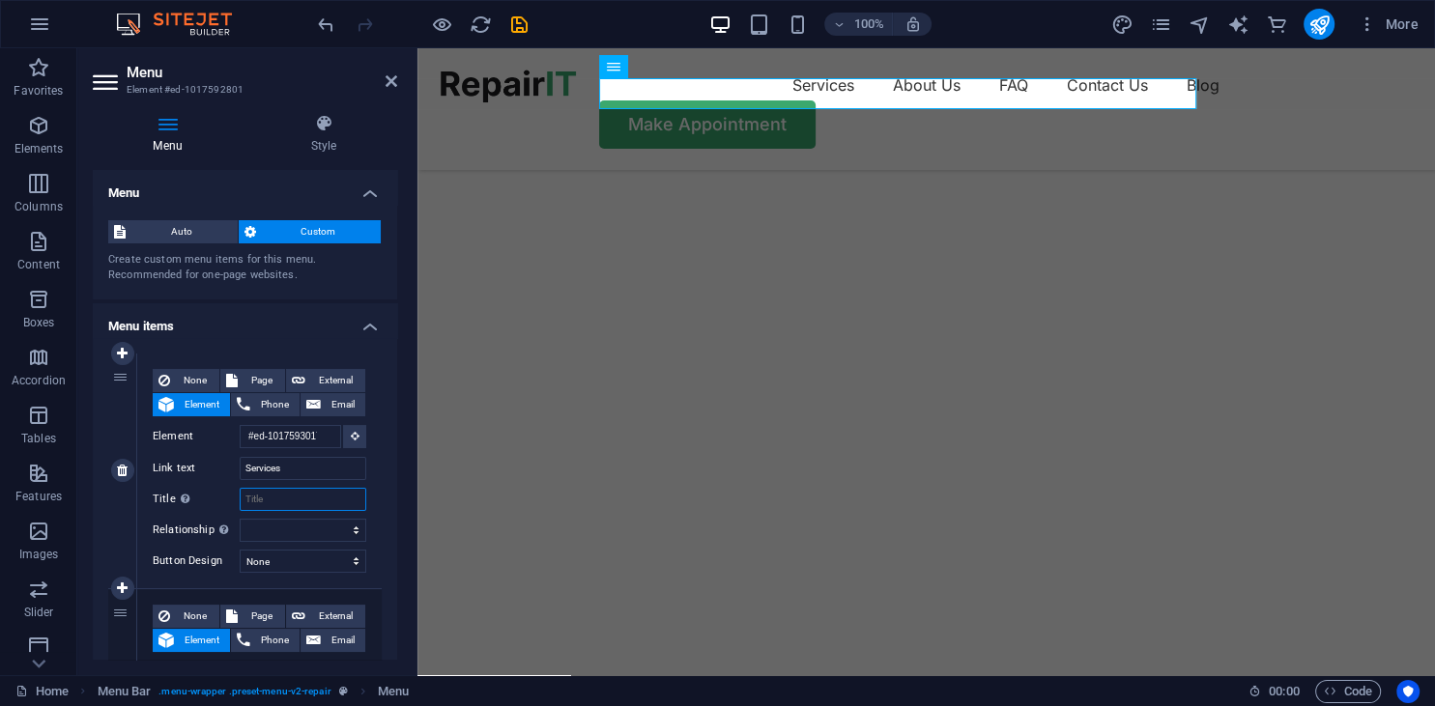
select select
type input "ບໍ"
select select
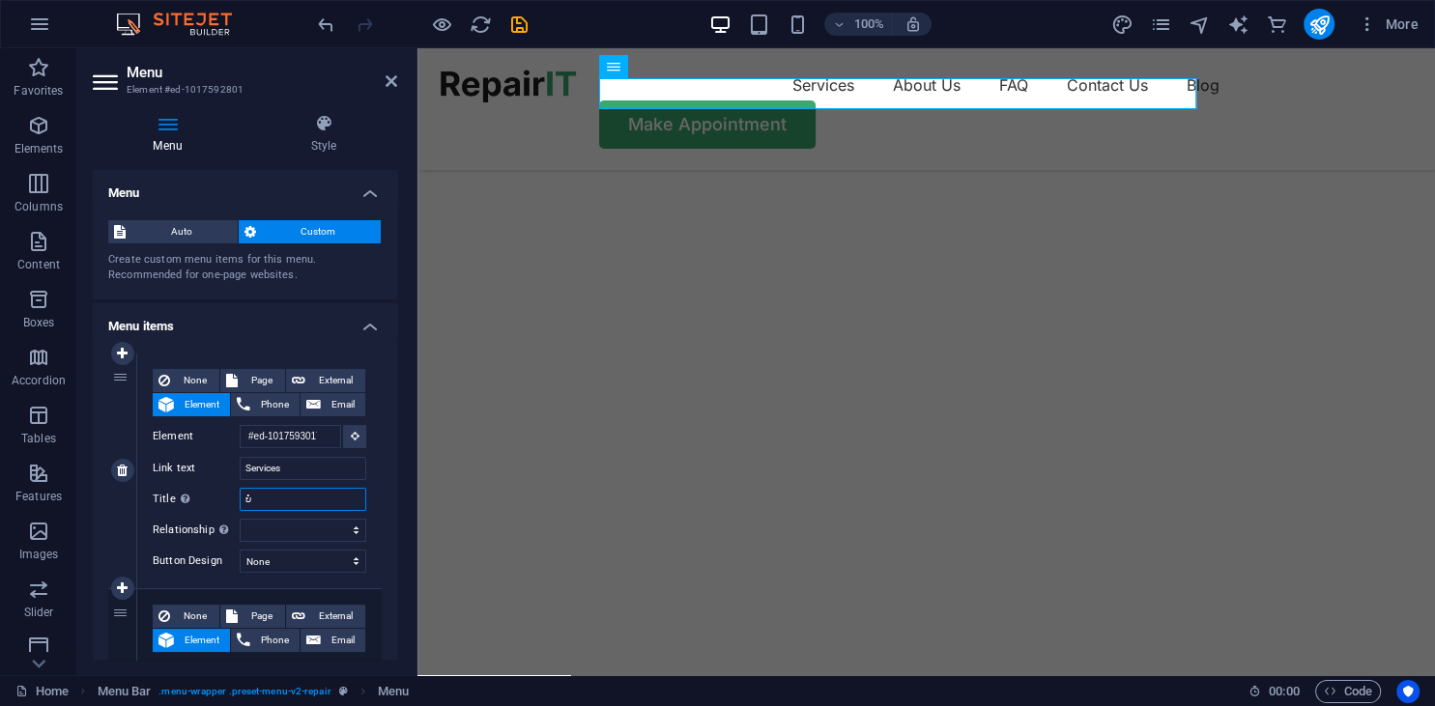
select select
type input "ບໍລິການ"
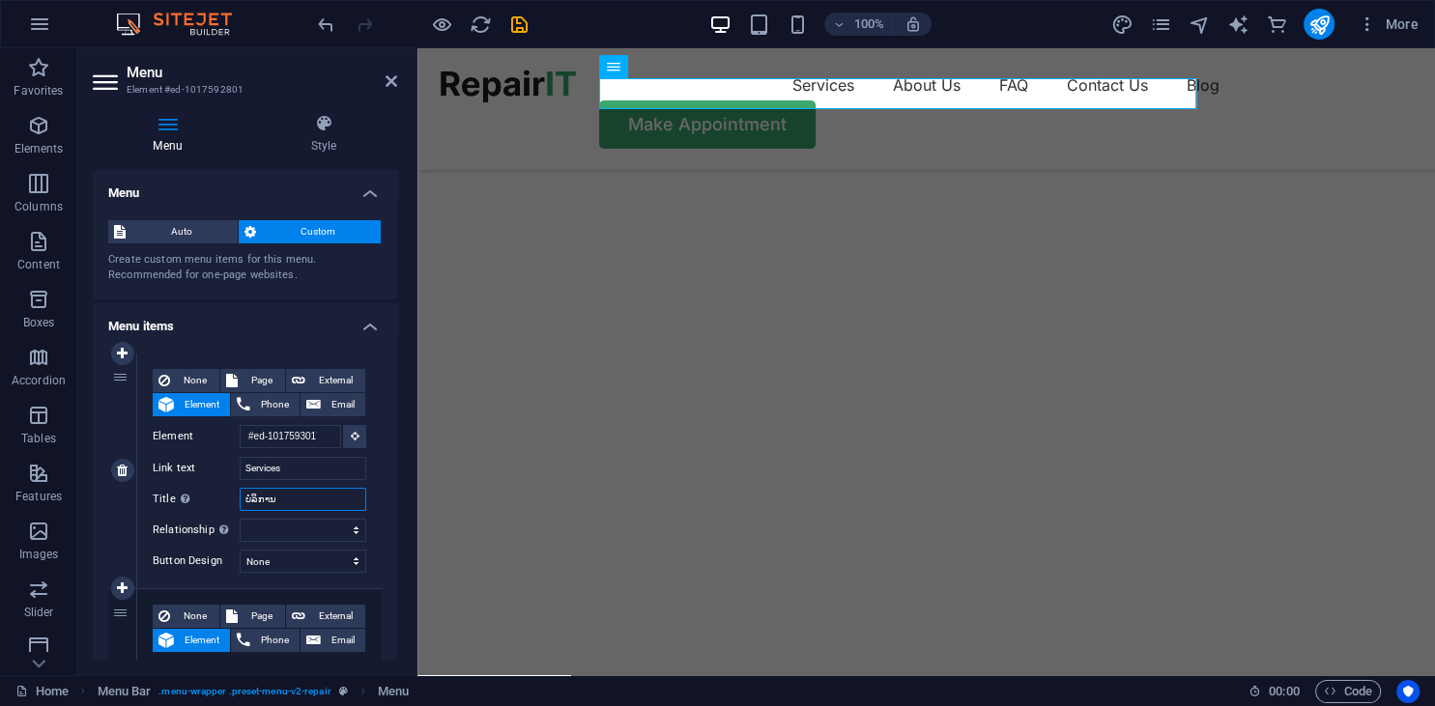
select select
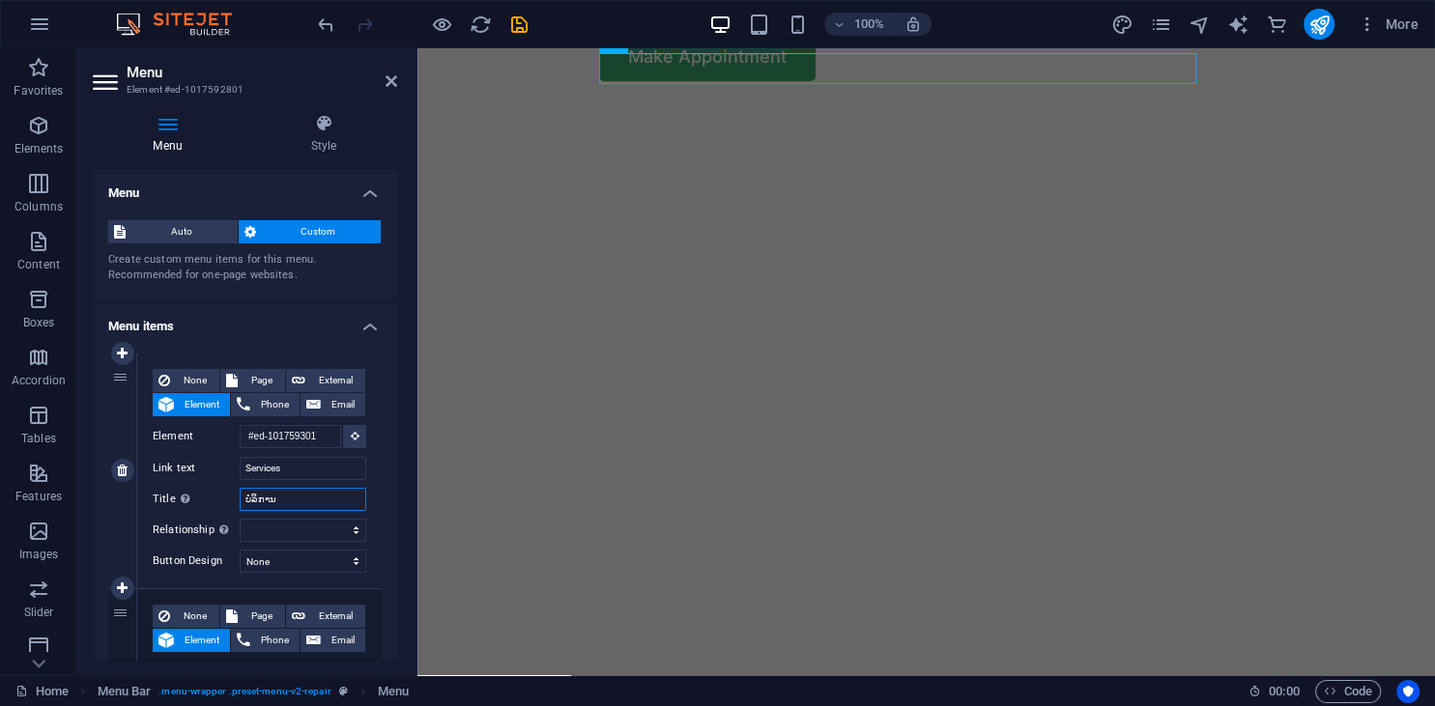
scroll to position [34, 0]
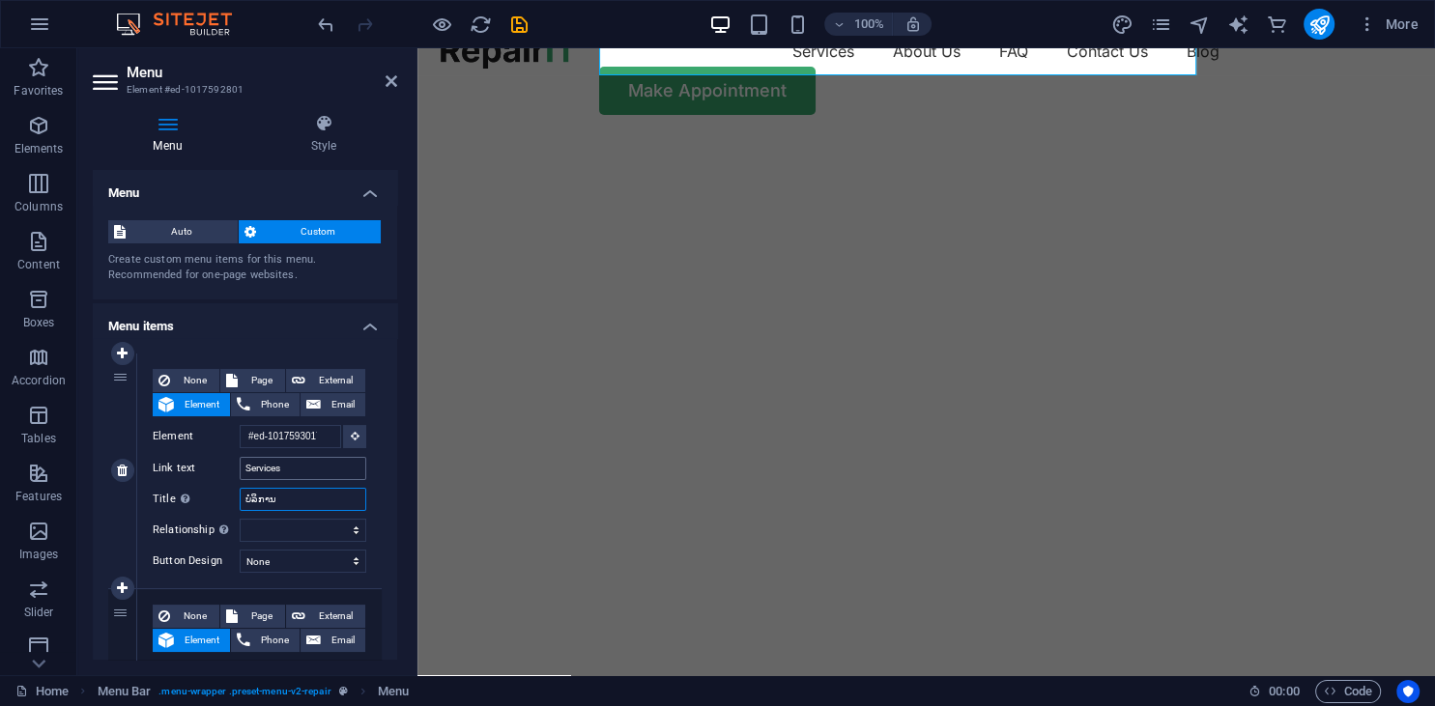
type input "ບໍລິການ"
drag, startPoint x: 288, startPoint y: 473, endPoint x: 245, endPoint y: 473, distance: 42.5
click at [245, 473] on input "Services" at bounding box center [303, 468] width 127 height 23
type input "ບໍ"
select select
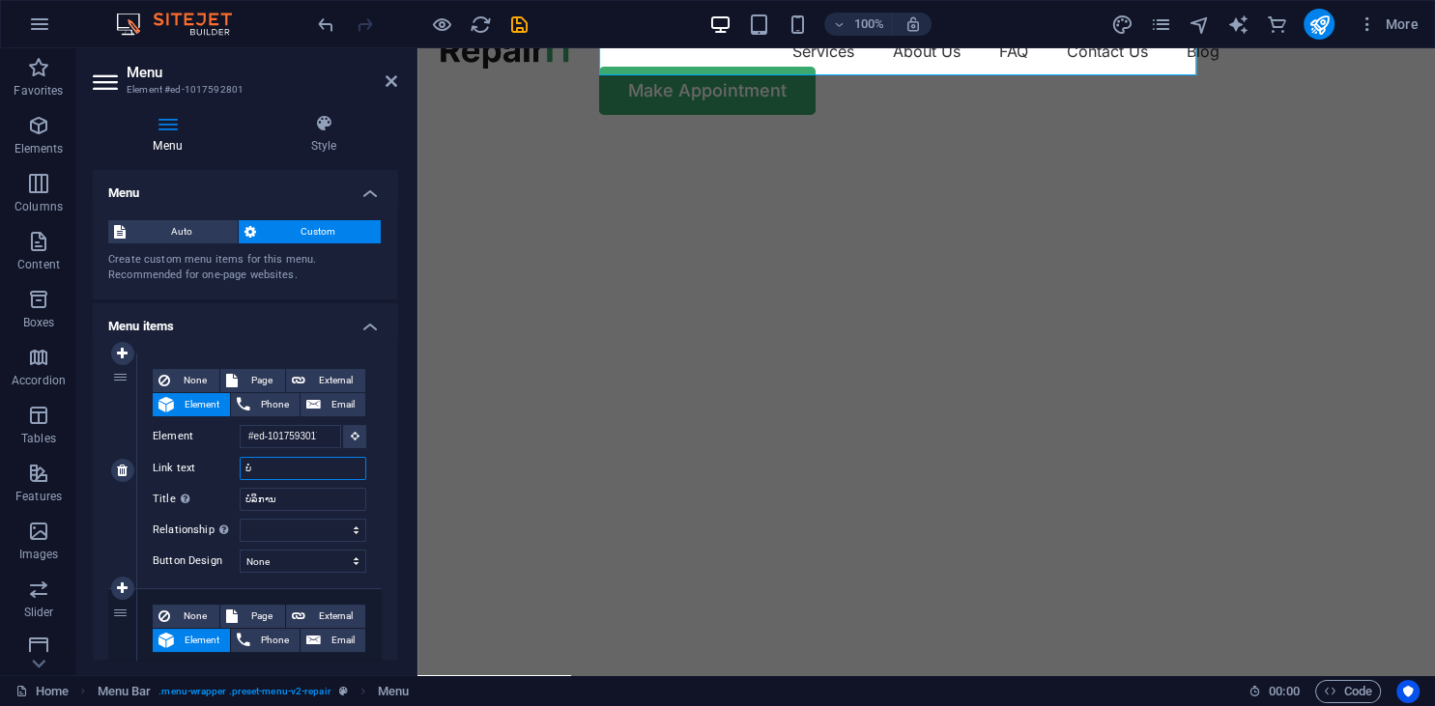
select select
type input "ບໍລິການ"
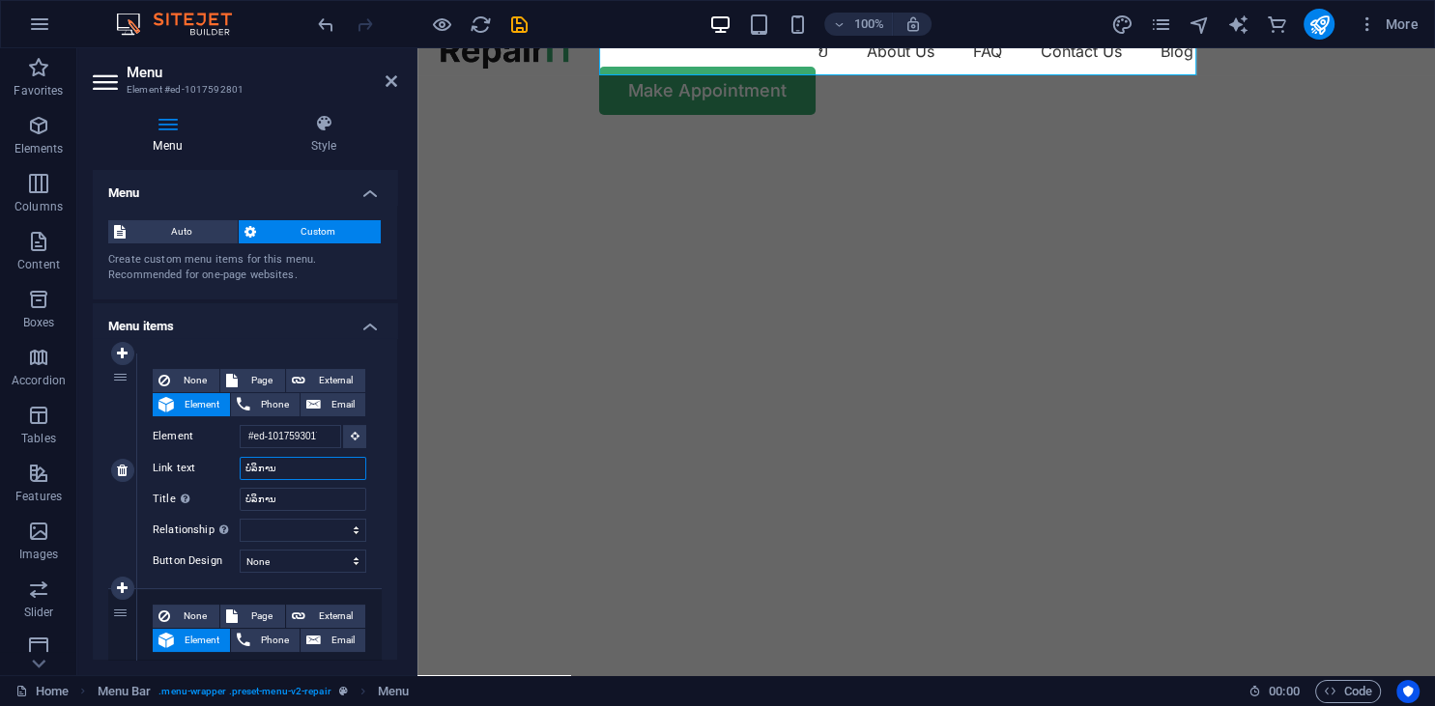
select select
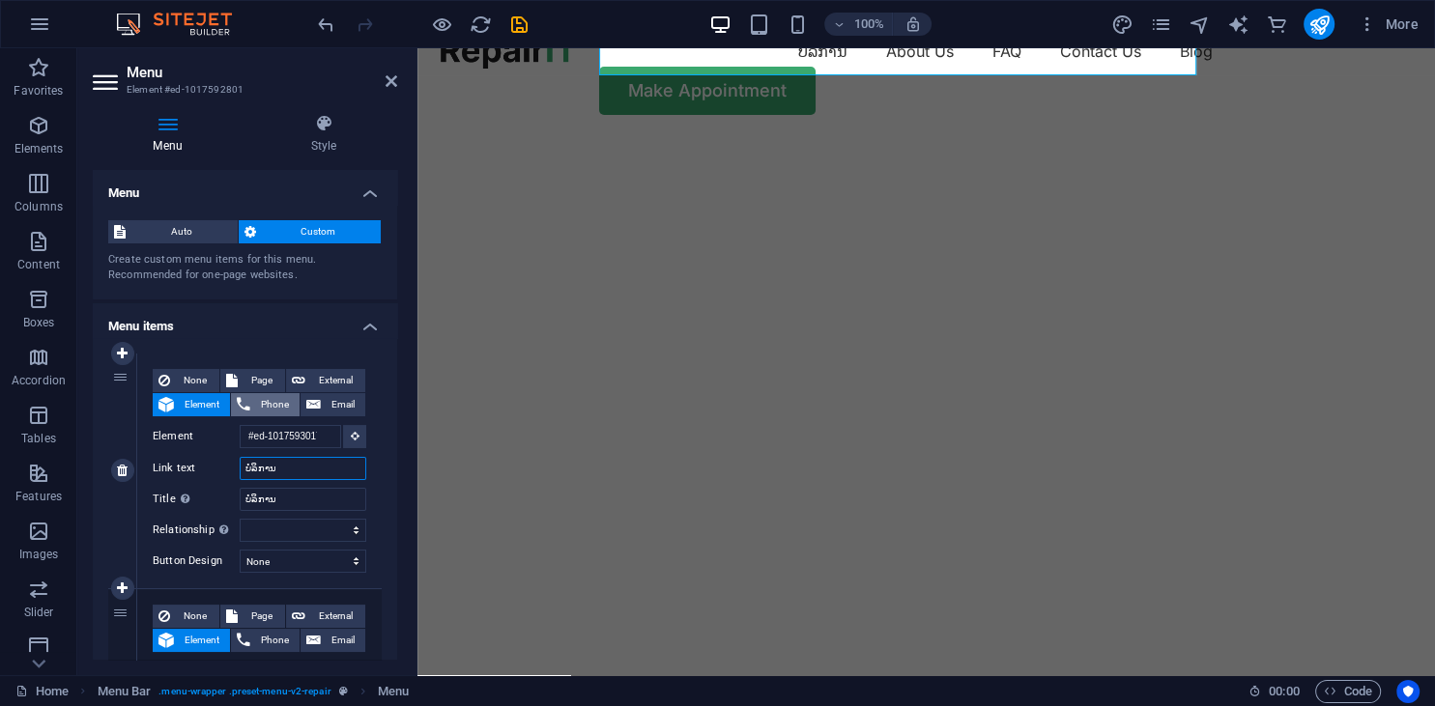
type input "ບໍລິການ"
click at [255, 407] on button "Phone" at bounding box center [265, 404] width 69 height 23
select select
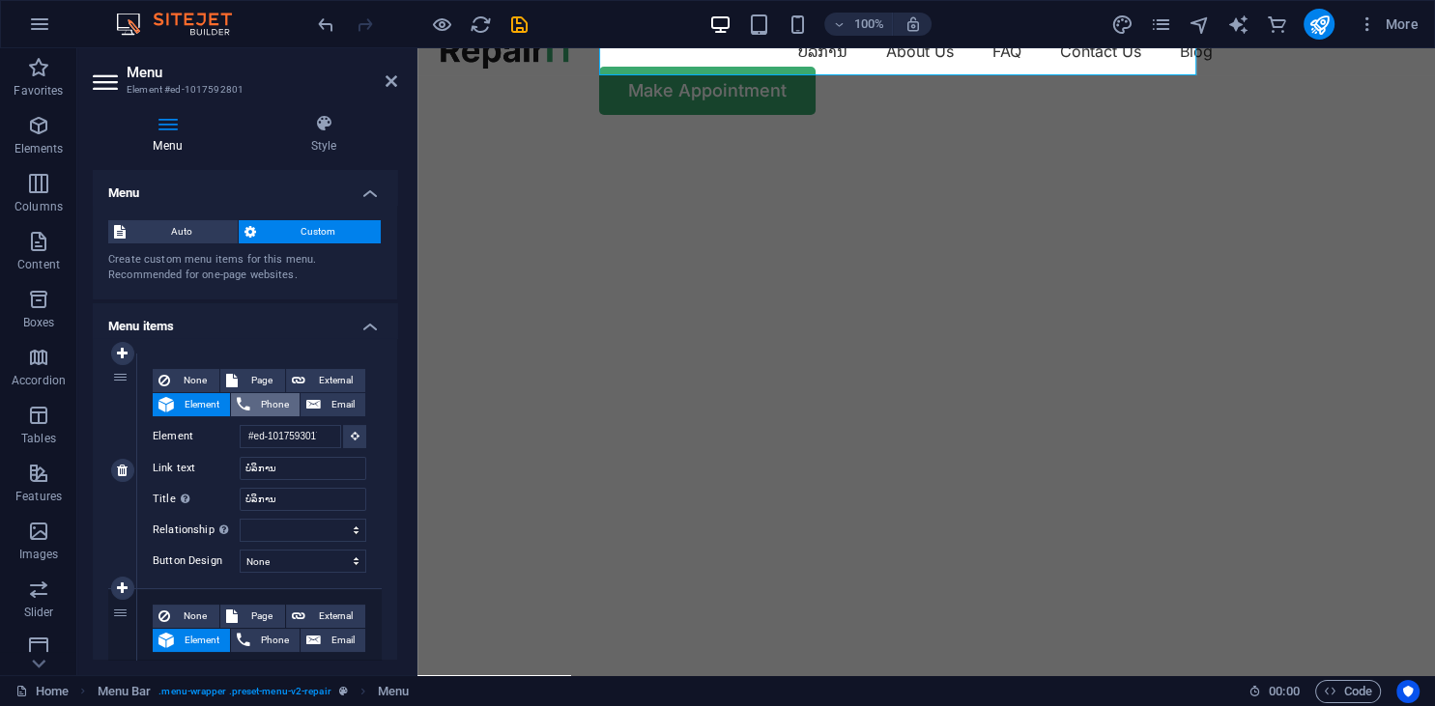
select select
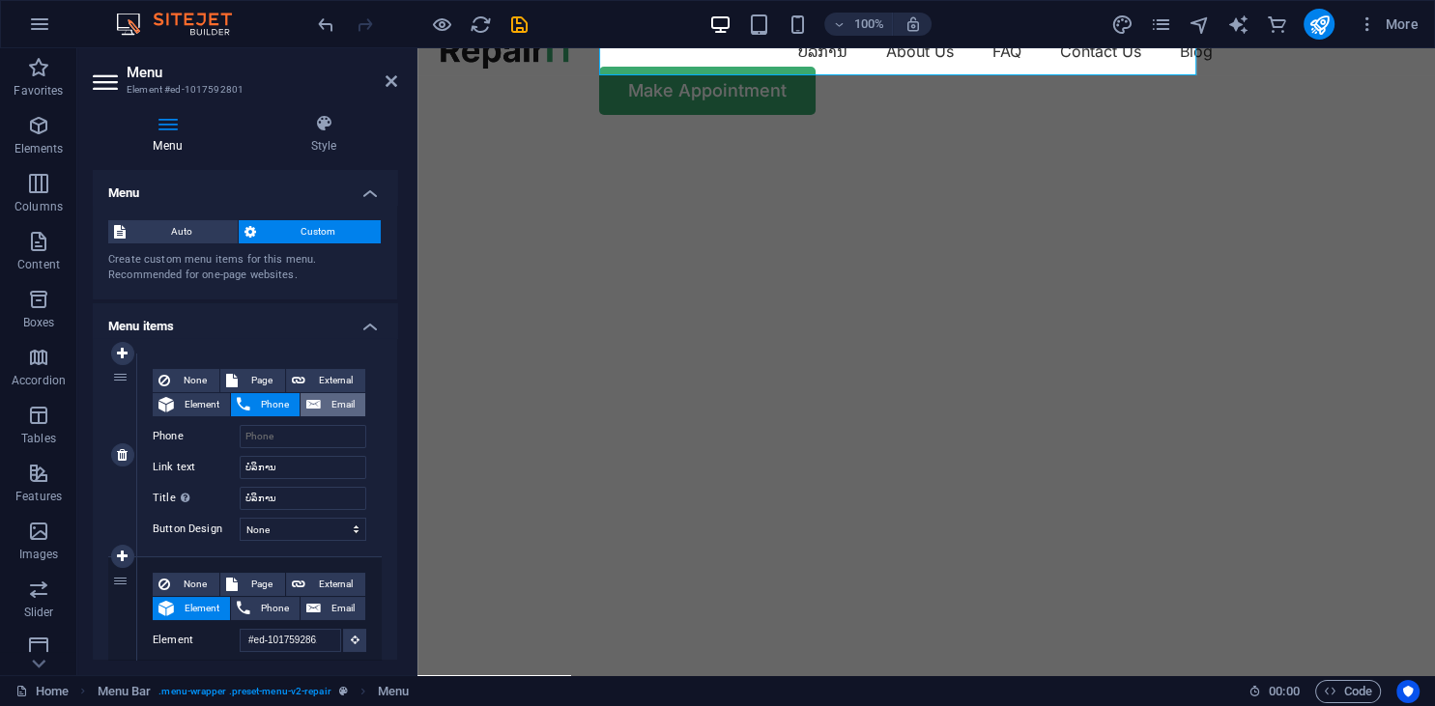
click at [341, 407] on span "Email" at bounding box center [343, 404] width 33 height 23
select select
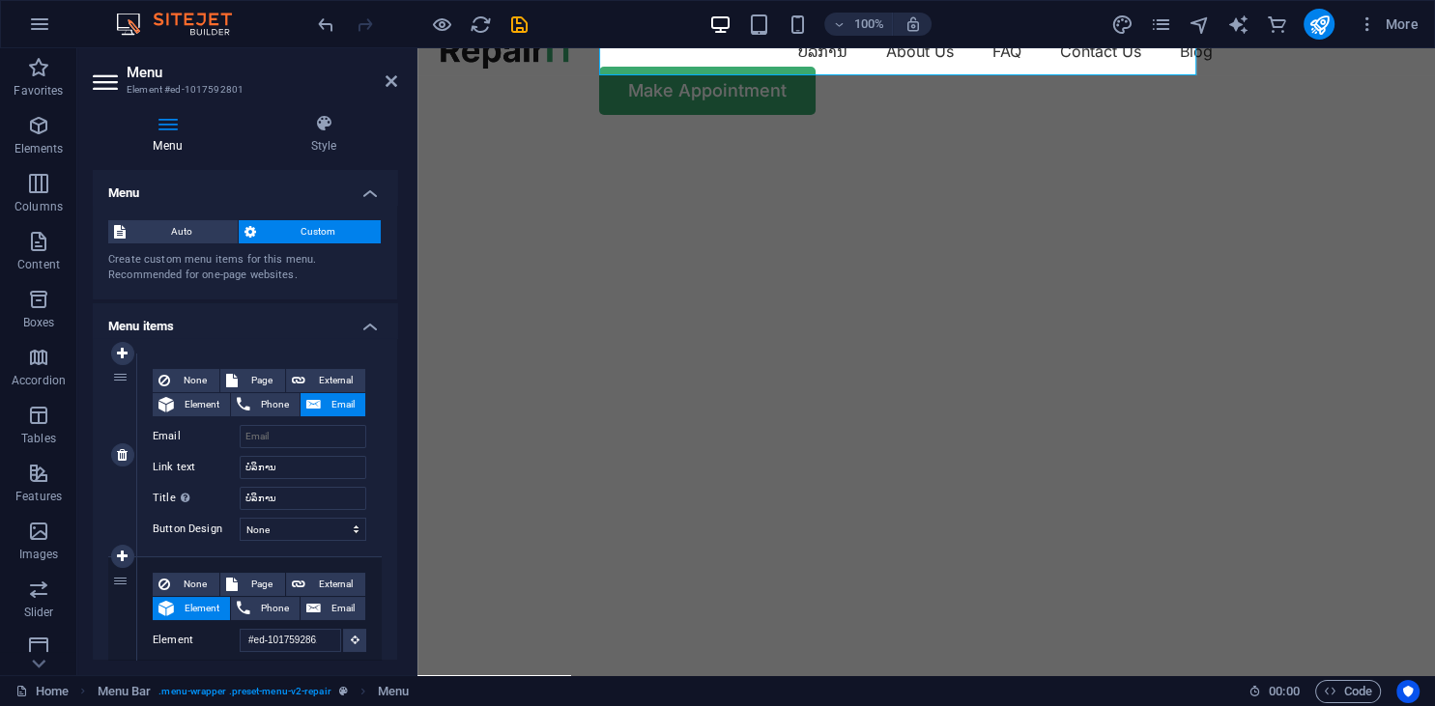
click at [237, 492] on label "Title Additional link description, should not be the same as the link text. The…" at bounding box center [196, 498] width 87 height 23
click at [232, 442] on label "Email" at bounding box center [196, 436] width 87 height 23
click at [240, 442] on input "Email" at bounding box center [303, 436] width 127 height 23
click at [262, 441] on input "Email" at bounding box center [303, 436] width 127 height 23
click at [522, 21] on icon "save" at bounding box center [519, 25] width 22 height 22
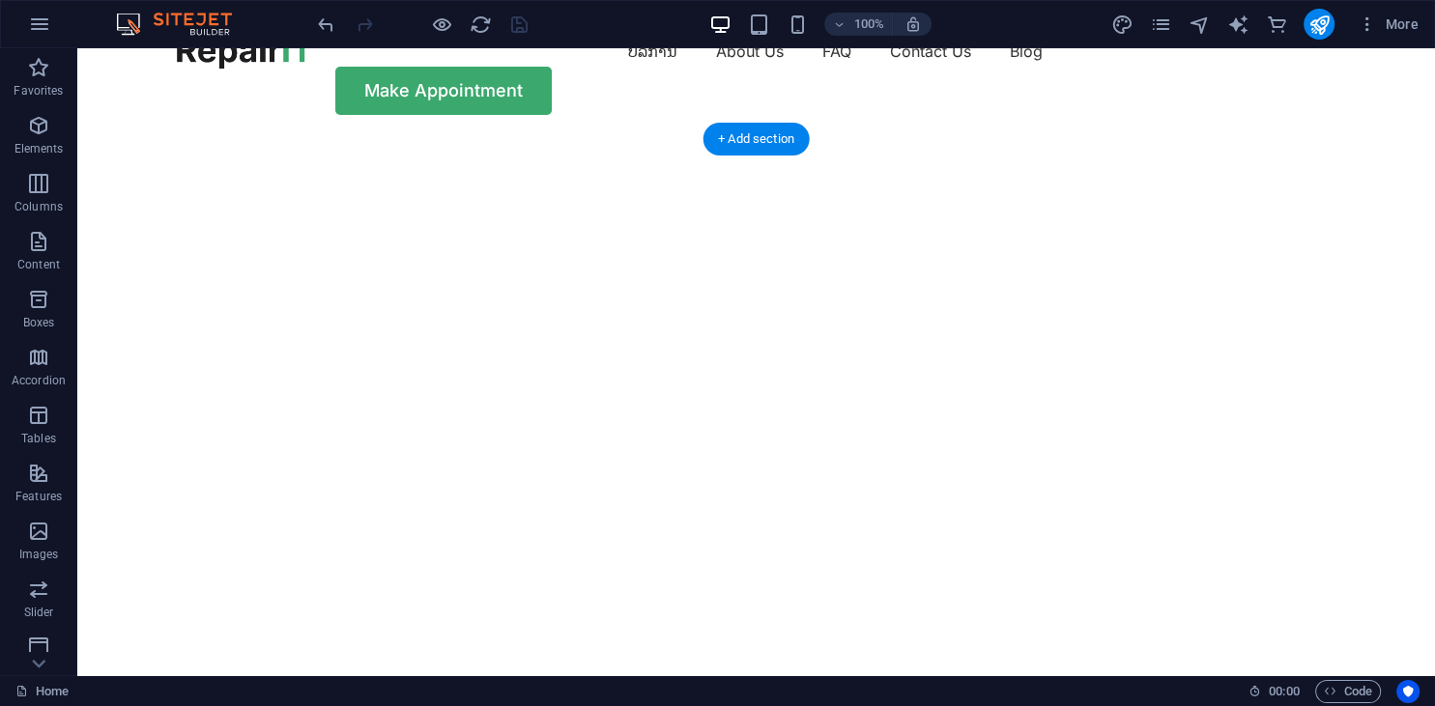
scroll to position [0, 0]
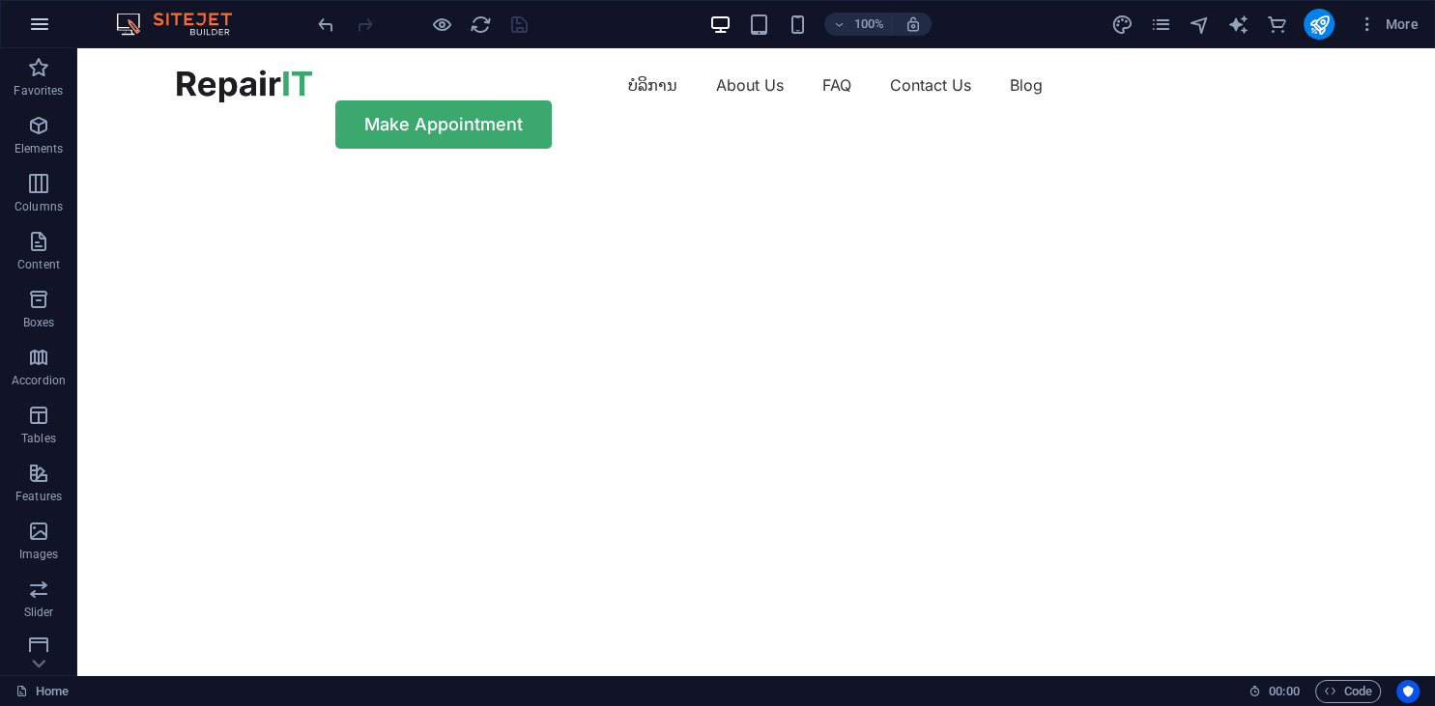
click at [41, 17] on icon "button" at bounding box center [39, 24] width 23 height 23
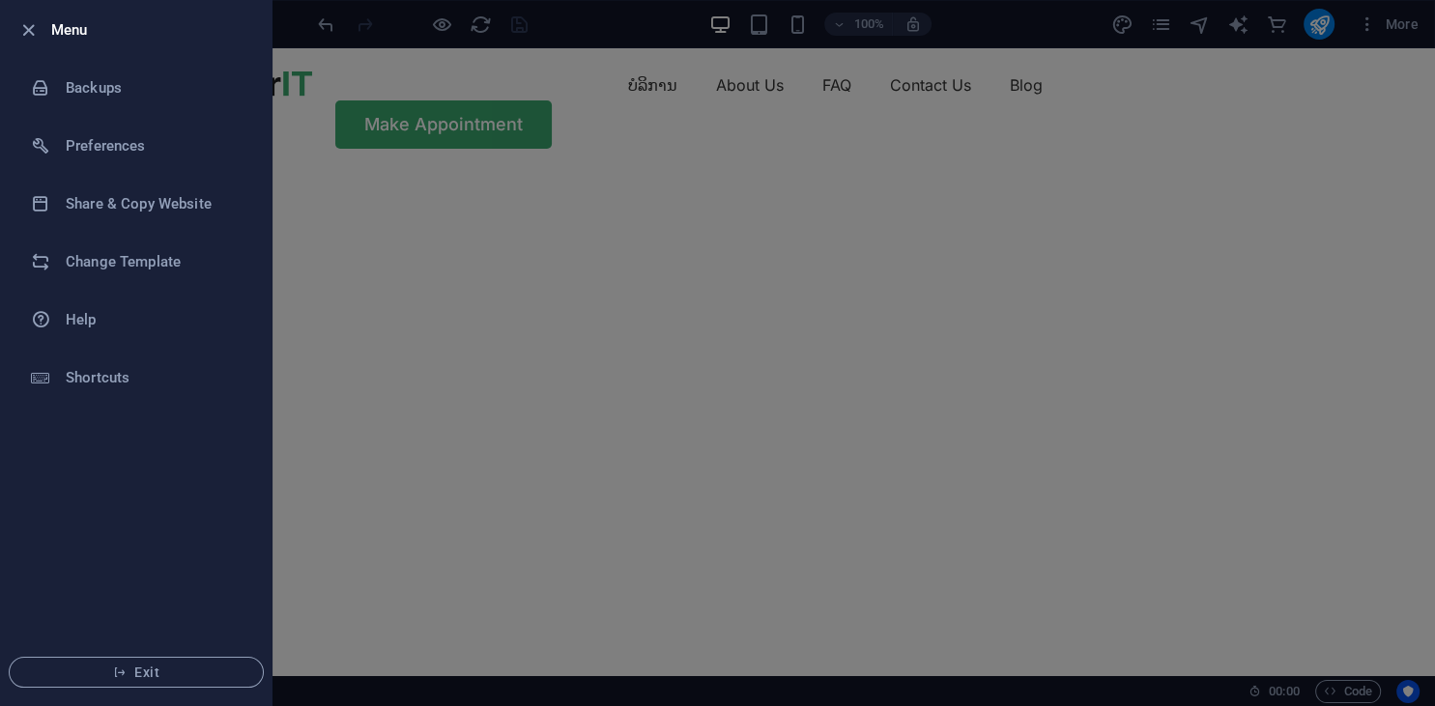
click at [789, 392] on div at bounding box center [717, 353] width 1435 height 706
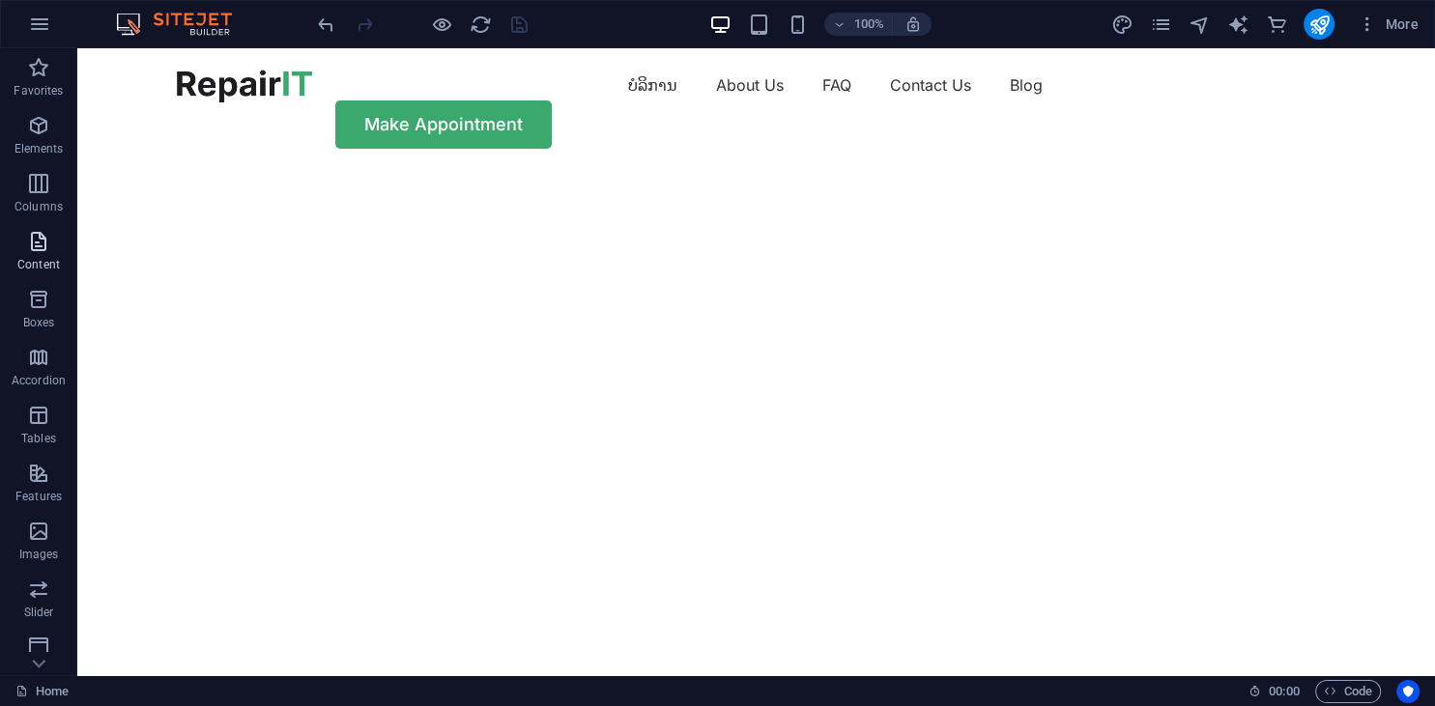
click at [32, 257] on span "Content" at bounding box center [38, 253] width 77 height 46
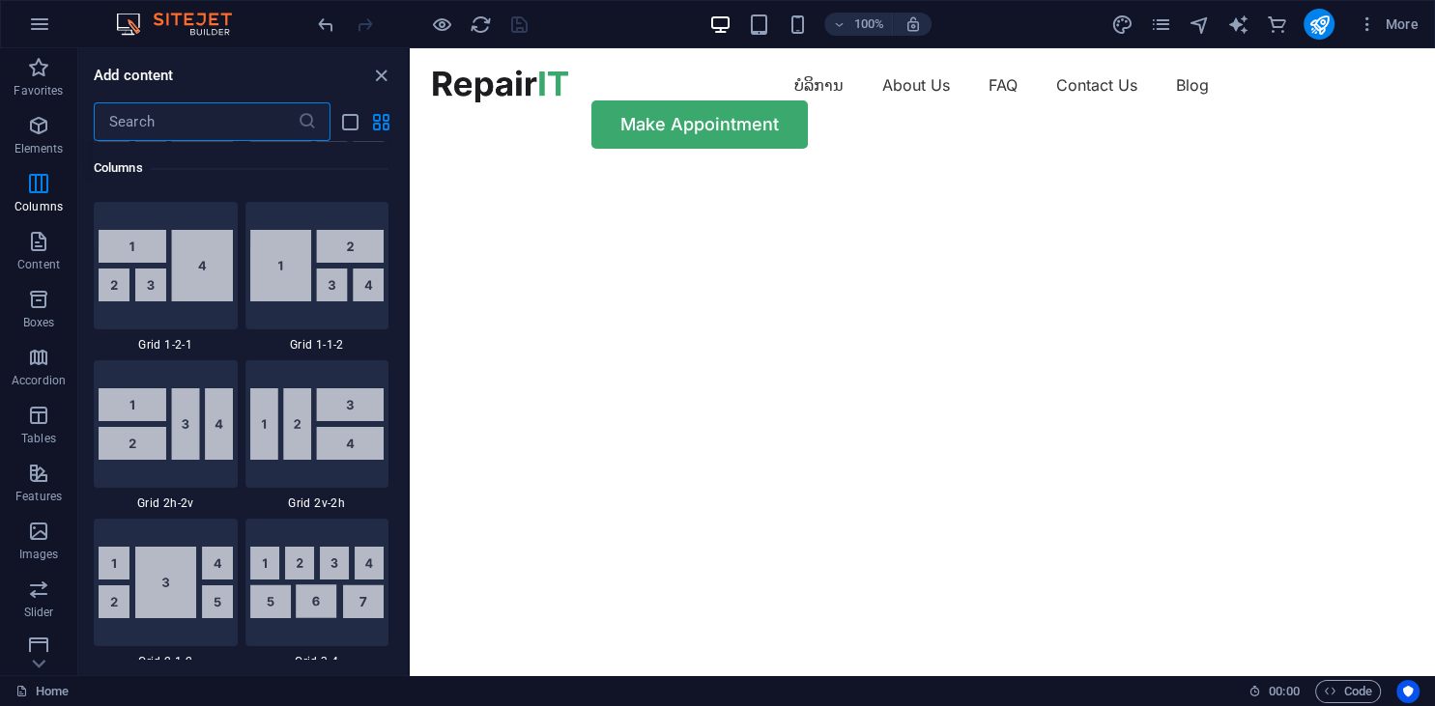
scroll to position [2764, 0]
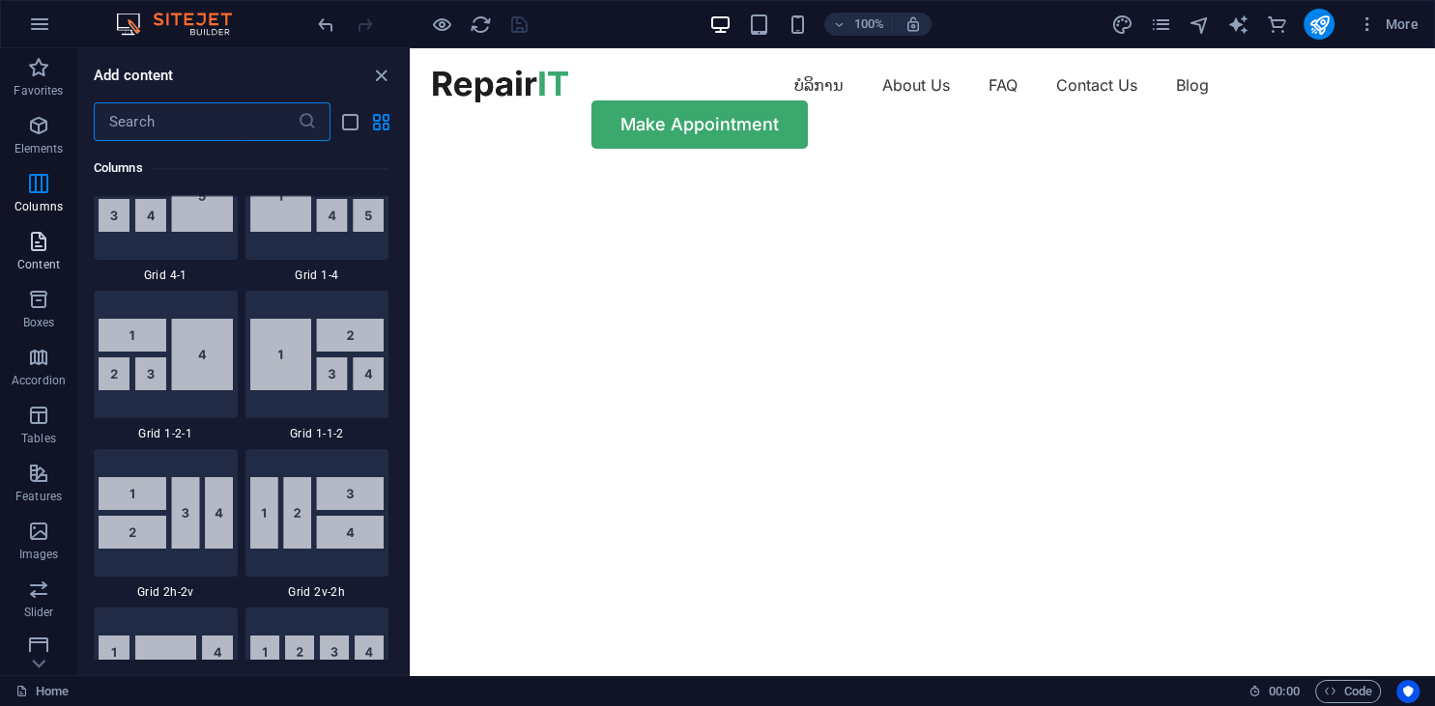
click at [44, 257] on p "Content" at bounding box center [38, 264] width 43 height 15
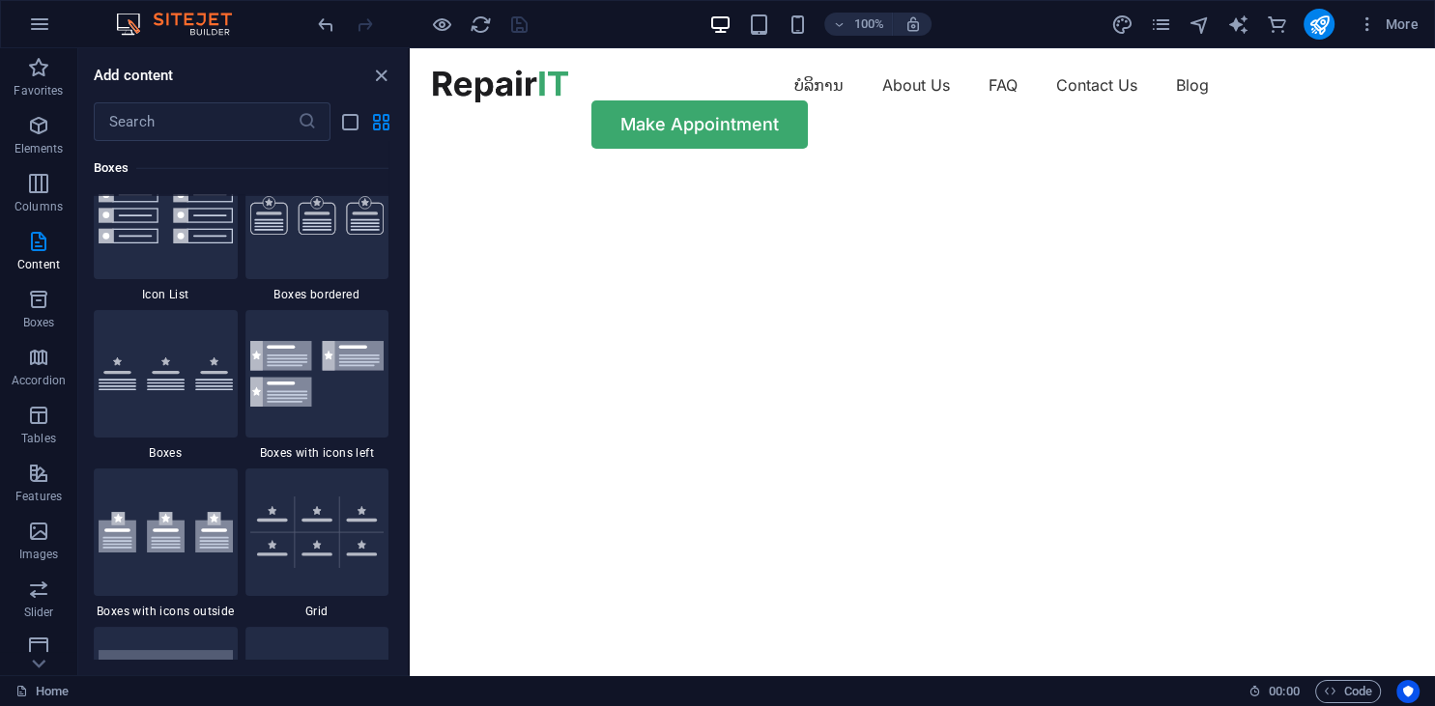
scroll to position [301, 0]
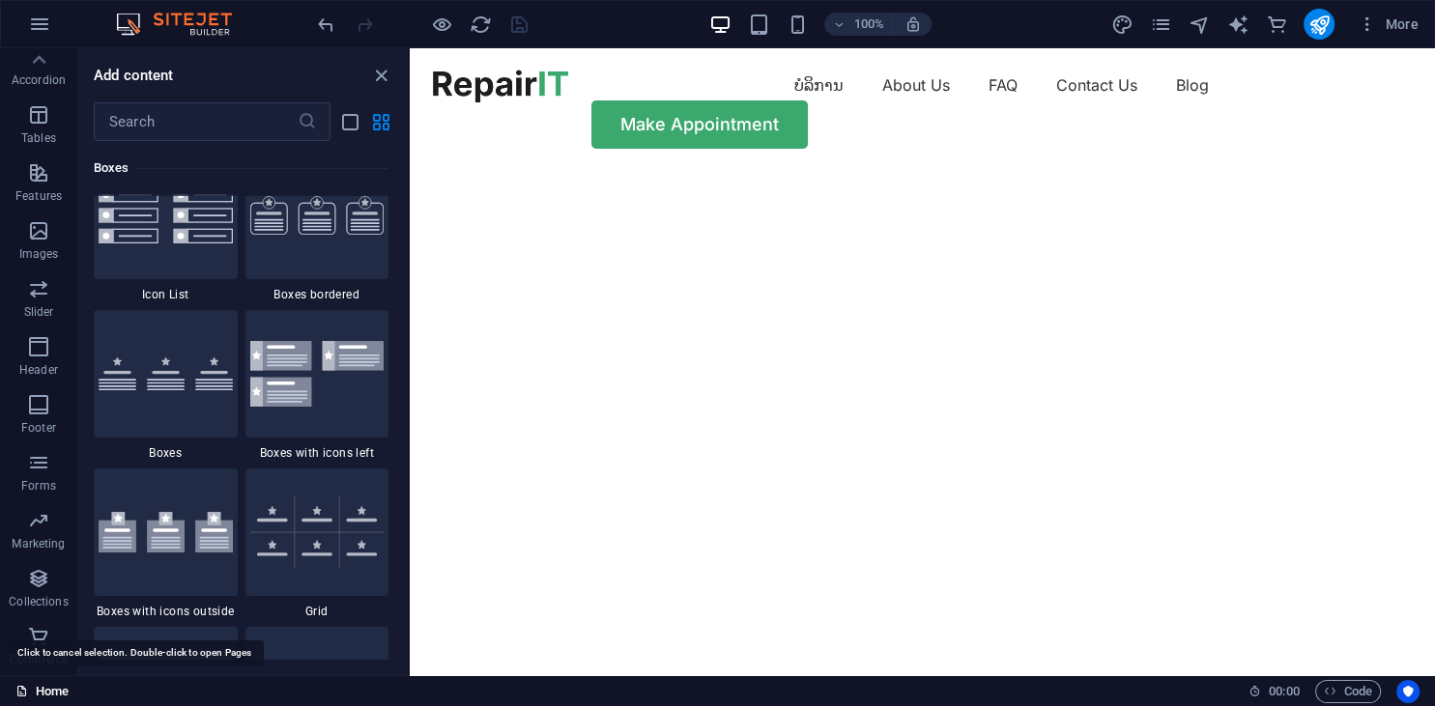
click at [45, 686] on link "Home" at bounding box center [41, 691] width 53 height 23
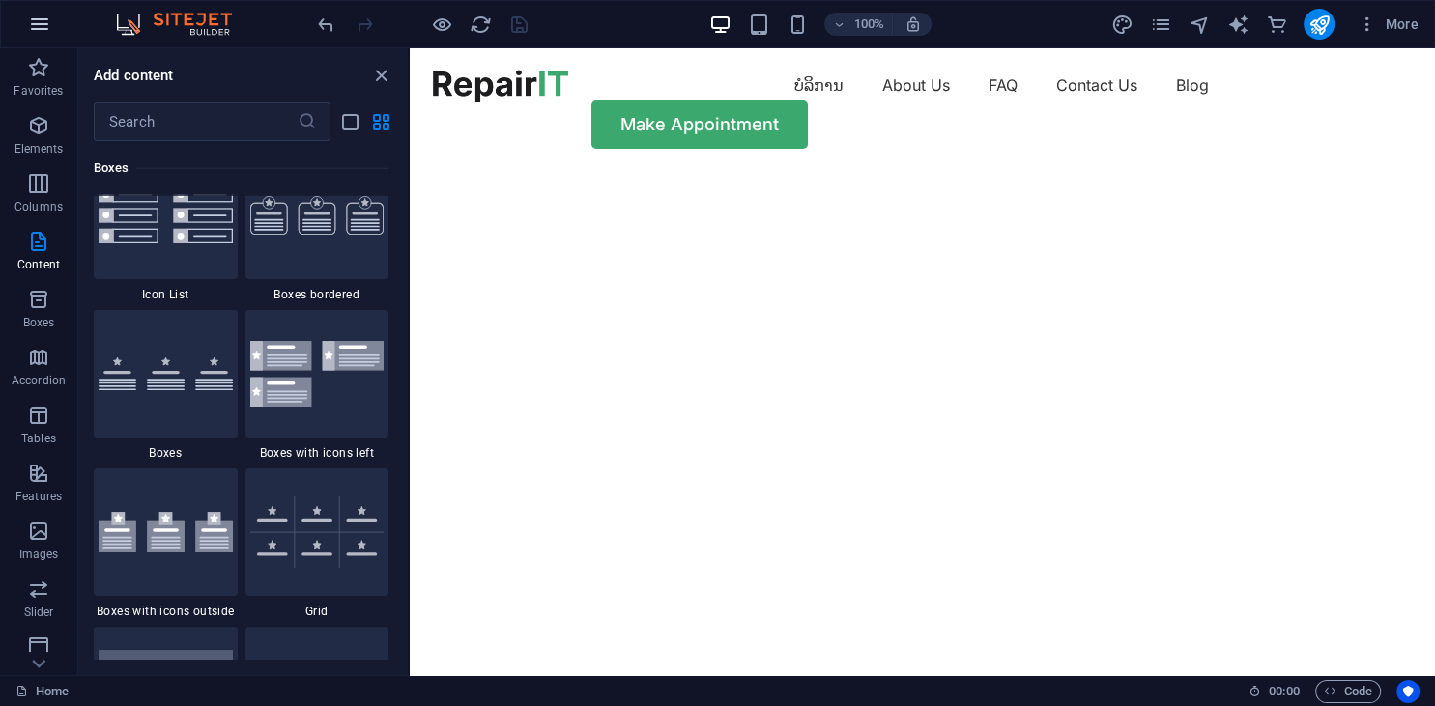
click at [43, 20] on icon "button" at bounding box center [39, 24] width 23 height 23
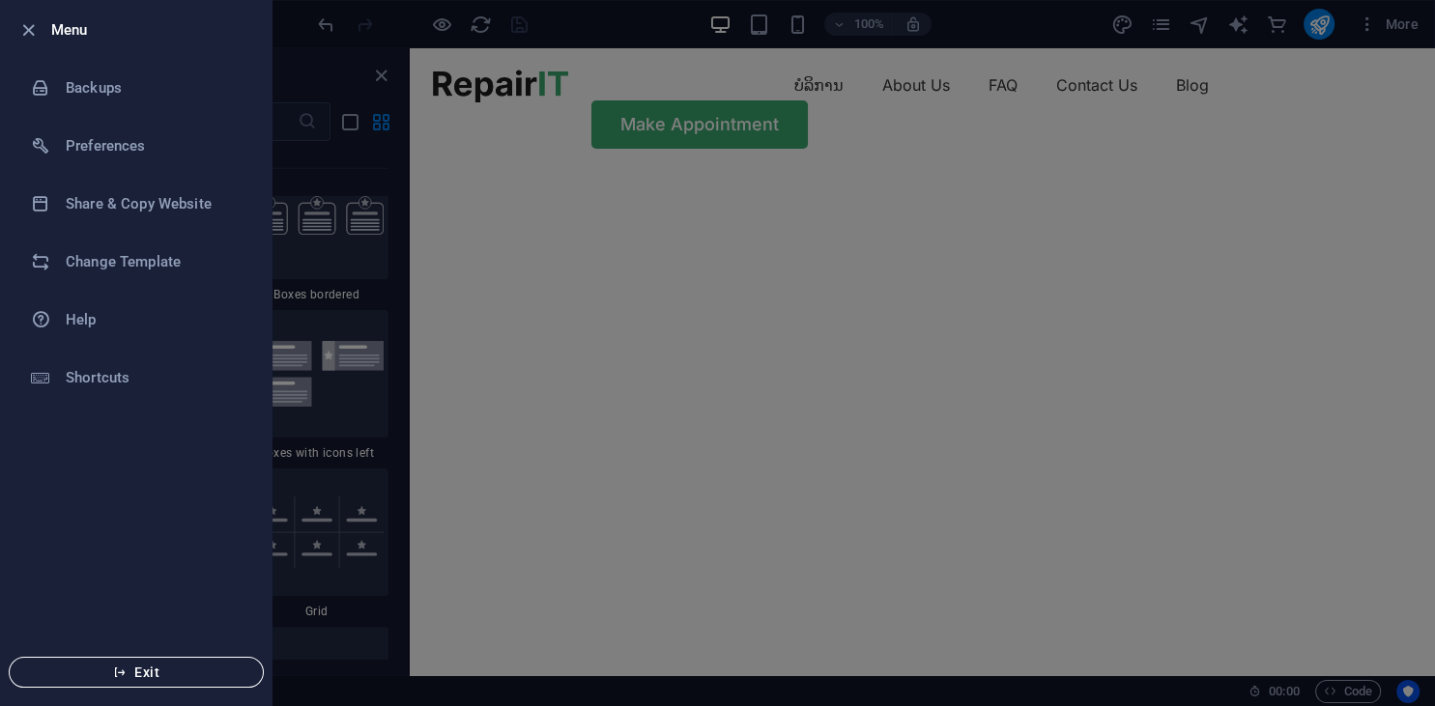
click at [133, 661] on button "Exit" at bounding box center [136, 672] width 255 height 31
